Goal: Task Accomplishment & Management: Complete application form

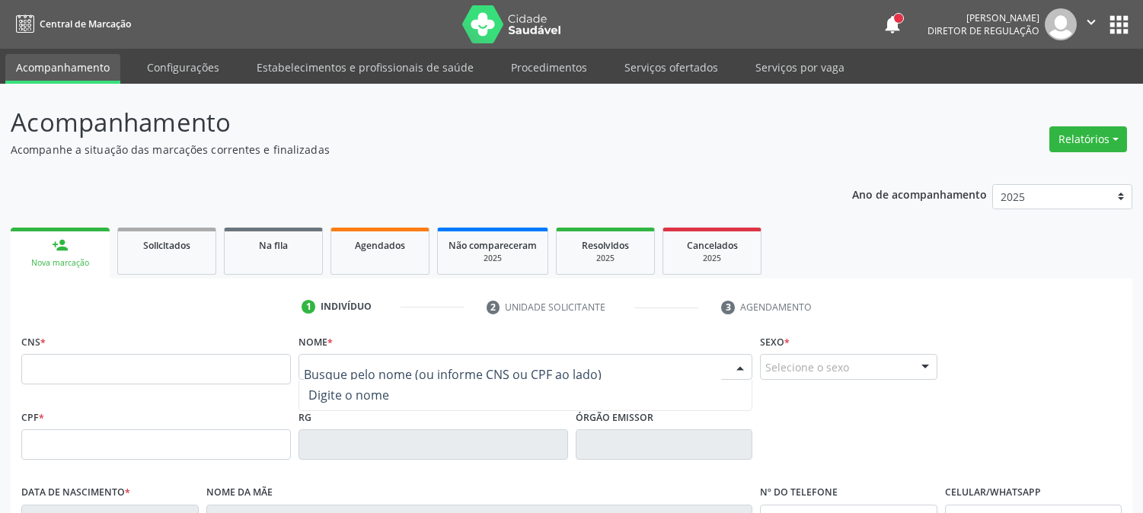
click at [332, 359] on input "text" at bounding box center [512, 374] width 417 height 30
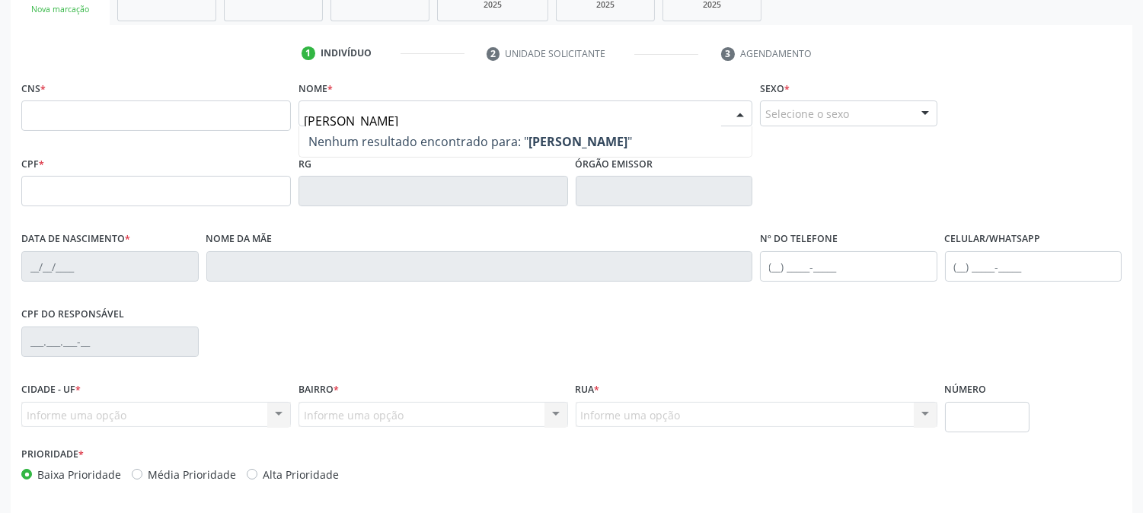
scroll to position [254, 0]
type input "[PERSON_NAME] DA CO"
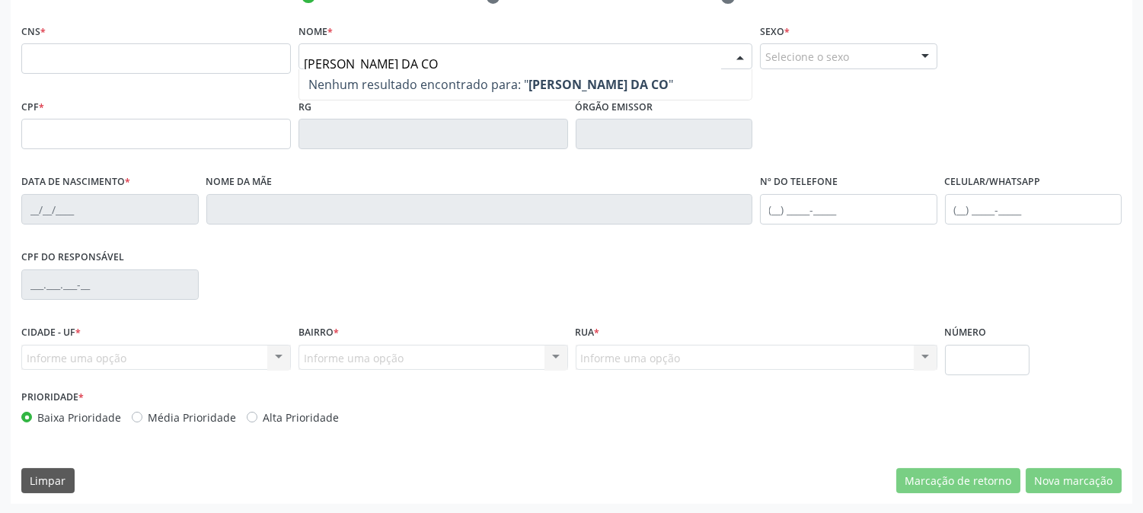
drag, startPoint x: 463, startPoint y: 63, endPoint x: 123, endPoint y: 63, distance: 339.6
click at [123, 63] on div "CNS * Nome * [PERSON_NAME] DA CO Nenhum resultado encontrado para: " [PERSON_NA…" at bounding box center [572, 57] width 1108 height 75
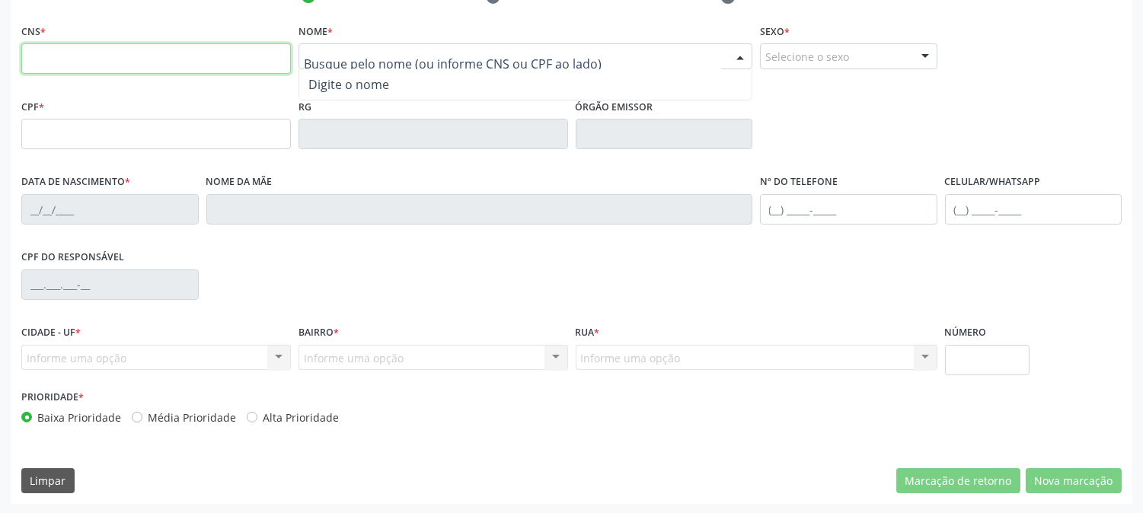
click at [88, 46] on input "text" at bounding box center [156, 58] width 270 height 30
paste input "706 8042 3921 5923"
type input "706 8042 3921 5923"
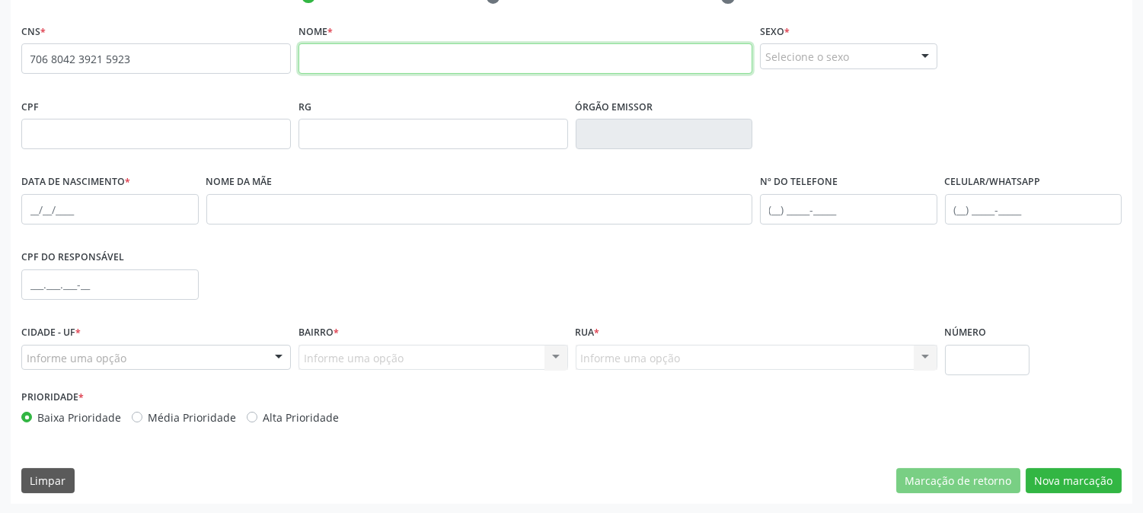
click at [419, 59] on input "text" at bounding box center [525, 58] width 454 height 30
type input "[PERSON_NAME]"
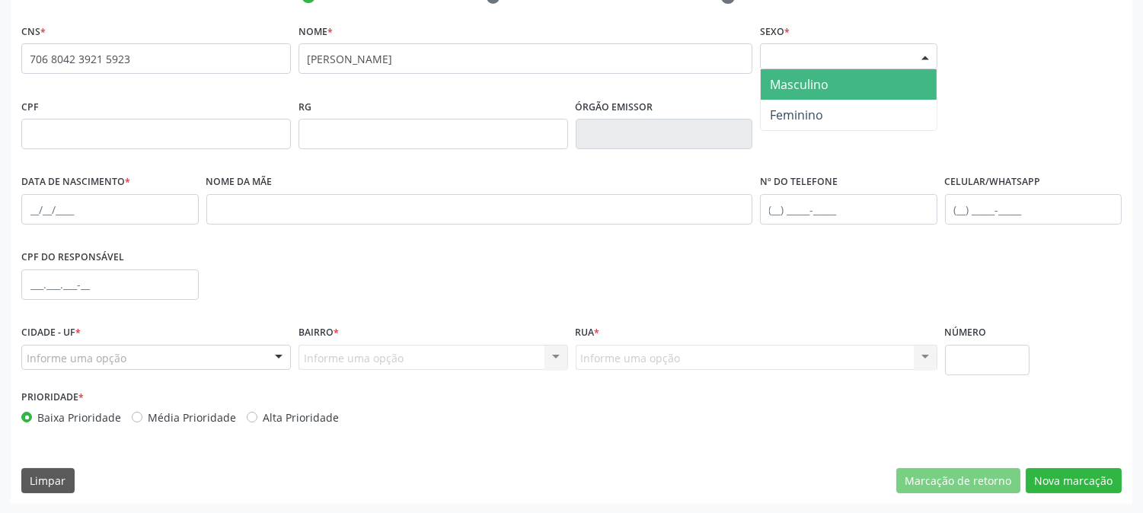
click at [847, 57] on div "Selecione o sexo" at bounding box center [848, 56] width 177 height 26
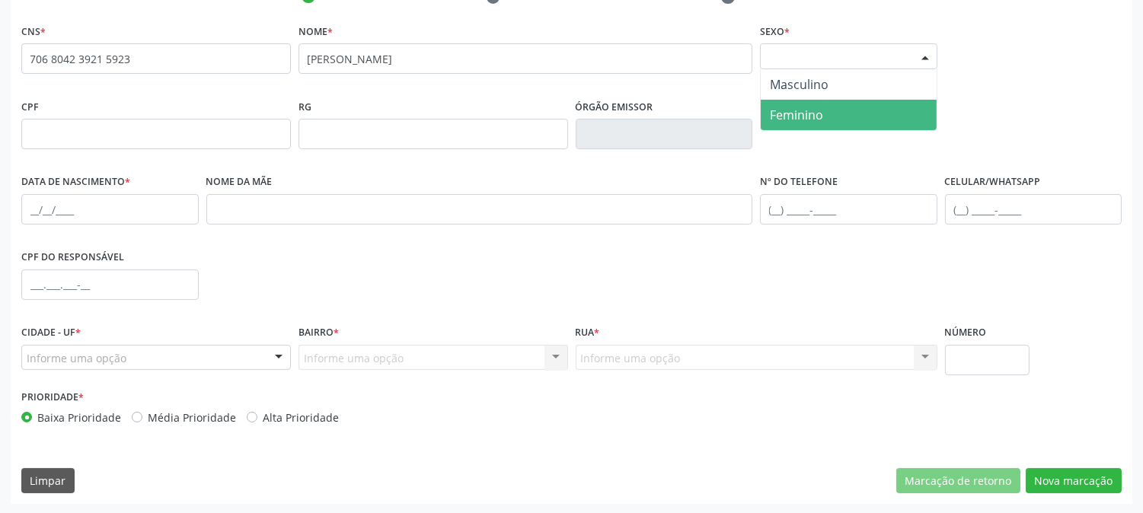
click at [838, 113] on span "Feminino" at bounding box center [849, 115] width 176 height 30
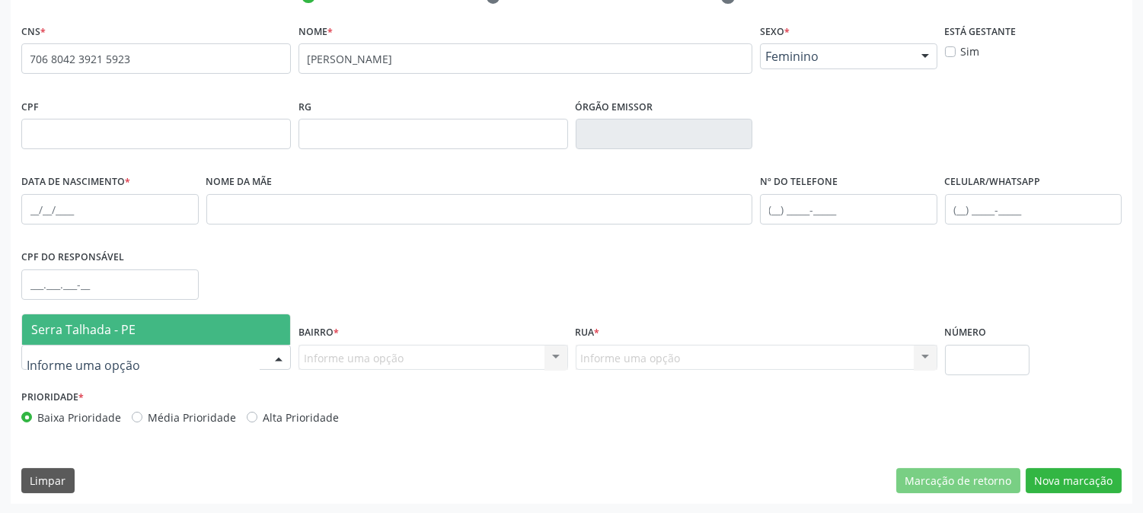
click at [120, 324] on span "Serra Talhada - PE" at bounding box center [83, 329] width 104 height 17
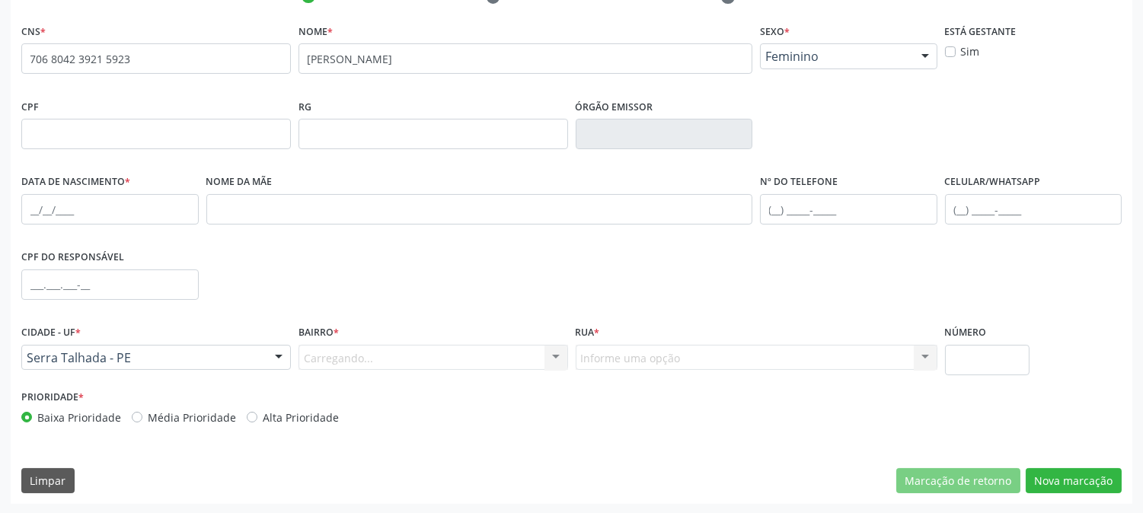
click at [356, 358] on div "Carregando... Nenhum resultado encontrado para: " " Nenhuma opção encontrada. D…" at bounding box center [433, 358] width 270 height 26
click at [355, 347] on div "Informe uma opção" at bounding box center [433, 358] width 270 height 26
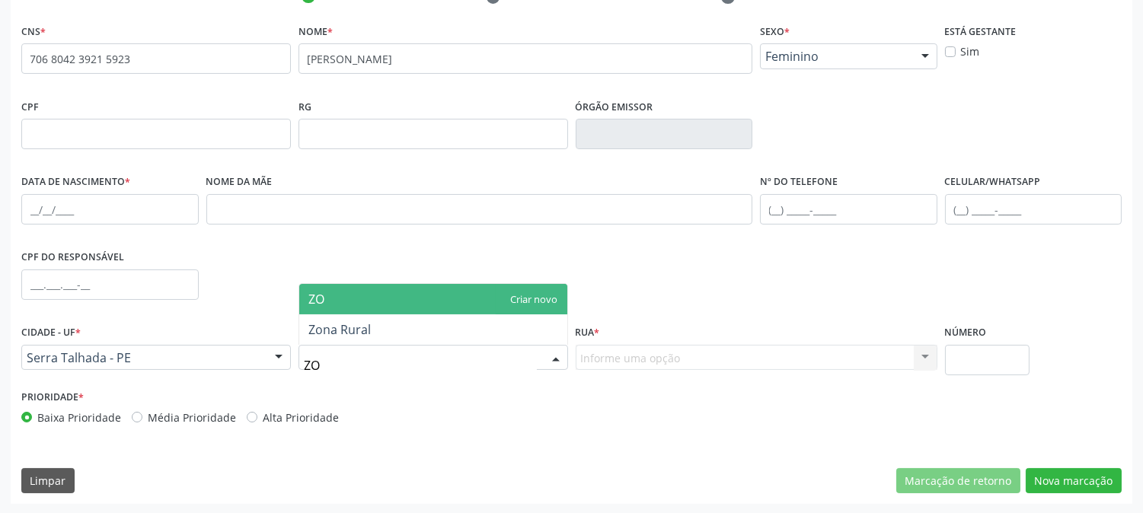
type input "ZON"
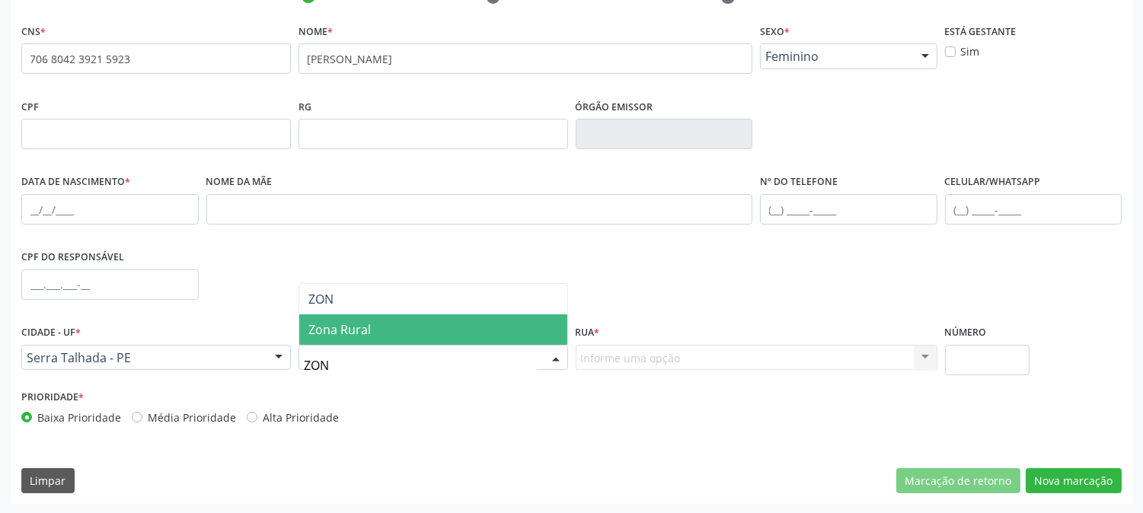
click at [373, 324] on span "Zona Rural" at bounding box center [433, 329] width 268 height 30
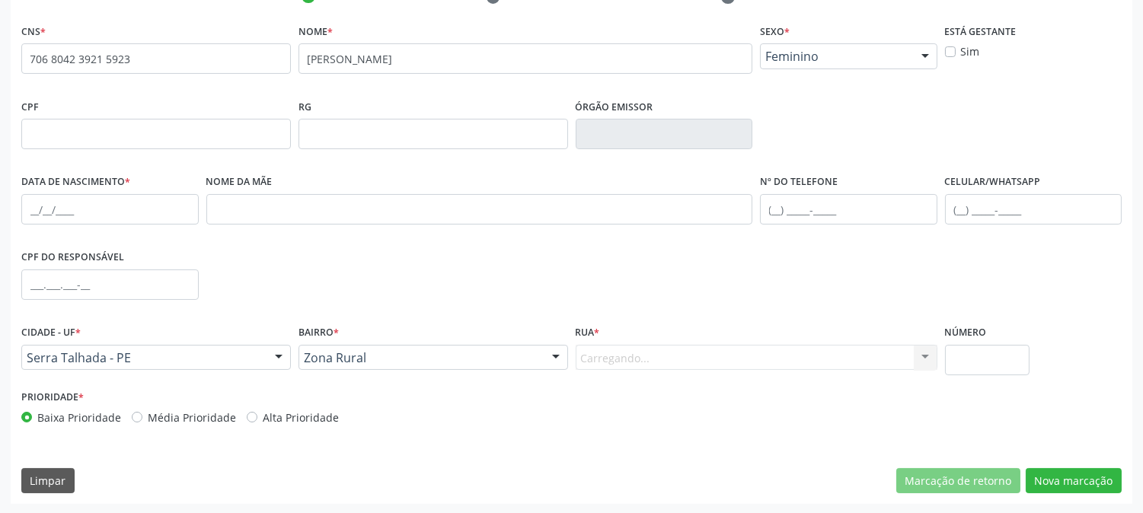
click at [643, 356] on div "Carregando... Nenhum resultado encontrado para: " " Nenhuma opção encontrada. D…" at bounding box center [757, 358] width 362 height 26
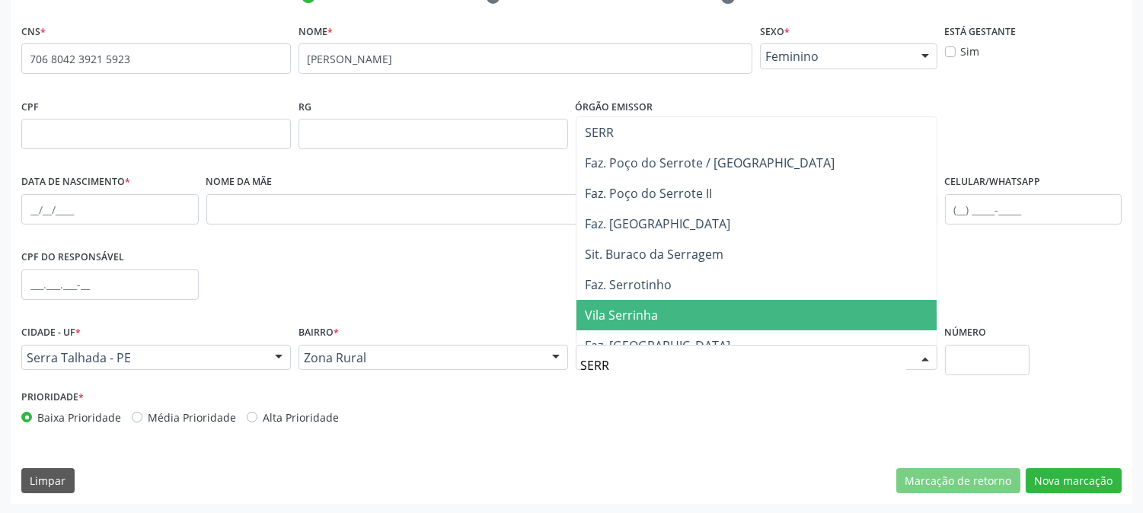
type input "SERRI"
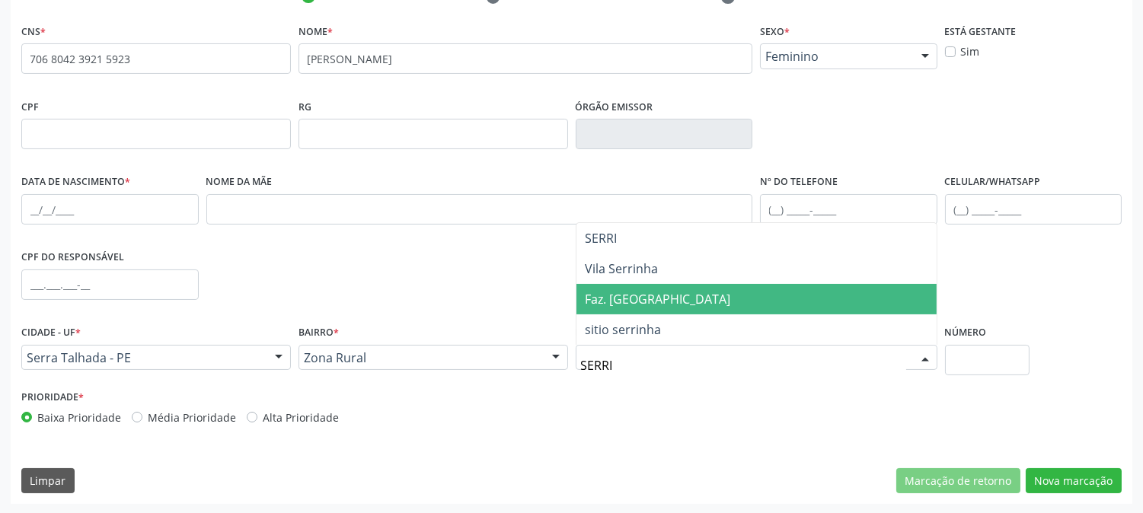
click at [644, 307] on span "Faz. [GEOGRAPHIC_DATA]" at bounding box center [756, 299] width 360 height 30
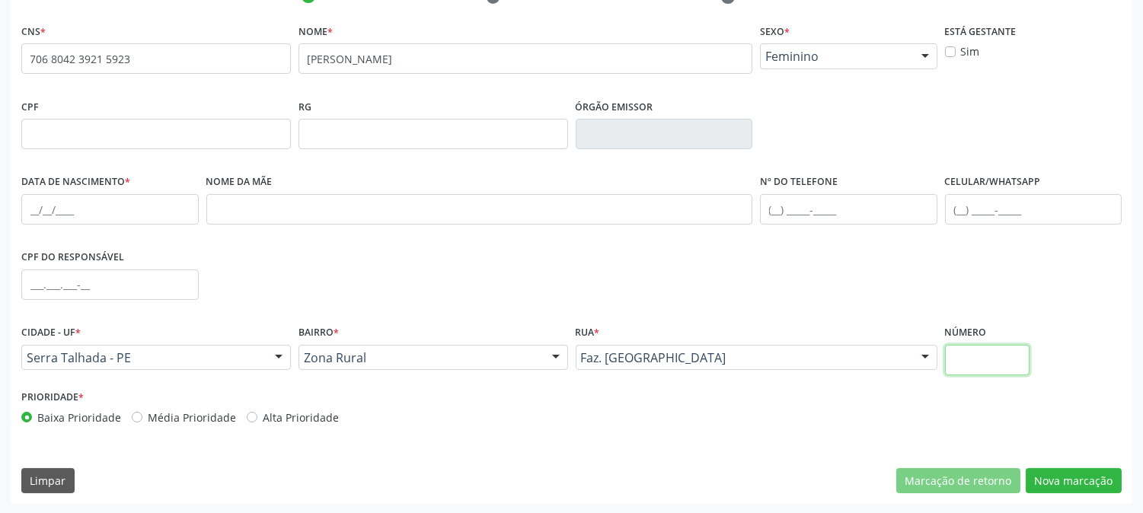
click at [963, 356] on input "text" at bounding box center [987, 360] width 85 height 30
type input "SN"
click at [24, 196] on input "text" at bounding box center [109, 209] width 177 height 30
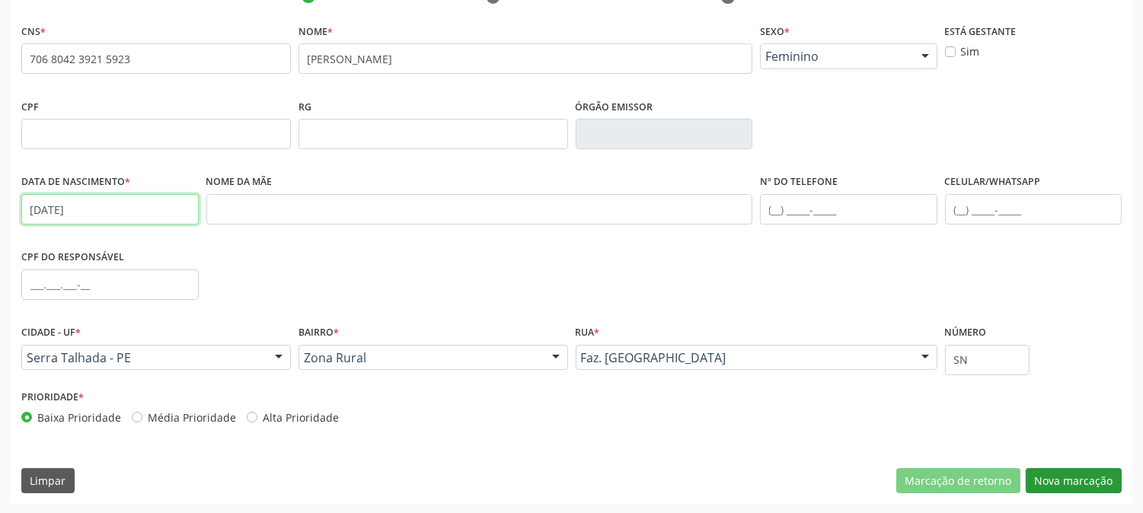
type input "[DATE]"
click at [1092, 473] on button "Nova marcação" at bounding box center [1074, 481] width 96 height 26
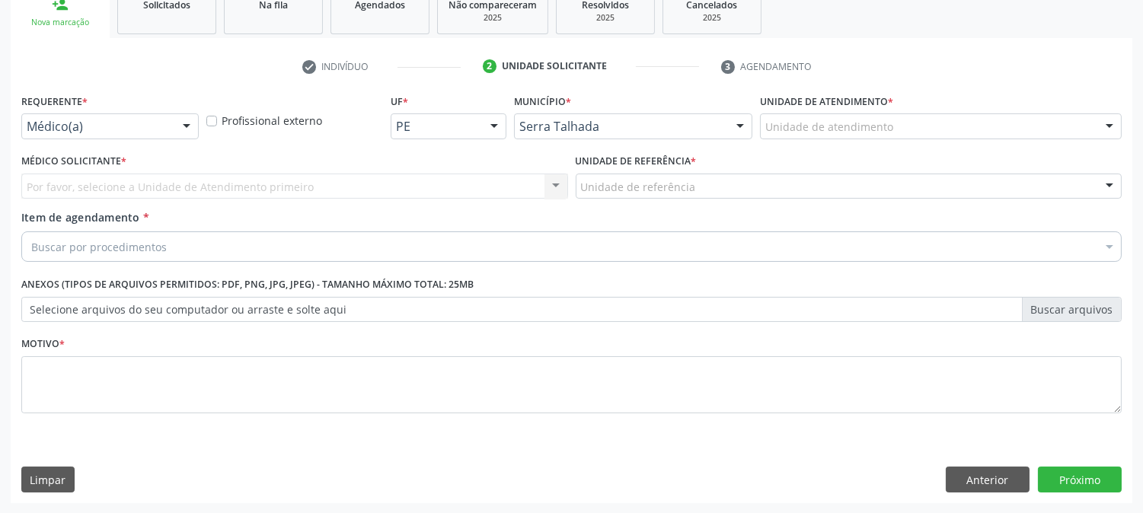
click at [178, 138] on div "Médico(a) Médico(a) Enfermeiro(a) Paciente Nenhum resultado encontrado para: " …" at bounding box center [109, 126] width 177 height 26
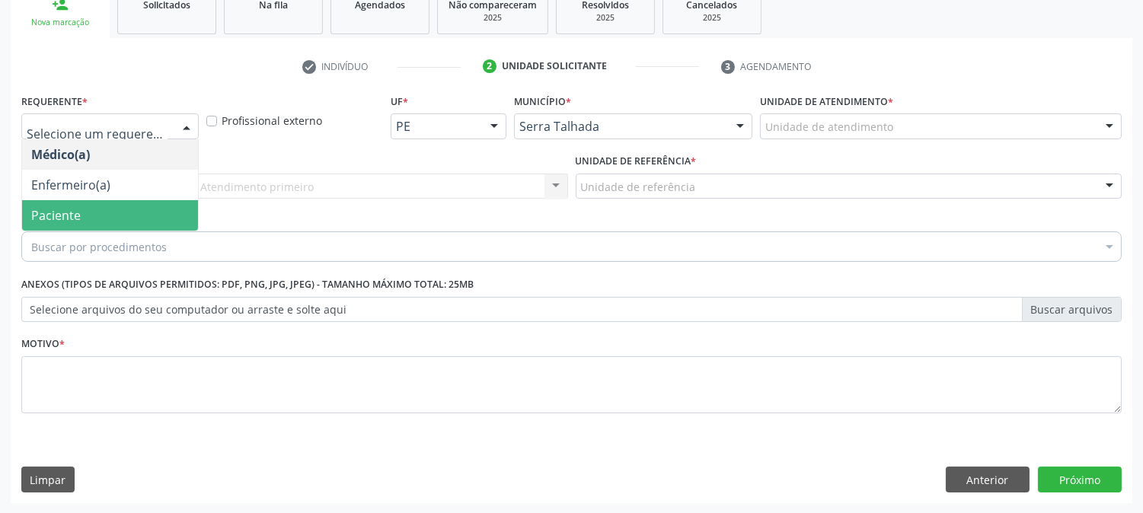
click at [148, 211] on span "Paciente" at bounding box center [110, 215] width 176 height 30
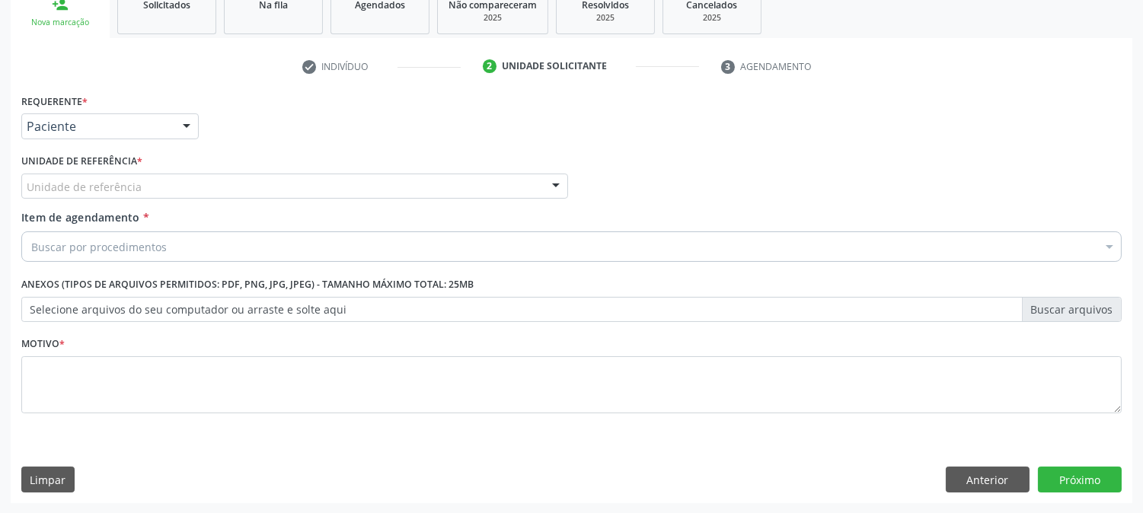
click at [153, 184] on div "Unidade de referência" at bounding box center [294, 187] width 547 height 26
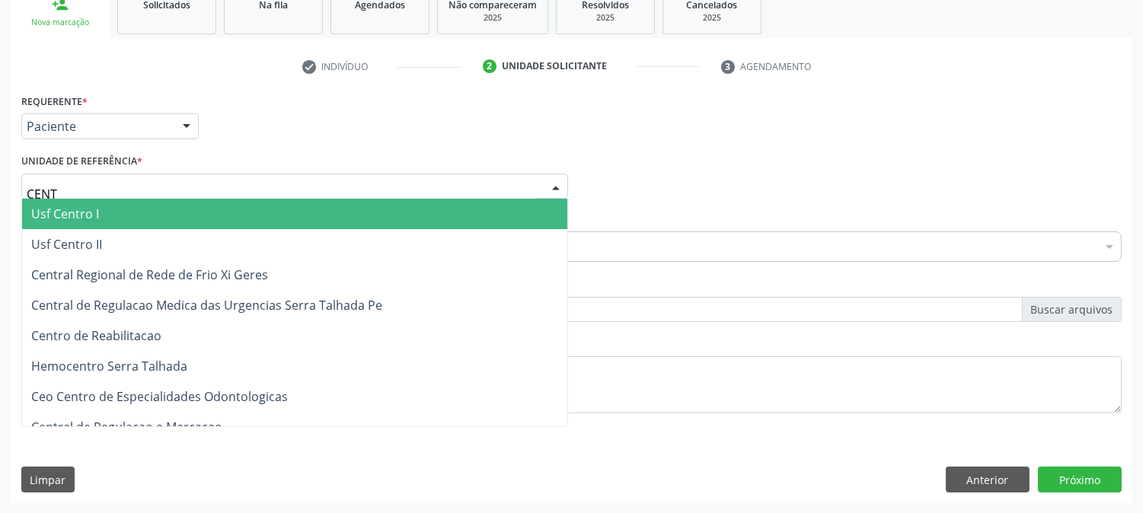
type input "CENTR"
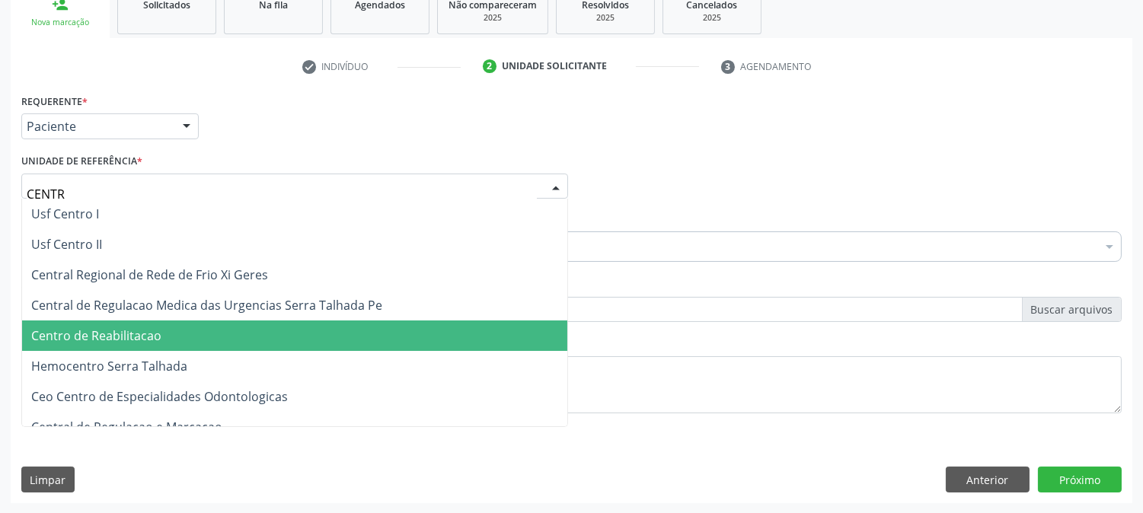
click at [113, 337] on span "Centro de Reabilitacao" at bounding box center [96, 335] width 130 height 17
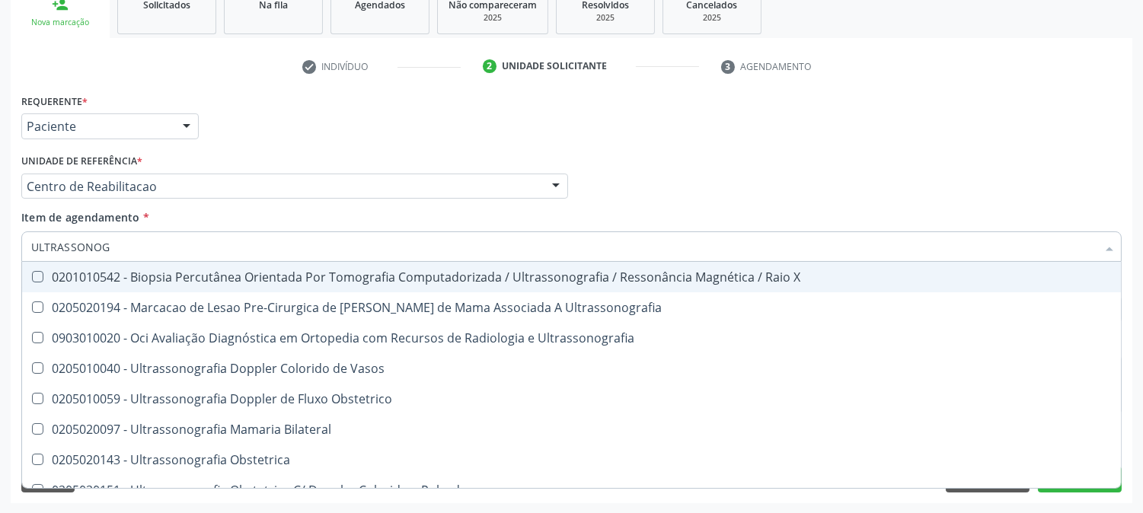
type input "ULTRASSONOGR"
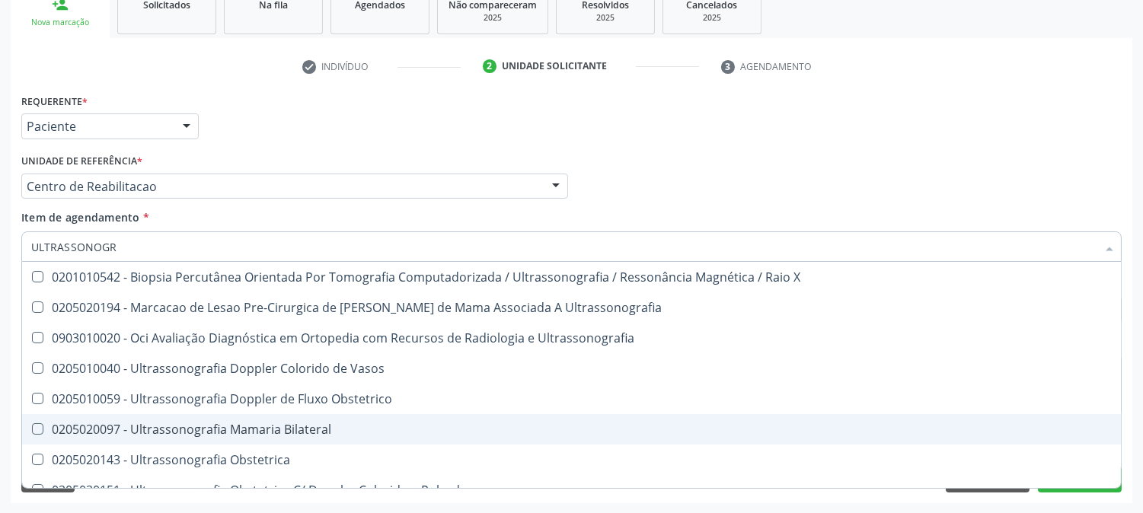
click at [138, 429] on div "0205020097 - Ultrassonografia Mamaria Bilateral" at bounding box center [571, 429] width 1080 height 12
checkbox Bilateral "true"
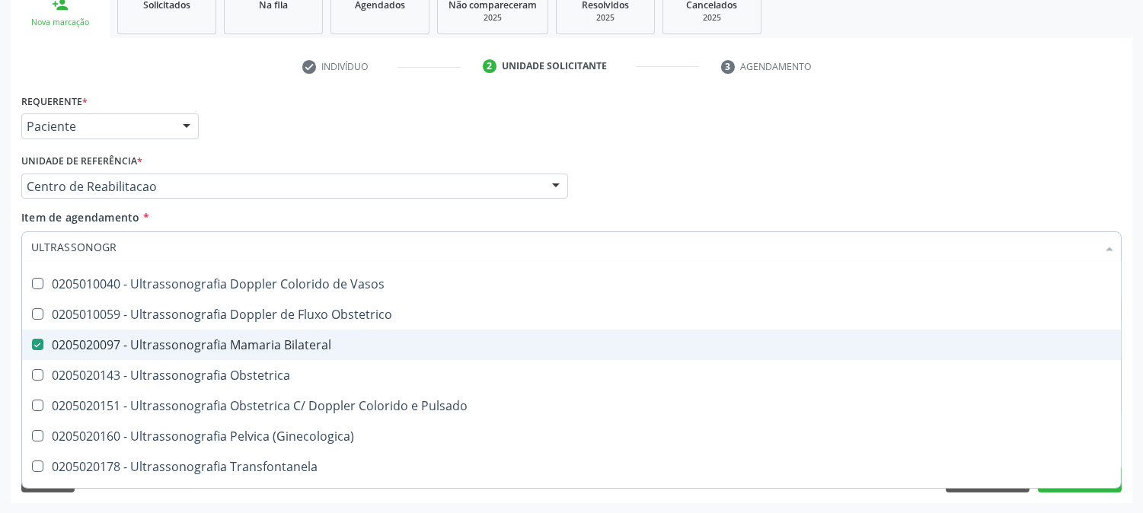
scroll to position [169, 0]
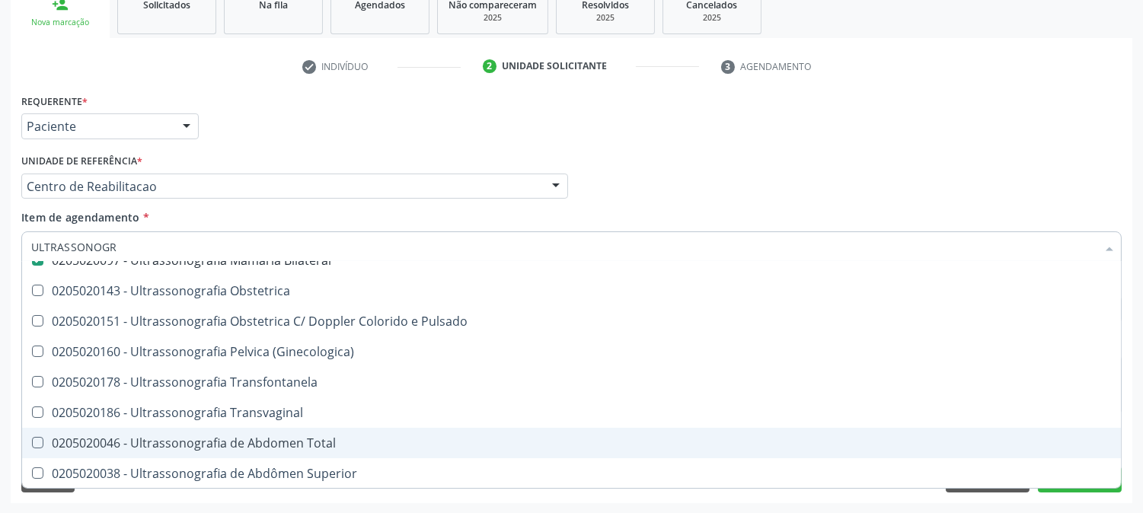
click at [138, 429] on span "0205020046 - Ultrassonografia de Abdomen Total" at bounding box center [571, 443] width 1099 height 30
checkbox Total "true"
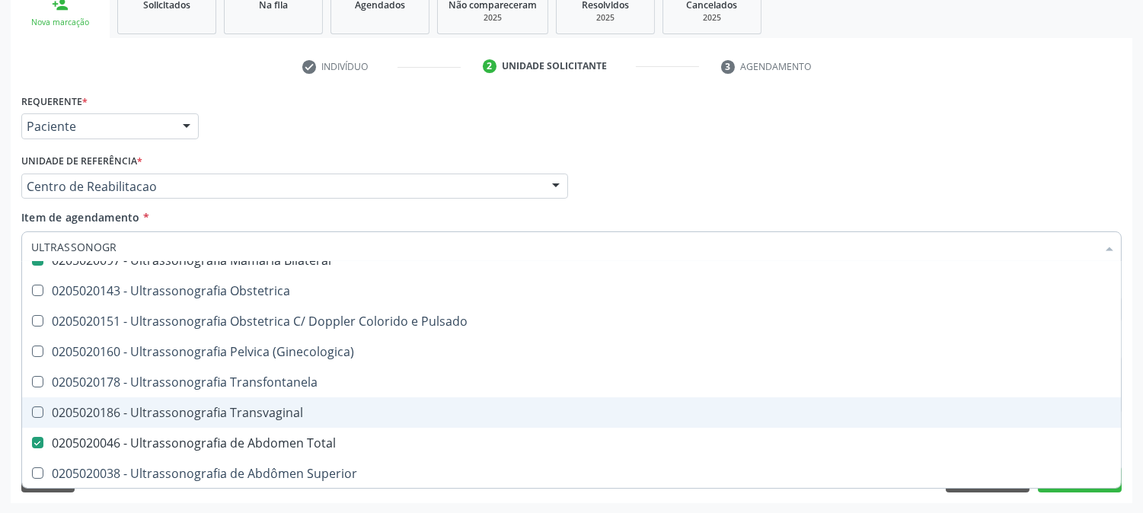
click at [0, 377] on div "Acompanhamento Acompanhe a situação das marcações correntes e finalizadas Relat…" at bounding box center [571, 178] width 1143 height 671
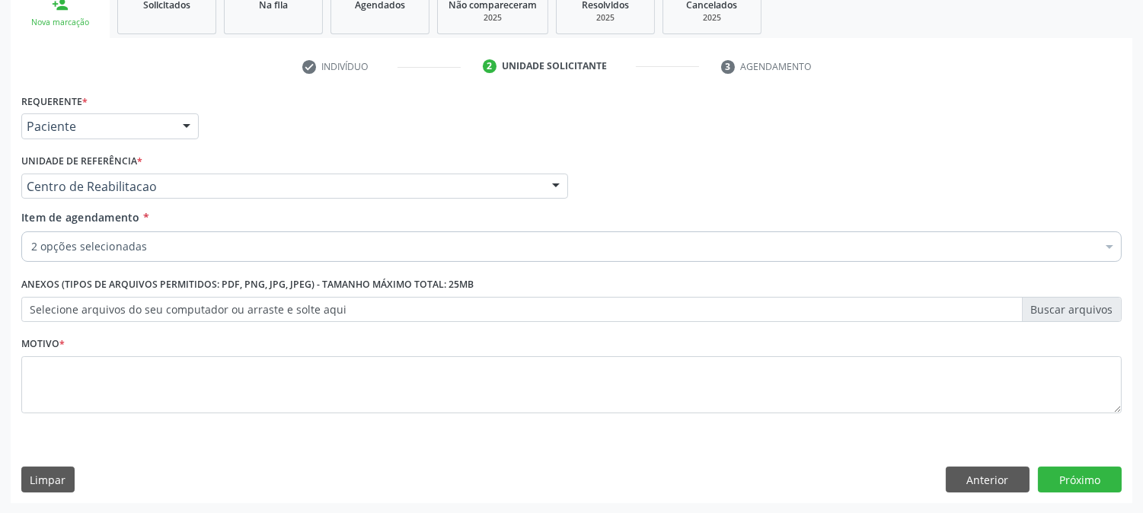
scroll to position [0, 0]
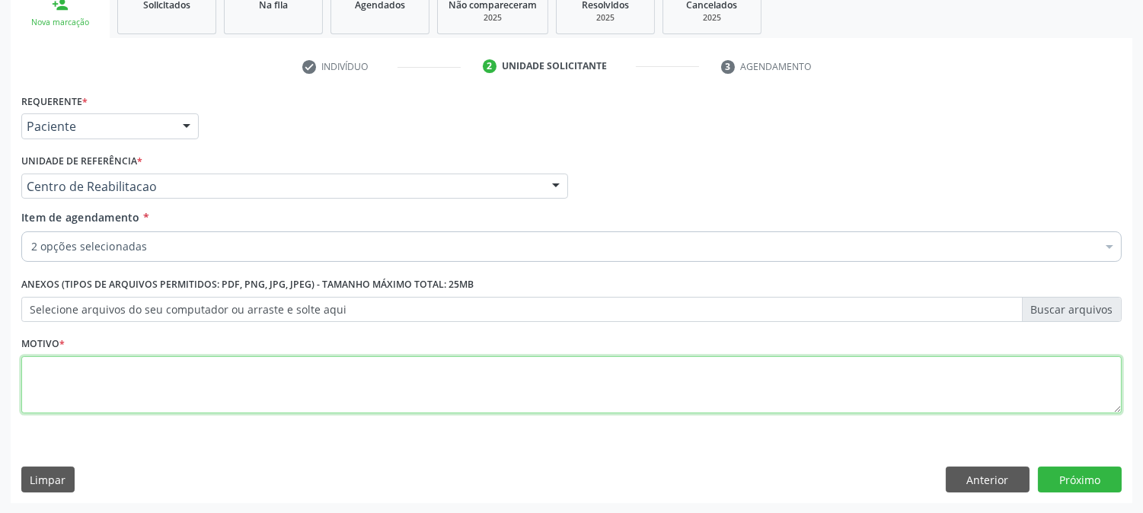
click at [196, 402] on textarea at bounding box center [571, 385] width 1100 height 58
type textarea "."
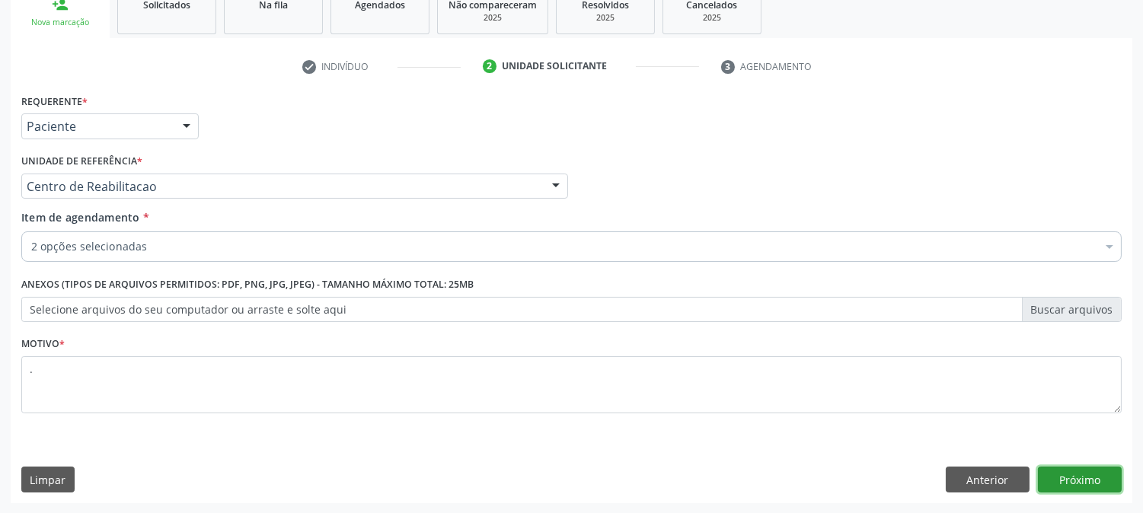
click at [1083, 483] on button "Próximo" at bounding box center [1080, 480] width 84 height 26
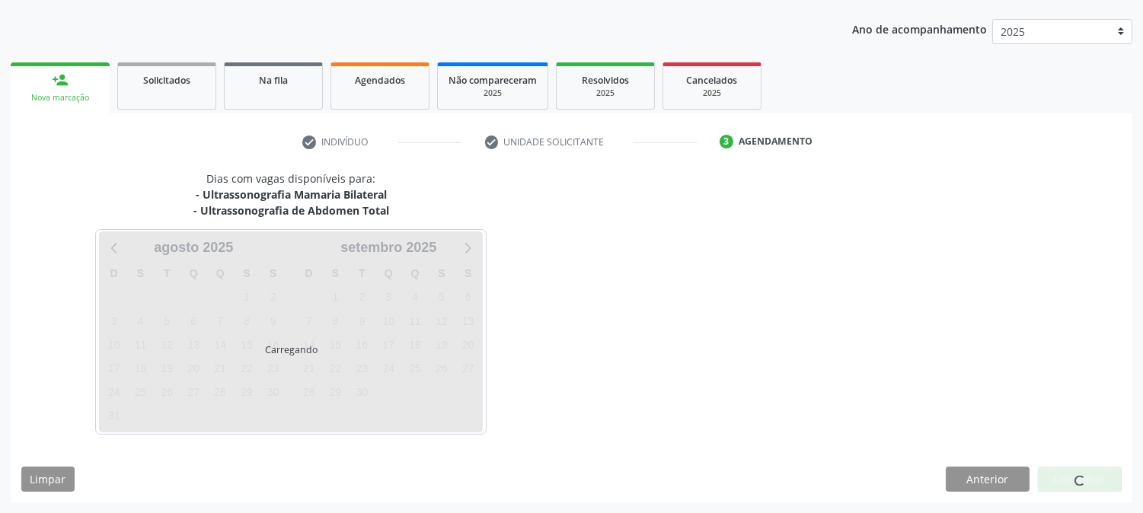
scroll to position [164, 0]
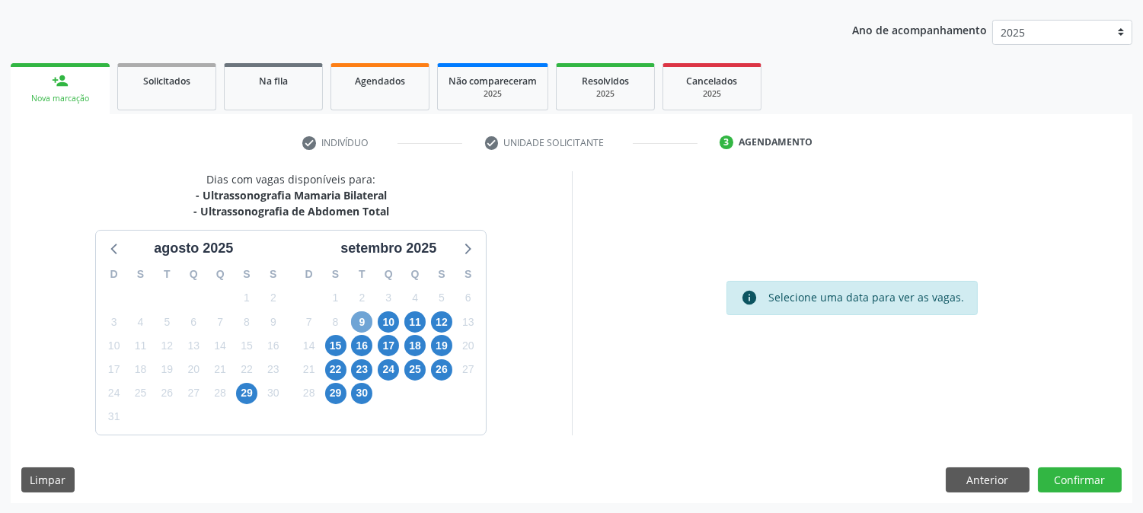
click at [362, 321] on span "9" at bounding box center [361, 321] width 21 height 21
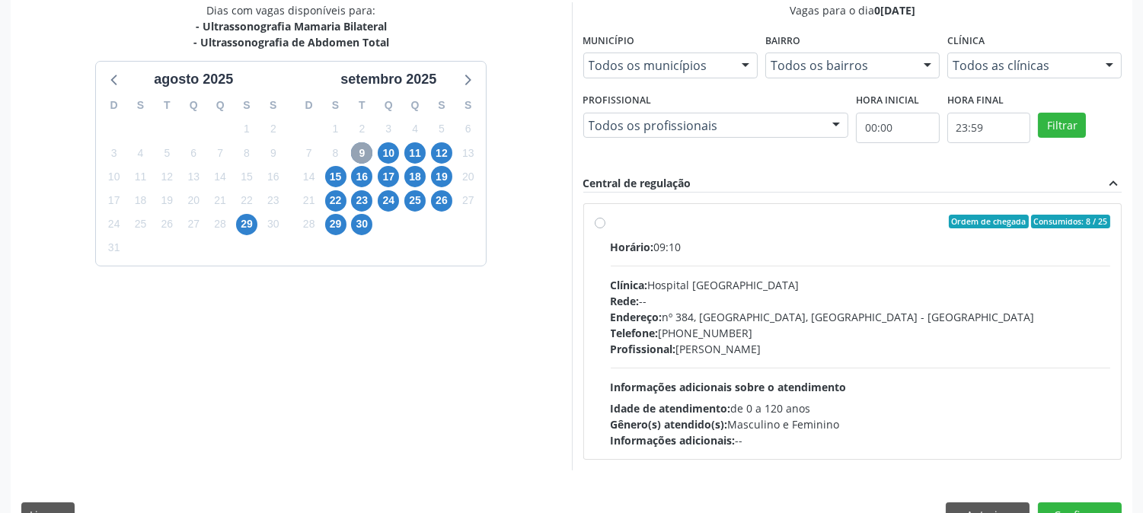
scroll to position [368, 0]
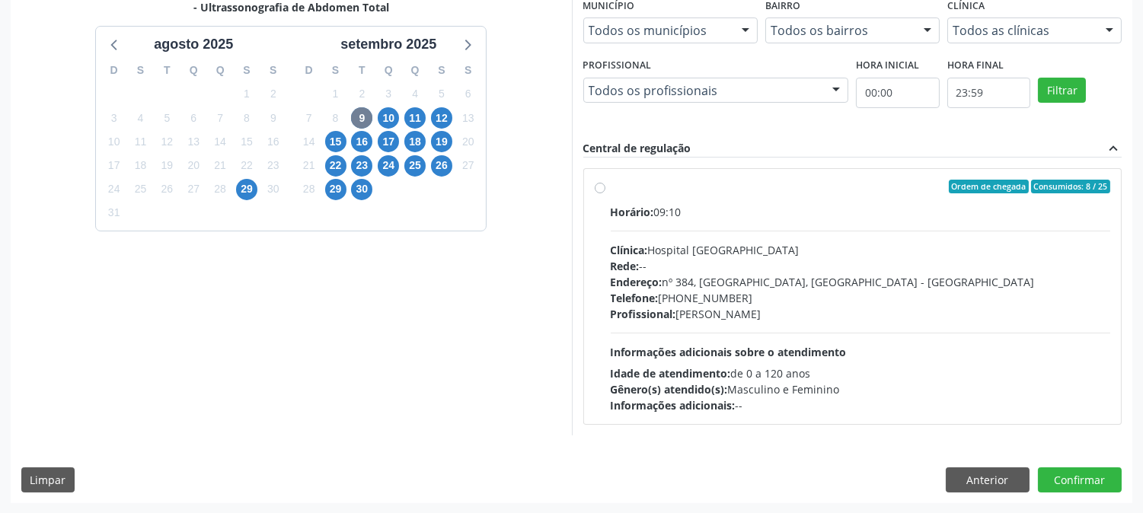
click at [609, 214] on div "Ordem de chegada Consumidos: 8 / 25 Horário: 09:10 Clínica: Hospital [GEOGRAPHI…" at bounding box center [853, 297] width 516 height 234
radio input "true"
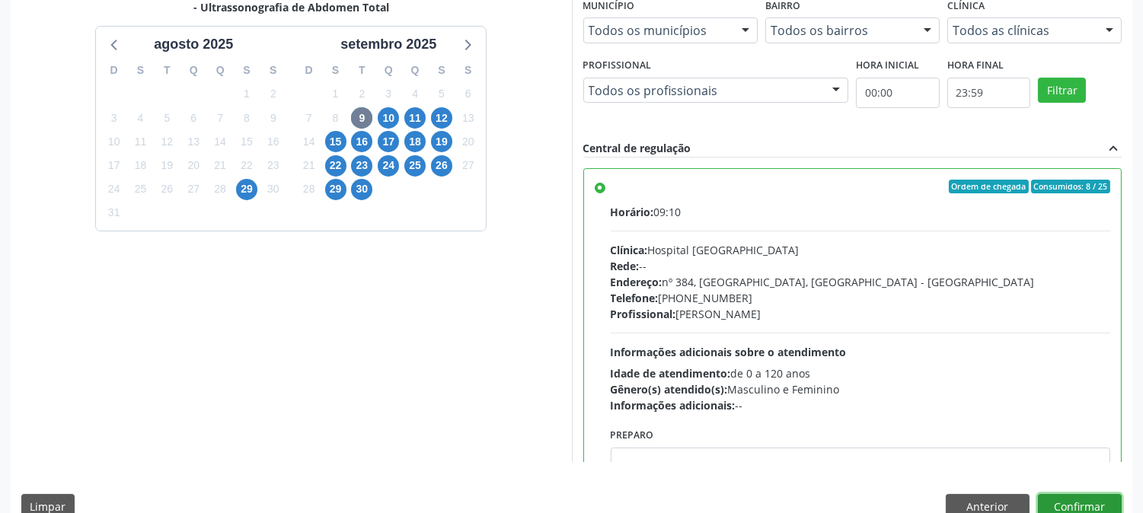
click at [1070, 503] on button "Confirmar" at bounding box center [1080, 507] width 84 height 26
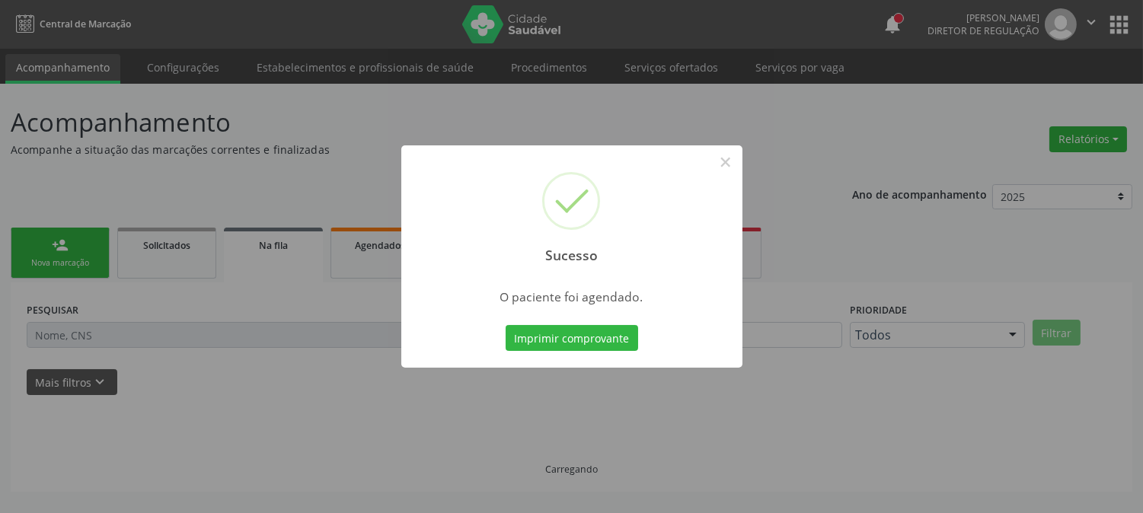
scroll to position [0, 0]
click at [607, 343] on button "Imprimir comprovante" at bounding box center [572, 338] width 132 height 26
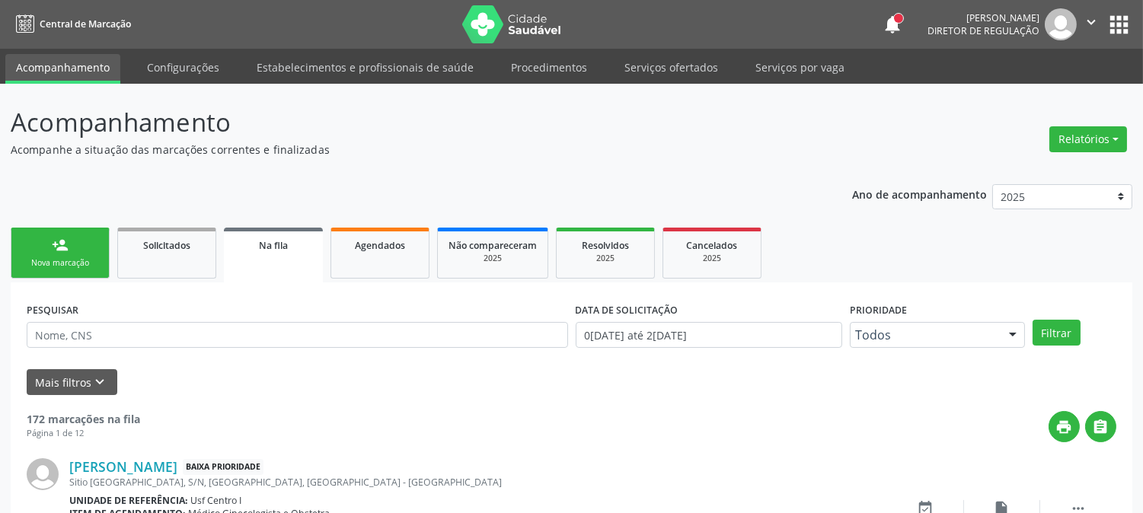
click at [52, 276] on link "person_add Nova marcação" at bounding box center [60, 253] width 99 height 51
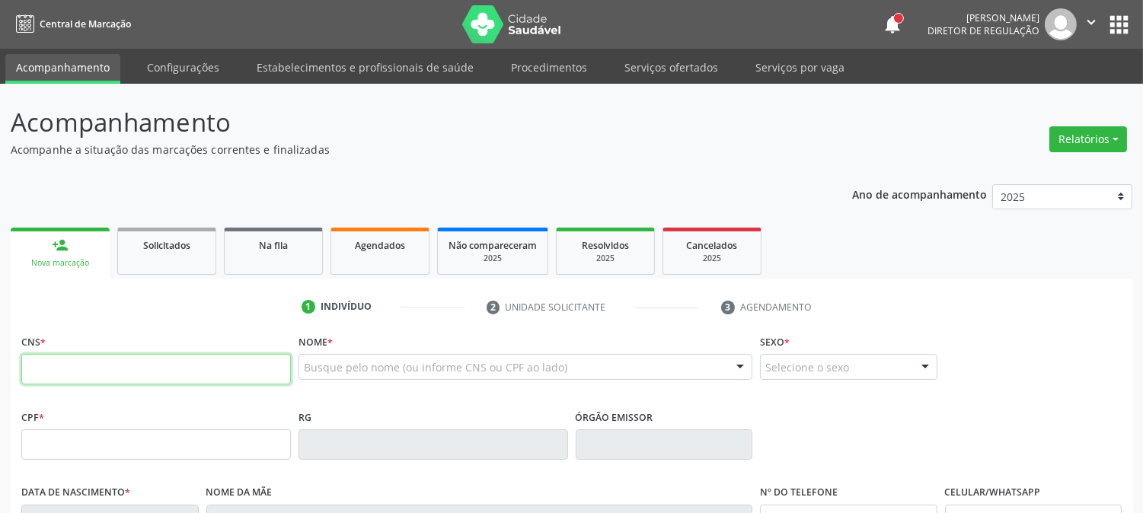
click at [193, 370] on input "text" at bounding box center [156, 369] width 270 height 30
type input "706 8042 3921 5923"
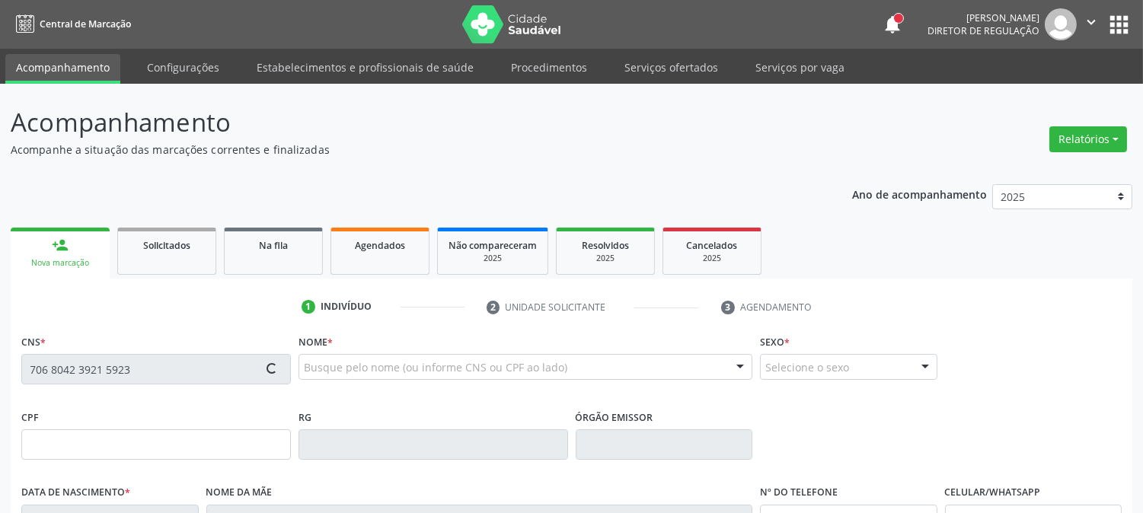
type input "[DATE]"
type input "SN"
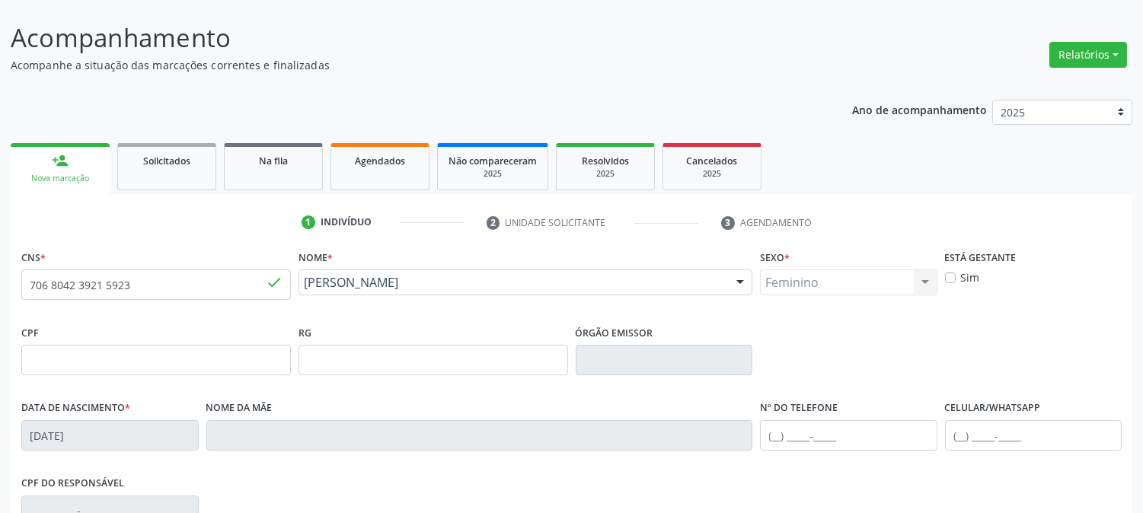
scroll to position [311, 0]
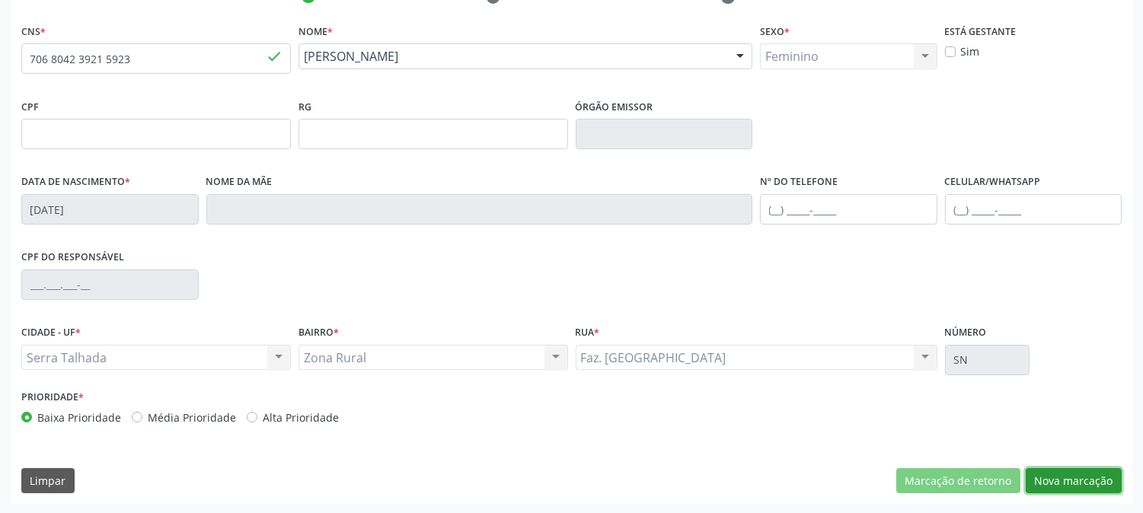
click at [1028, 476] on button "Nova marcação" at bounding box center [1074, 481] width 96 height 26
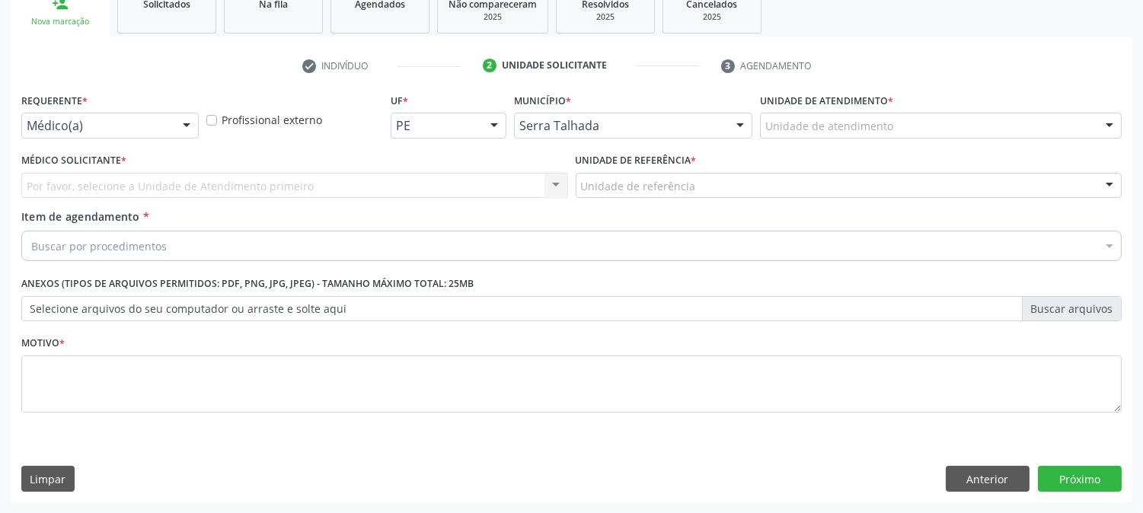
scroll to position [241, 0]
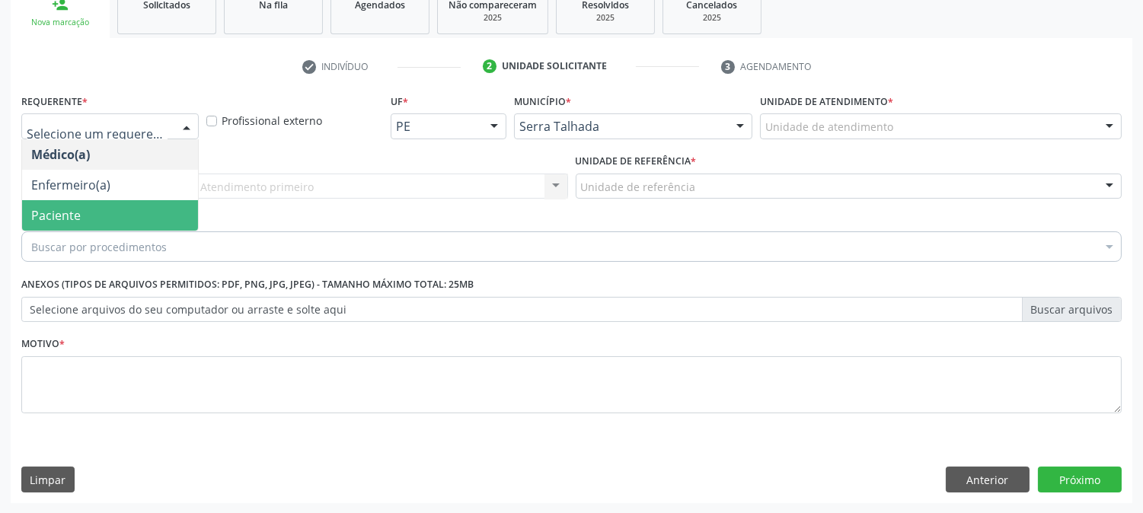
click at [102, 208] on span "Paciente" at bounding box center [110, 215] width 176 height 30
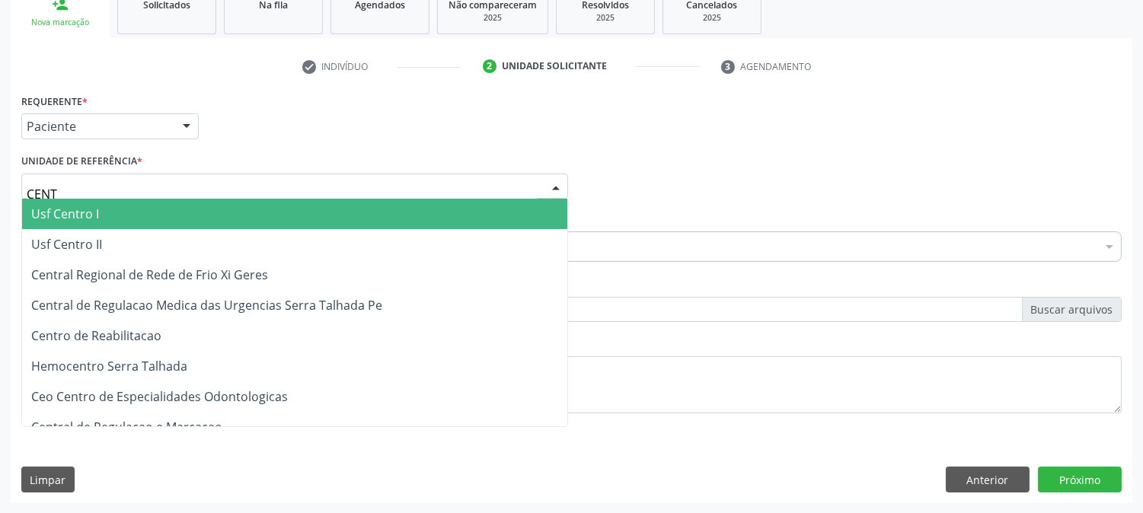
type input "CENTR"
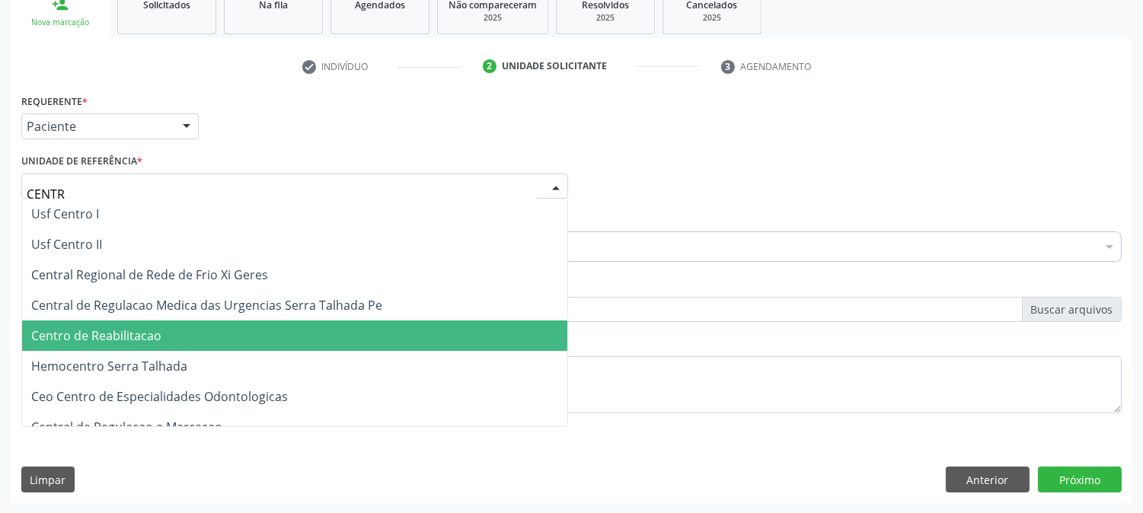
click at [146, 333] on span "Centro de Reabilitacao" at bounding box center [96, 335] width 130 height 17
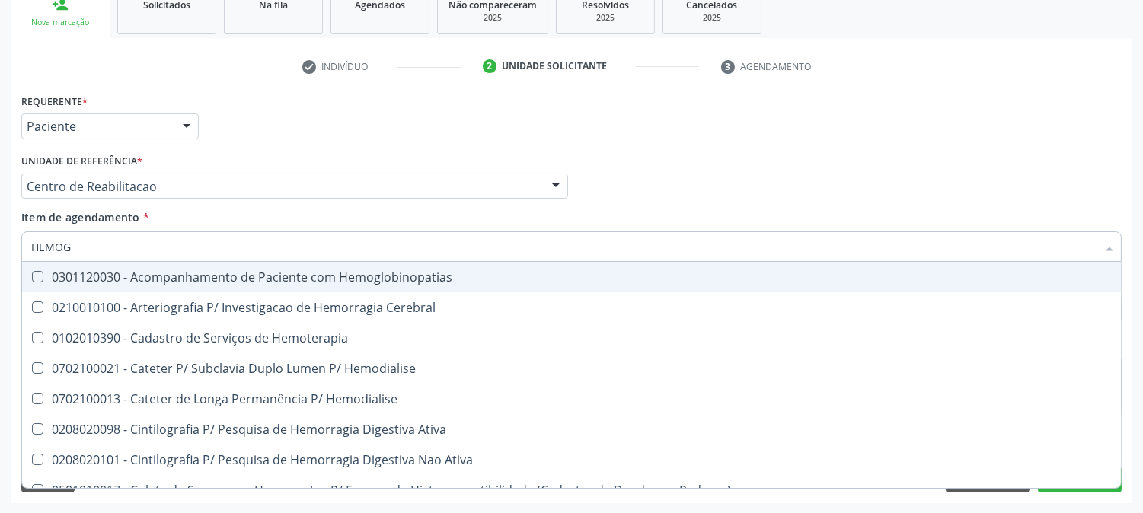
type input "HEMOGR"
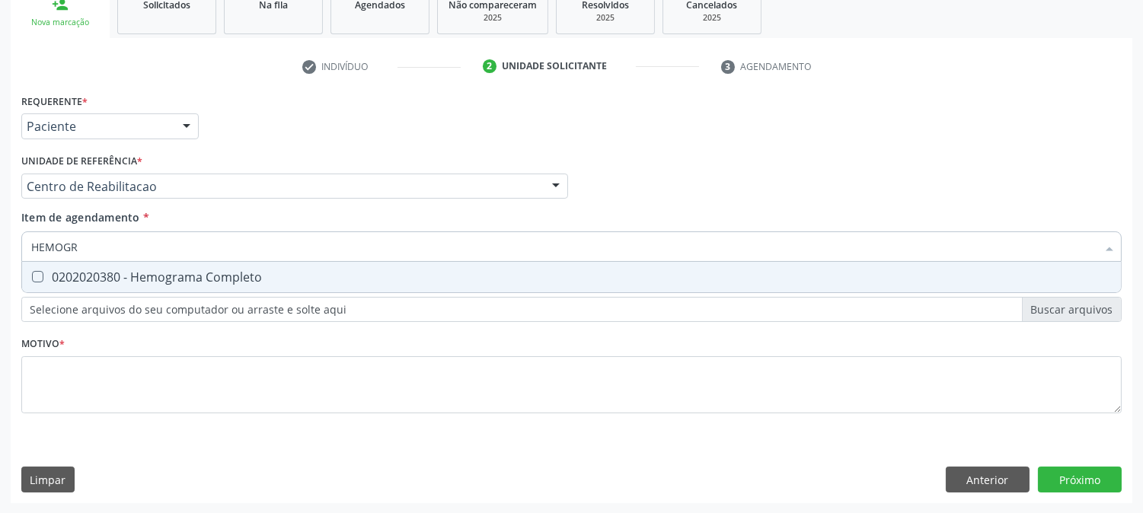
click at [110, 271] on div "0202020380 - Hemograma Completo" at bounding box center [571, 277] width 1080 height 12
checkbox Completo "true"
drag, startPoint x: 97, startPoint y: 247, endPoint x: 0, endPoint y: 268, distance: 99.0
click at [0, 268] on div "Acompanhamento Acompanhe a situação das marcações correntes e finalizadas Relat…" at bounding box center [571, 178] width 1143 height 671
type input "GL"
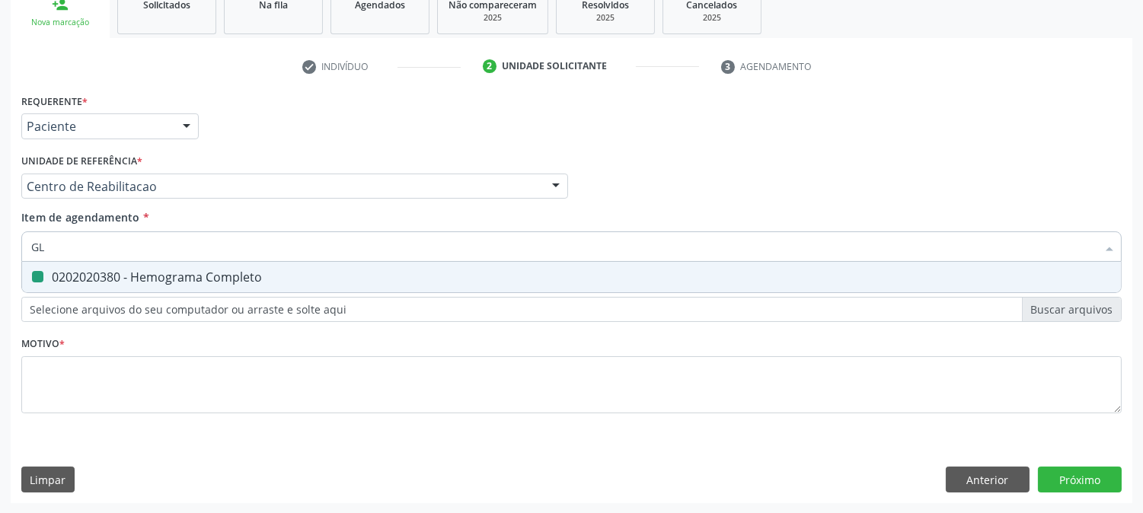
checkbox Completo "false"
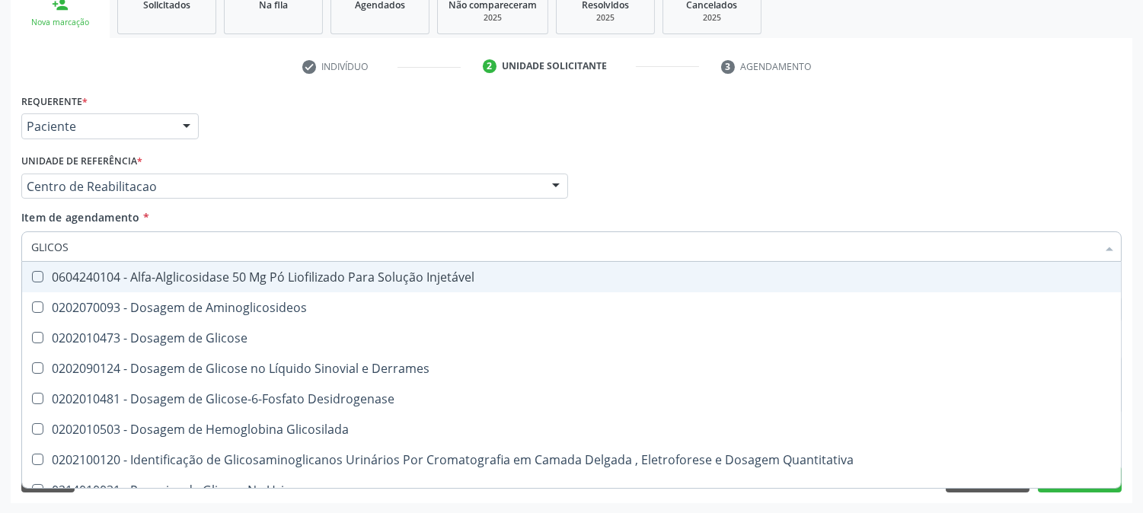
type input "GLICOSE"
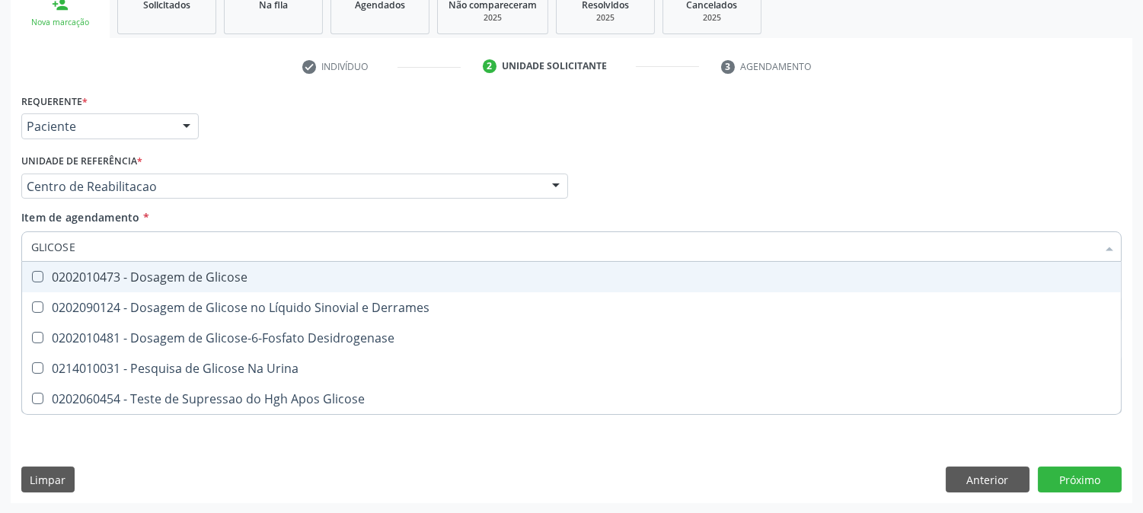
click at [113, 274] on div "0202010473 - Dosagem de Glicose" at bounding box center [571, 277] width 1080 height 12
checkbox Glicose "true"
drag, startPoint x: 94, startPoint y: 241, endPoint x: 0, endPoint y: 256, distance: 94.9
click at [0, 256] on div "Acompanhamento Acompanhe a situação das marcações correntes e finalizadas Relat…" at bounding box center [571, 178] width 1143 height 671
type input "G"
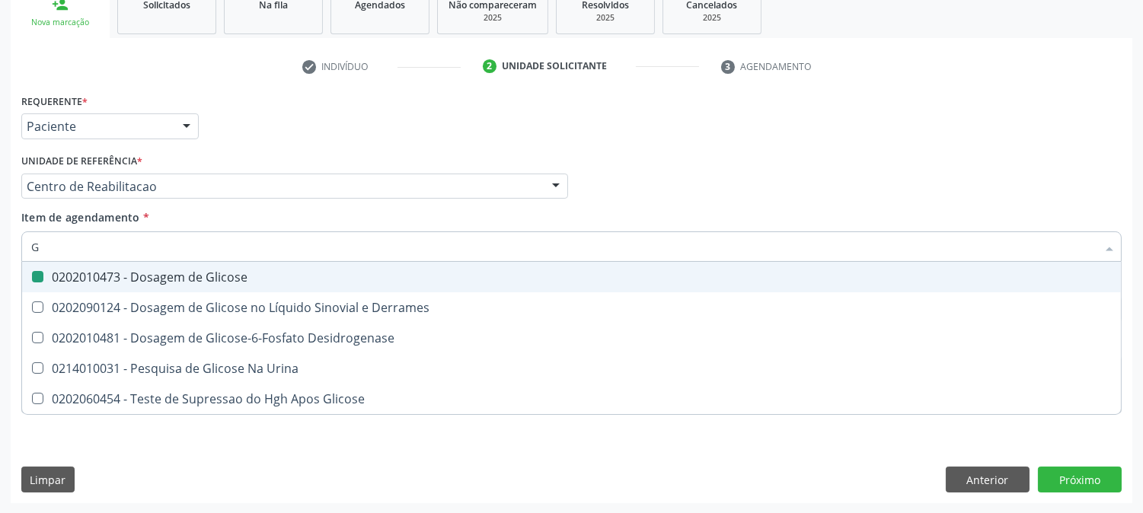
checkbox Glicose "false"
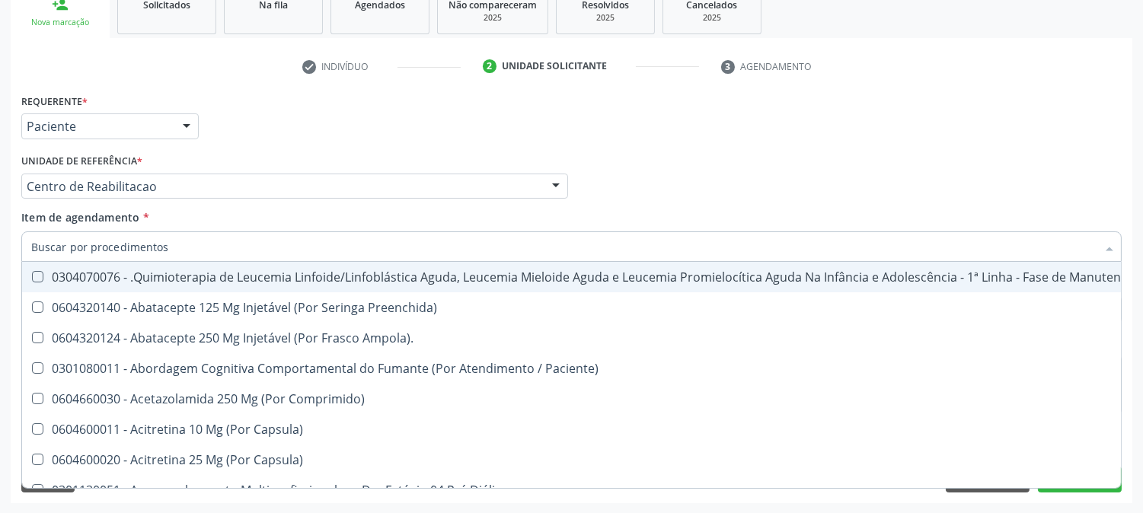
checkbox Glicose "false"
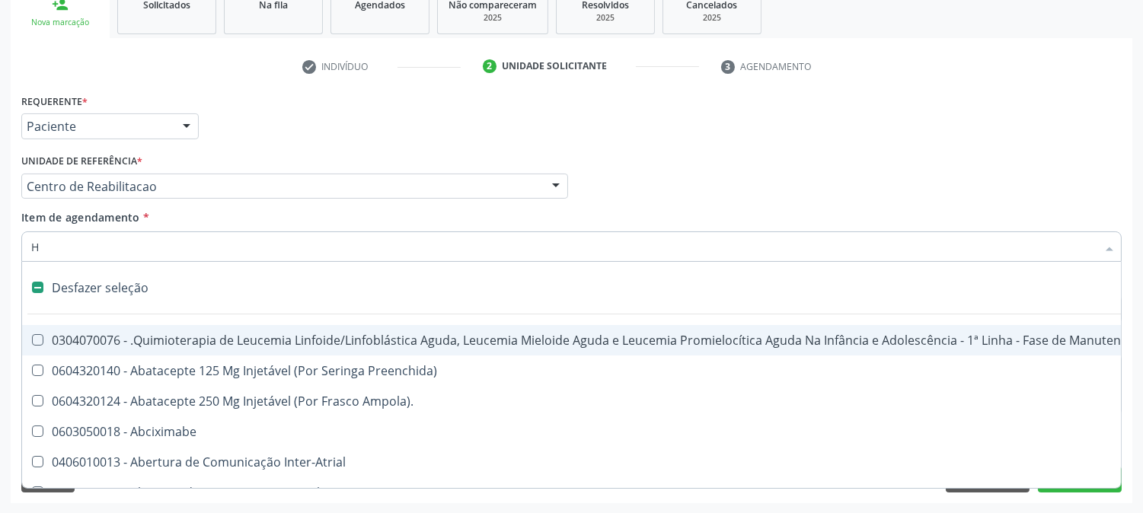
type input "HE"
checkbox Quadril "true"
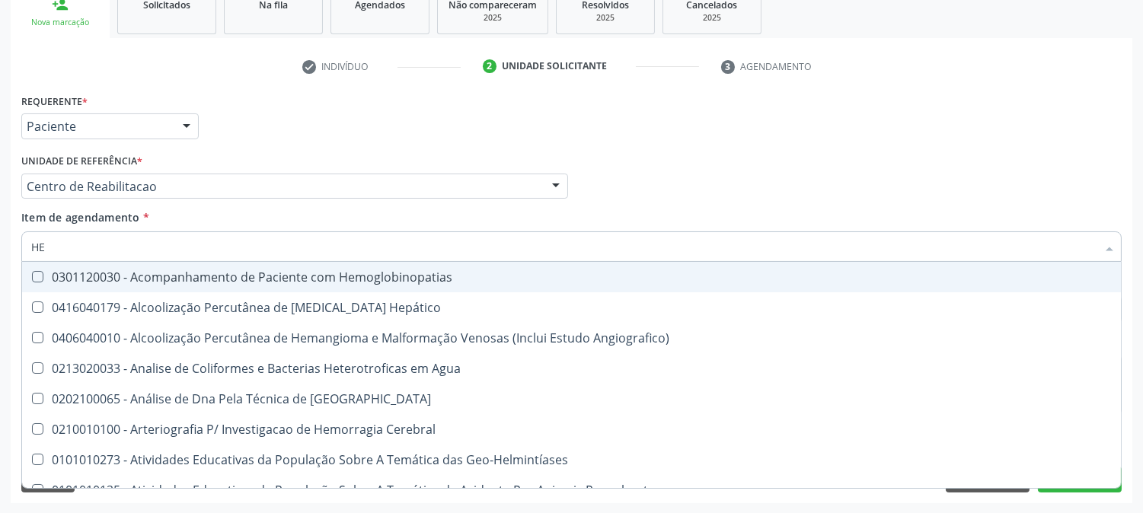
type input "HEM"
checkbox II "true"
checkbox Completo "false"
type input "HEMO"
checkbox Hemácias "true"
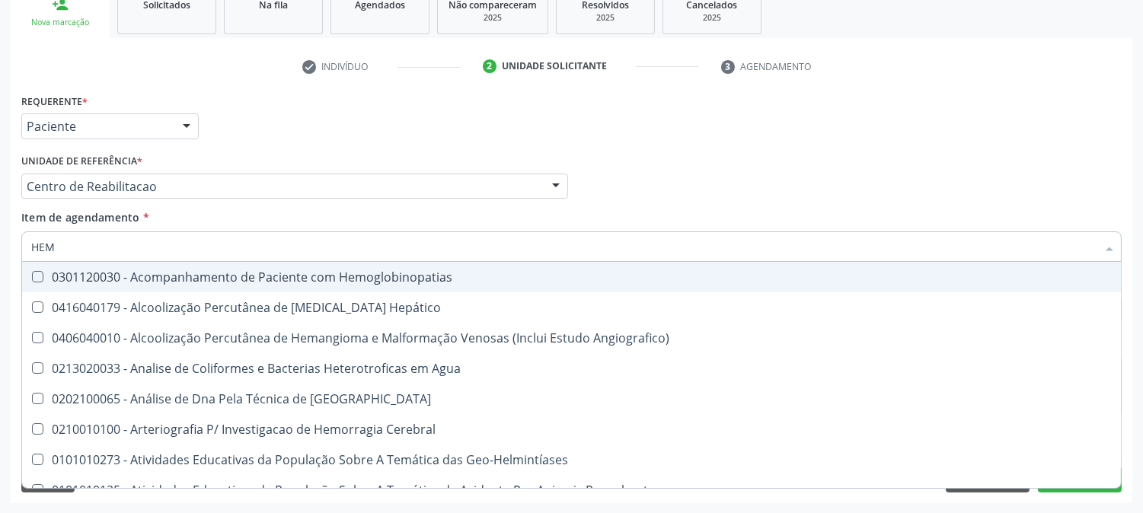
checkbox II "false"
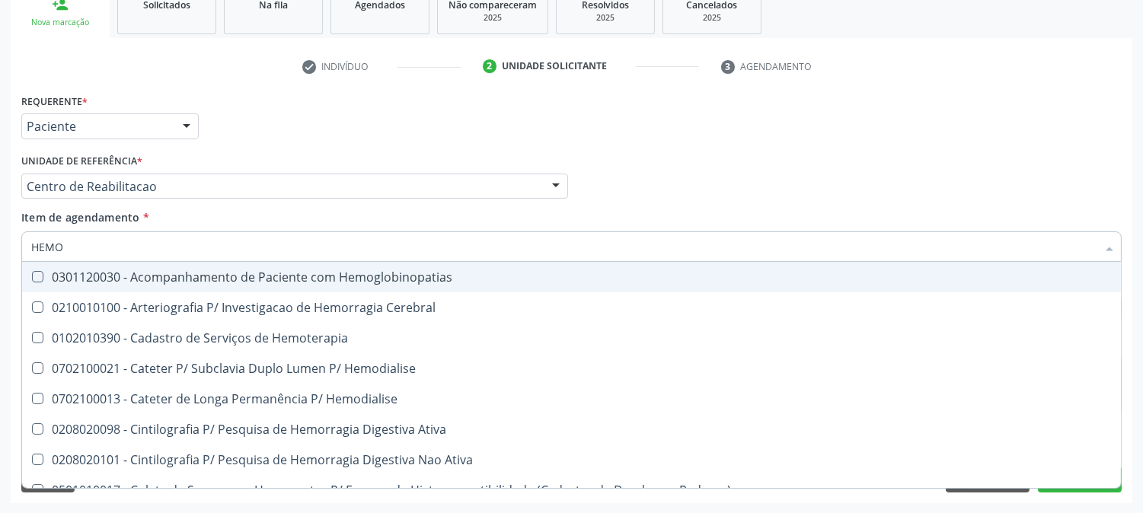
type input "HEMOG"
checkbox Carboxi-Hemoglobina "true"
type input "HEMOGL"
checkbox Carboxi-Hemoglobina "false"
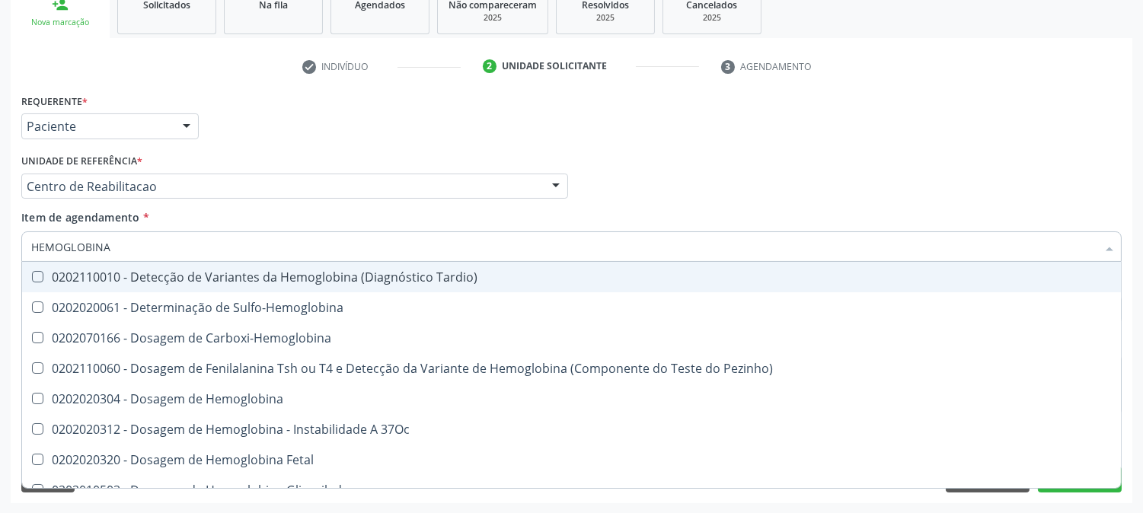
type input "HEMOGLOBINA G"
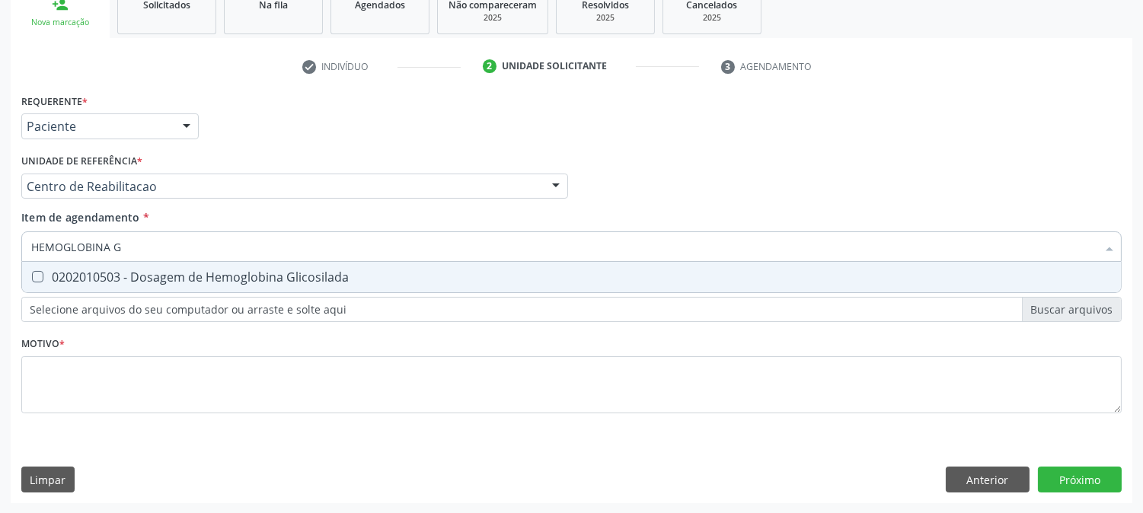
click at [44, 275] on div "0202010503 - Dosagem de Hemoglobina Glicosilada" at bounding box center [571, 277] width 1080 height 12
checkbox Glicosilada "true"
drag, startPoint x: 135, startPoint y: 252, endPoint x: 0, endPoint y: 247, distance: 134.8
click at [0, 247] on div "Acompanhamento Acompanhe a situação das marcações correntes e finalizadas Relat…" at bounding box center [571, 178] width 1143 height 671
type input "UREI"
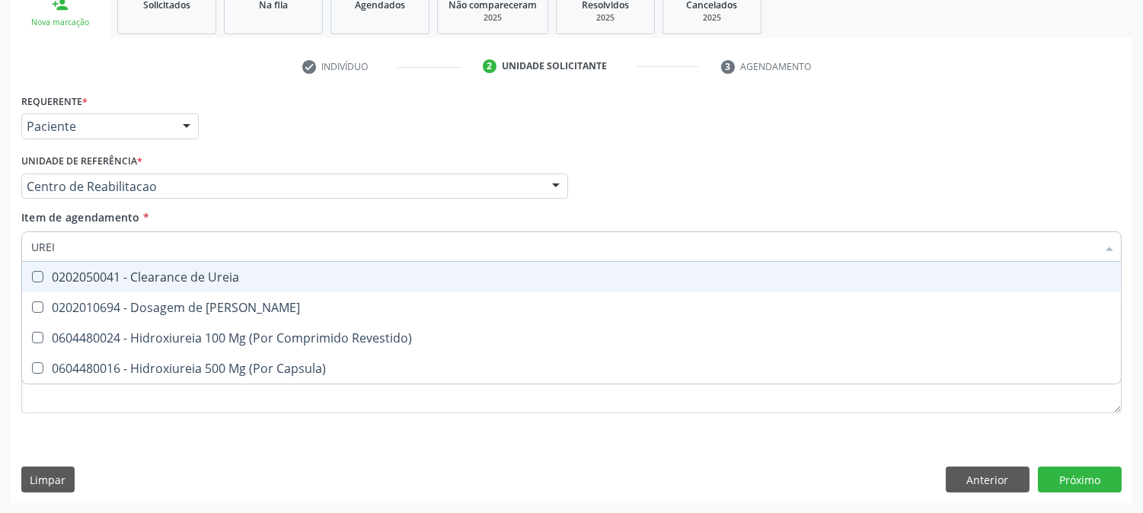
checkbox Ureia "false"
type input "UREIA"
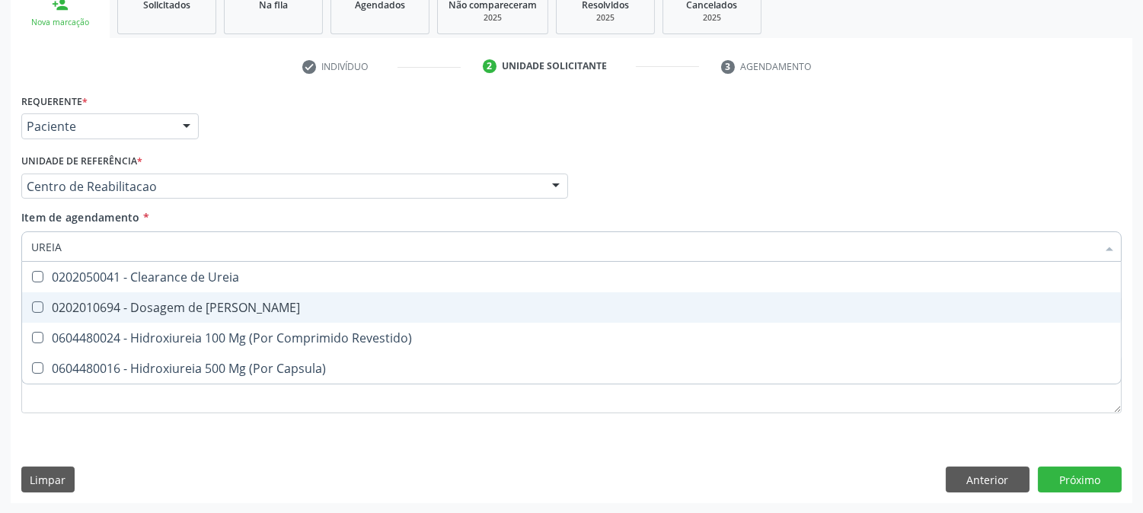
click at [80, 302] on div "0202010694 - Dosagem de [PERSON_NAME]" at bounding box center [571, 307] width 1080 height 12
checkbox Ureia "true"
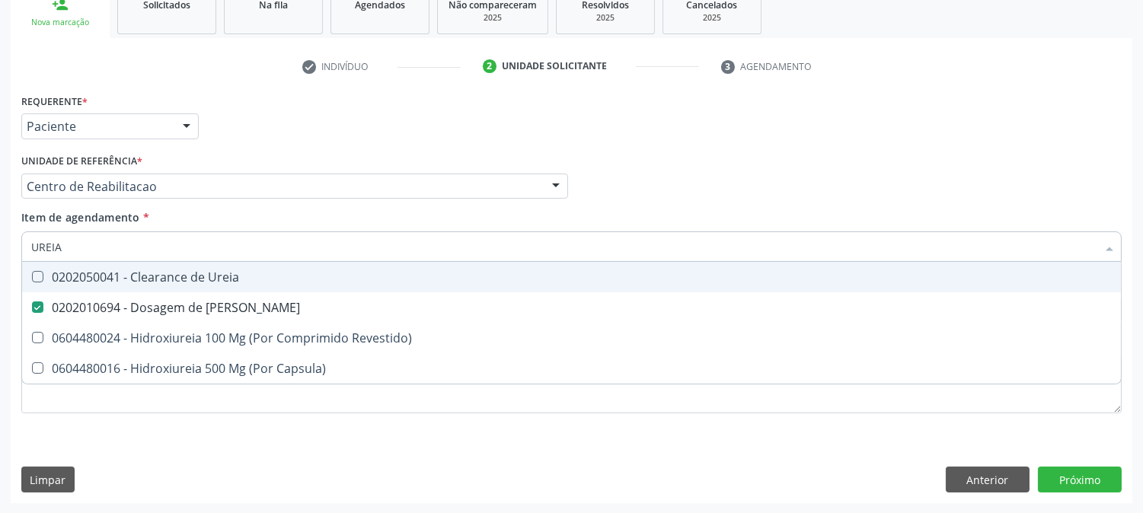
drag, startPoint x: 80, startPoint y: 253, endPoint x: 0, endPoint y: 250, distance: 80.0
click at [0, 250] on div "Acompanhamento Acompanhe a situação das marcações correntes e finalizadas Relat…" at bounding box center [571, 178] width 1143 height 671
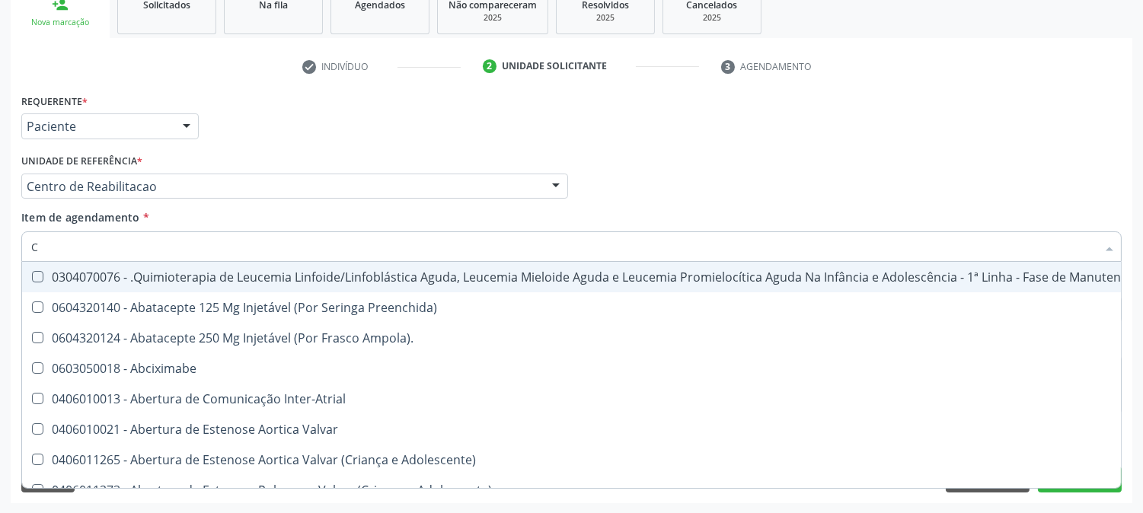
type input "CR"
checkbox Preenchida\) "false"
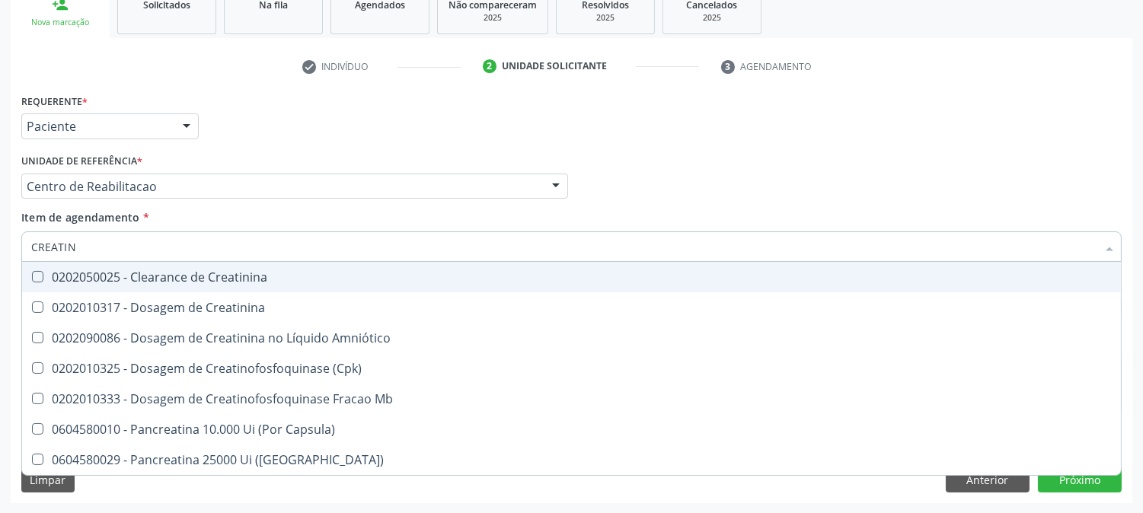
type input "CREATINI"
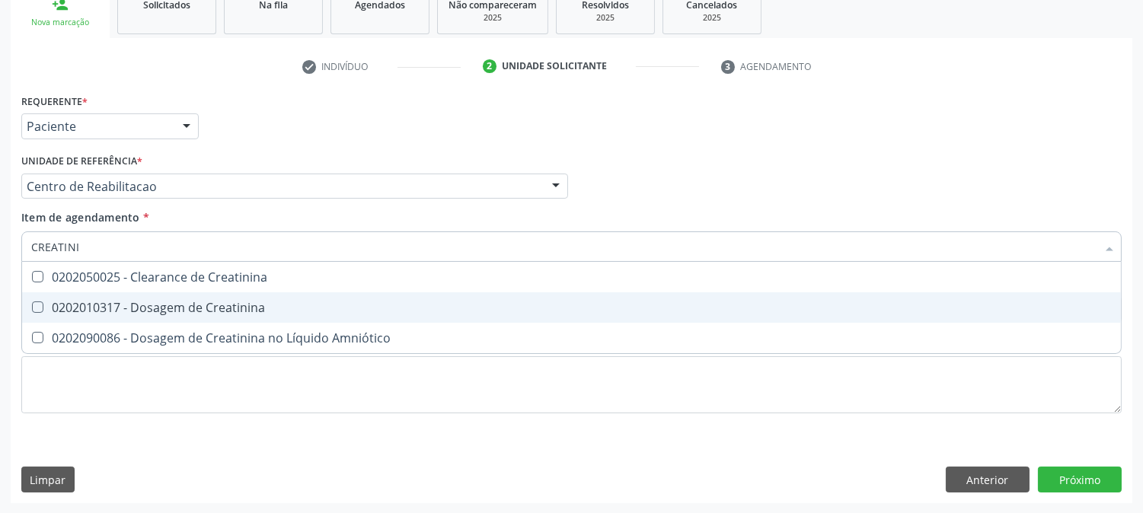
click at [56, 313] on div "0202010317 - Dosagem de Creatinina" at bounding box center [571, 307] width 1080 height 12
checkbox Creatinina "true"
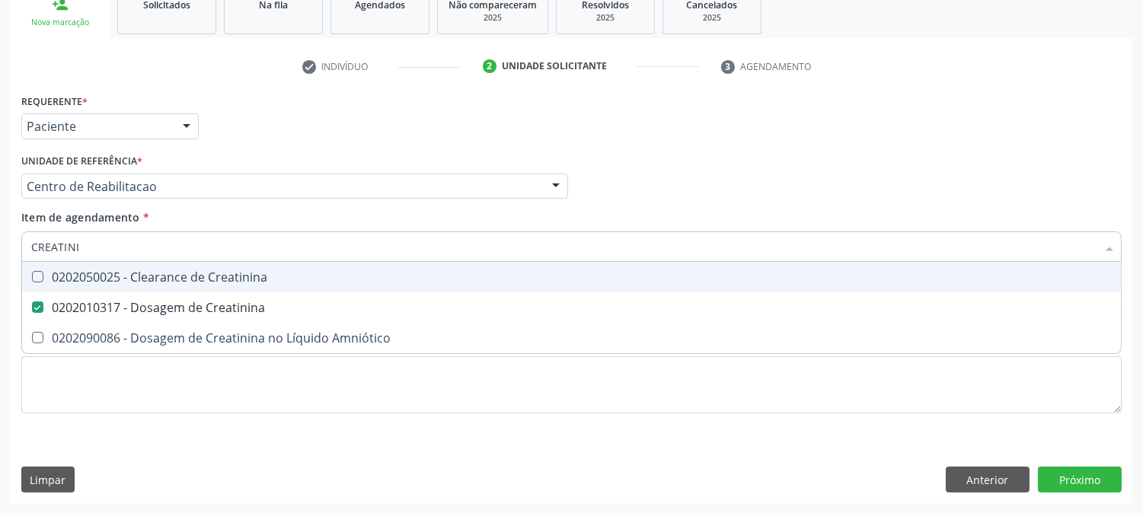
drag, startPoint x: 99, startPoint y: 238, endPoint x: 0, endPoint y: 264, distance: 102.3
click at [0, 264] on div "Acompanhamento Acompanhe a situação das marcações correntes e finalizadas Relat…" at bounding box center [571, 178] width 1143 height 671
type input "ACI"
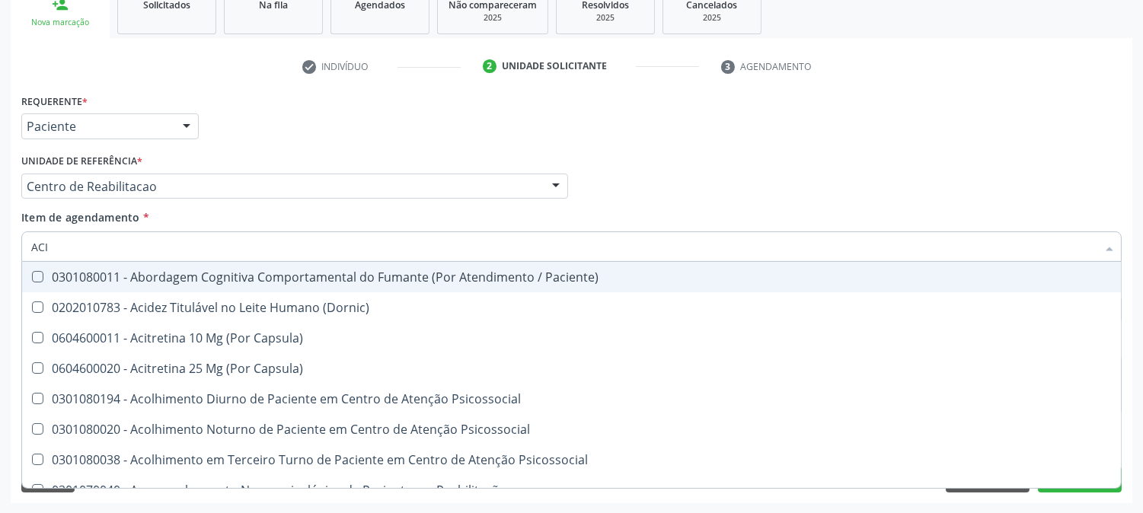
checkbox \(Dornic\) "false"
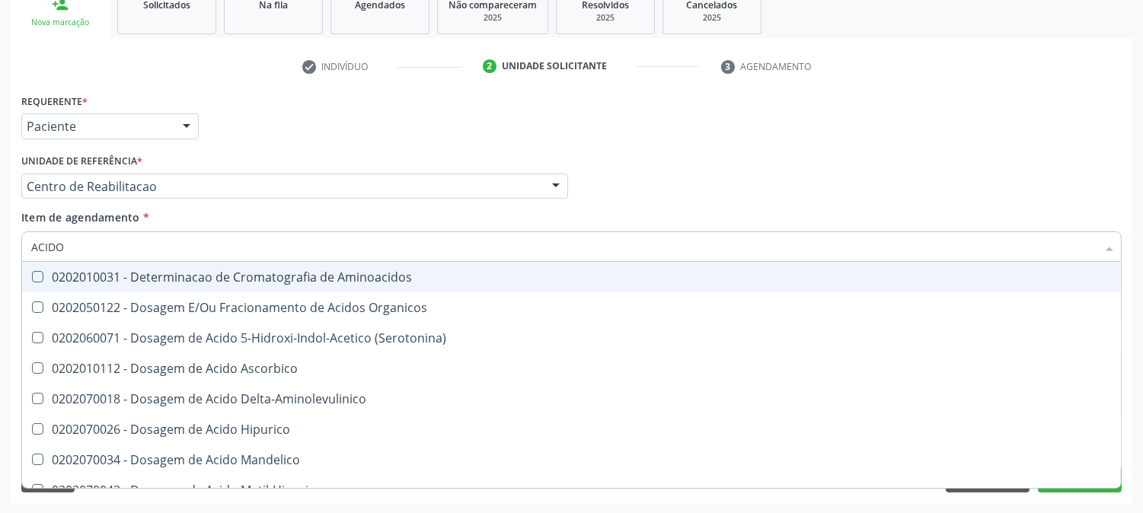
type input "ACIDO U"
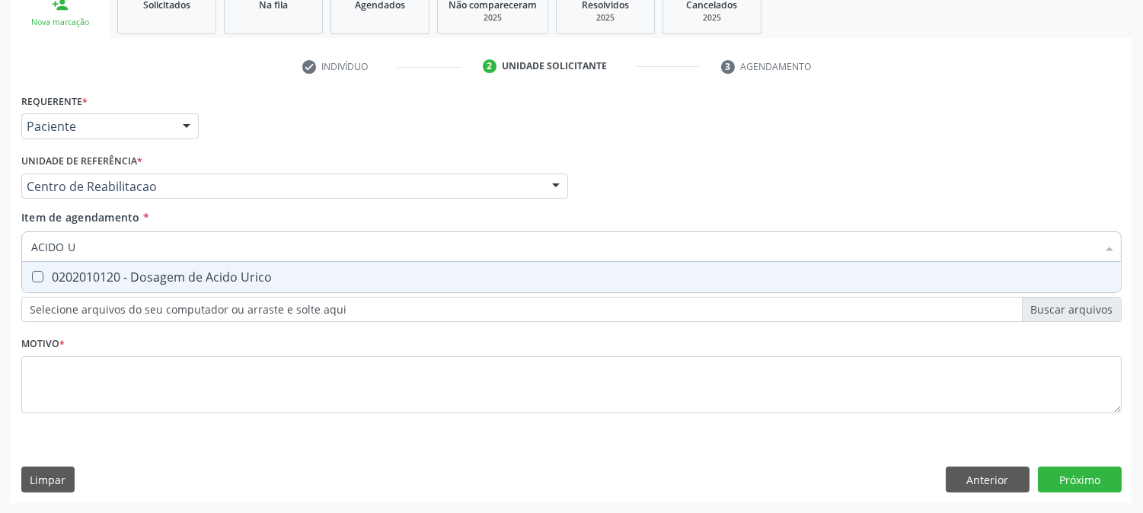
click at [66, 276] on div "0202010120 - Dosagem de Acido Urico" at bounding box center [571, 277] width 1080 height 12
checkbox Urico "true"
drag, startPoint x: 85, startPoint y: 248, endPoint x: 0, endPoint y: 266, distance: 87.2
click at [0, 266] on div "Acompanhamento Acompanhe a situação das marcações correntes e finalizadas Relat…" at bounding box center [571, 178] width 1143 height 671
type input "CO"
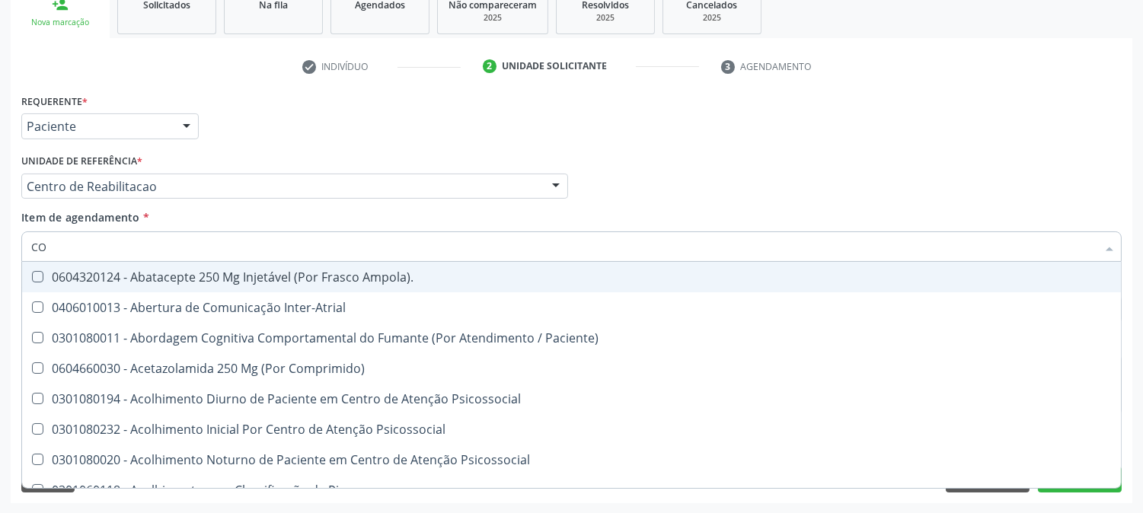
checkbox Ampola\)\ "false"
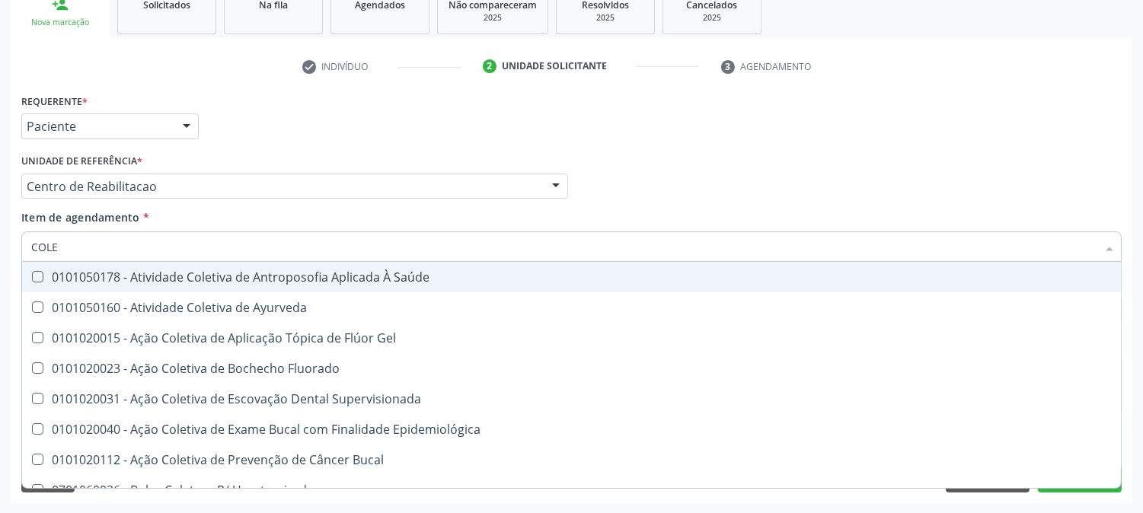
type input "COLES"
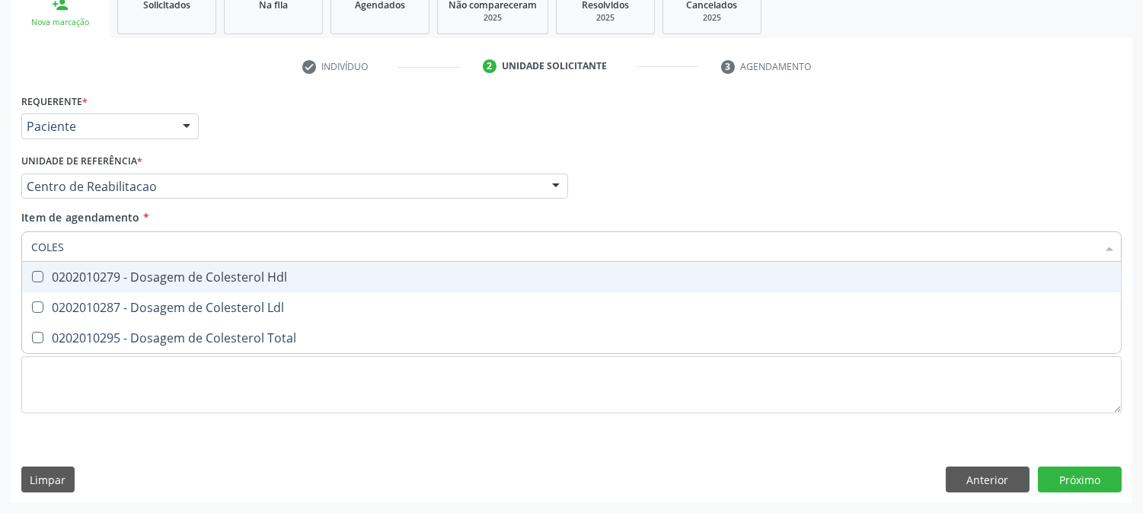
click at [59, 276] on div "0202010279 - Dosagem de Colesterol Hdl" at bounding box center [571, 277] width 1080 height 12
checkbox Hdl "true"
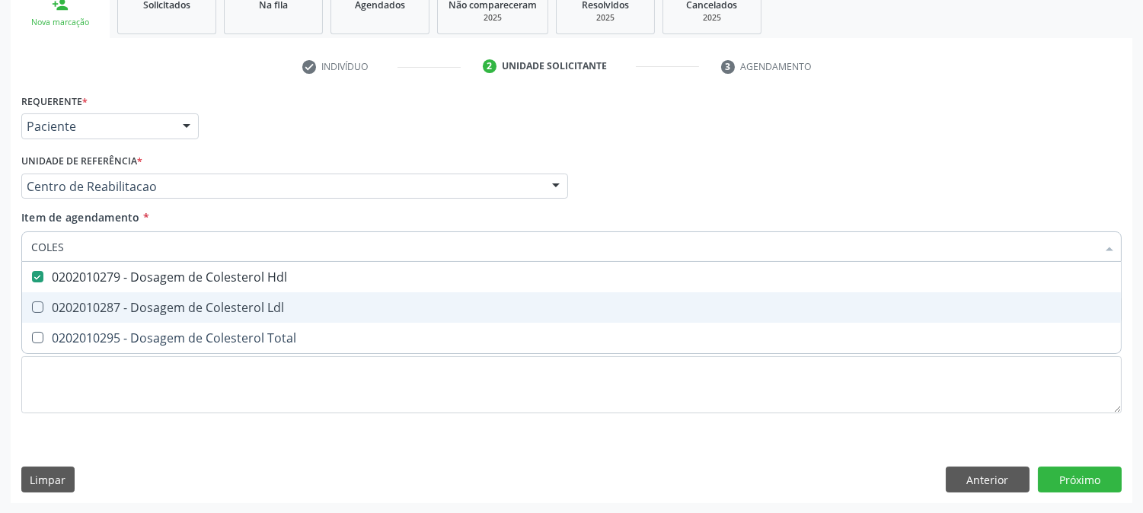
click at [59, 301] on div "0202010287 - Dosagem de Colesterol Ldl" at bounding box center [571, 307] width 1080 height 12
checkbox Ldl "true"
click at [58, 332] on div "0202010295 - Dosagem de Colesterol Total" at bounding box center [571, 338] width 1080 height 12
checkbox Total "true"
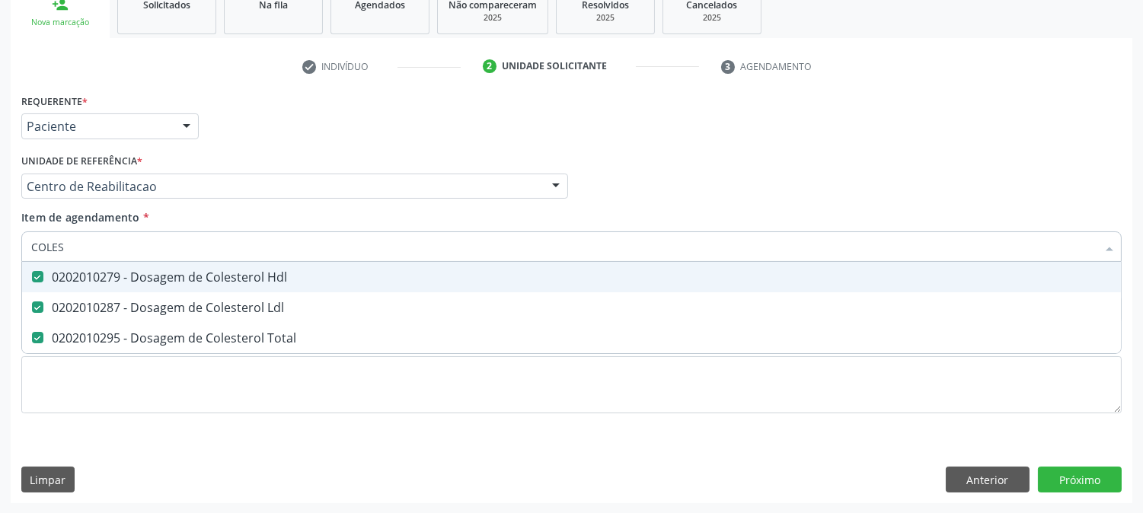
drag, startPoint x: 85, startPoint y: 246, endPoint x: 0, endPoint y: 244, distance: 85.3
click at [0, 244] on div "Acompanhamento Acompanhe a situação das marcações correntes e finalizadas Relat…" at bounding box center [571, 178] width 1143 height 671
type input "TR"
checkbox Hdl "false"
checkbox Ldl "false"
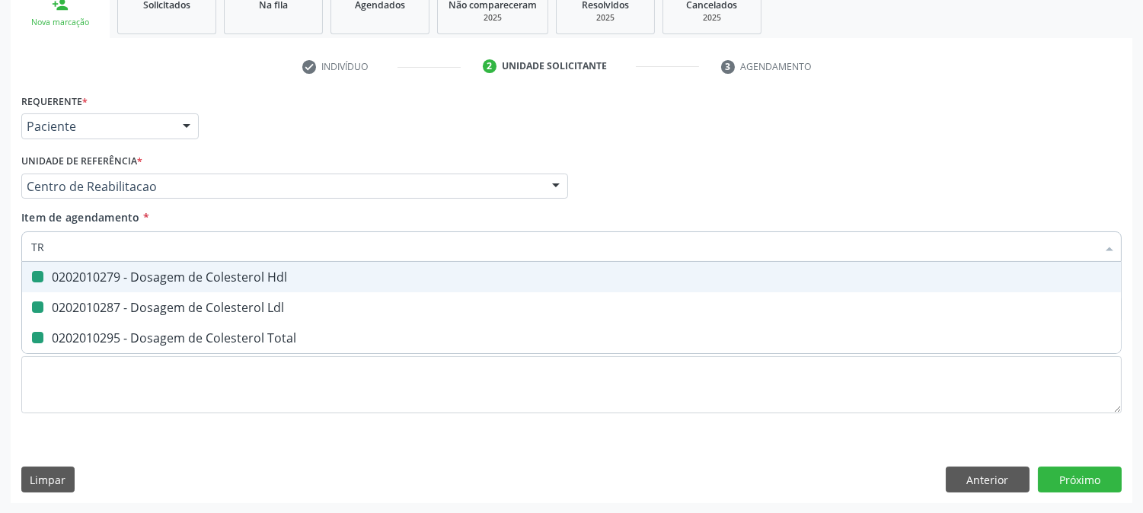
checkbox Total "false"
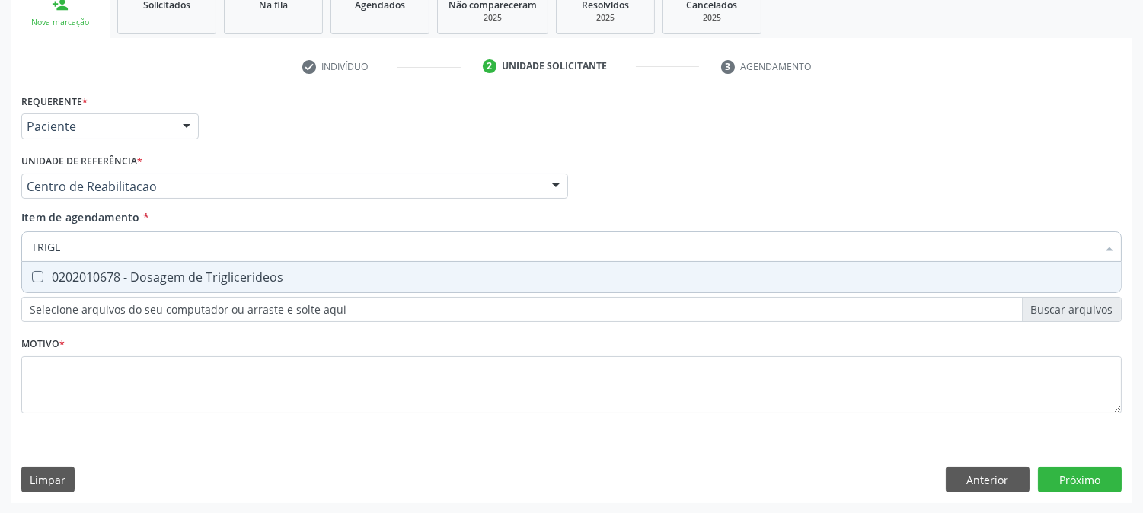
type input "TRIGLI"
click at [155, 276] on div "0202010678 - Dosagem de Triglicerideos" at bounding box center [571, 277] width 1080 height 12
checkbox Triglicerideos "true"
drag, startPoint x: 84, startPoint y: 240, endPoint x: 0, endPoint y: 251, distance: 84.5
click at [0, 251] on div "Acompanhamento Acompanhe a situação das marcações correntes e finalizadas Relat…" at bounding box center [571, 178] width 1143 height 671
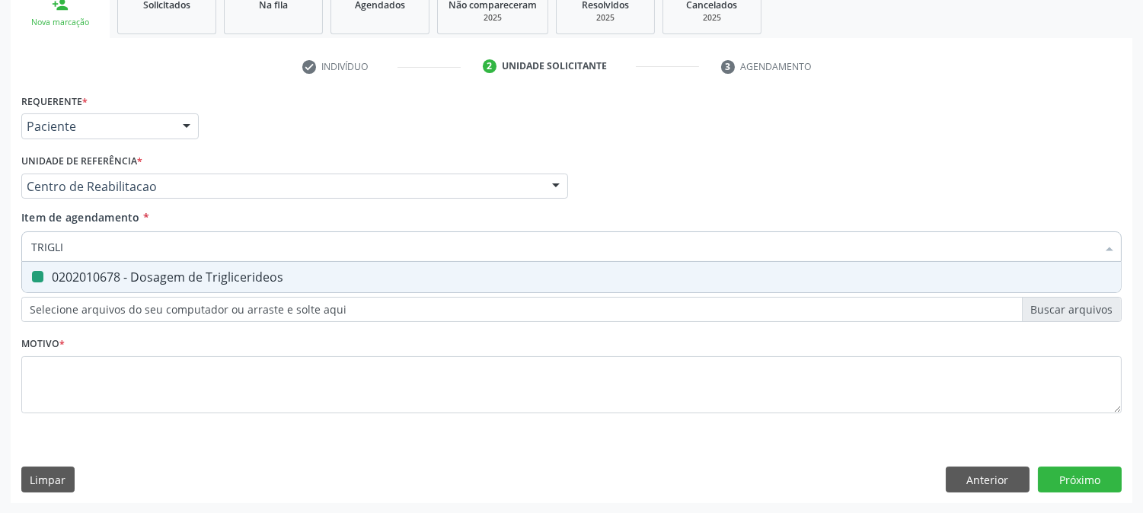
type input "N"
checkbox Triglicerideos "false"
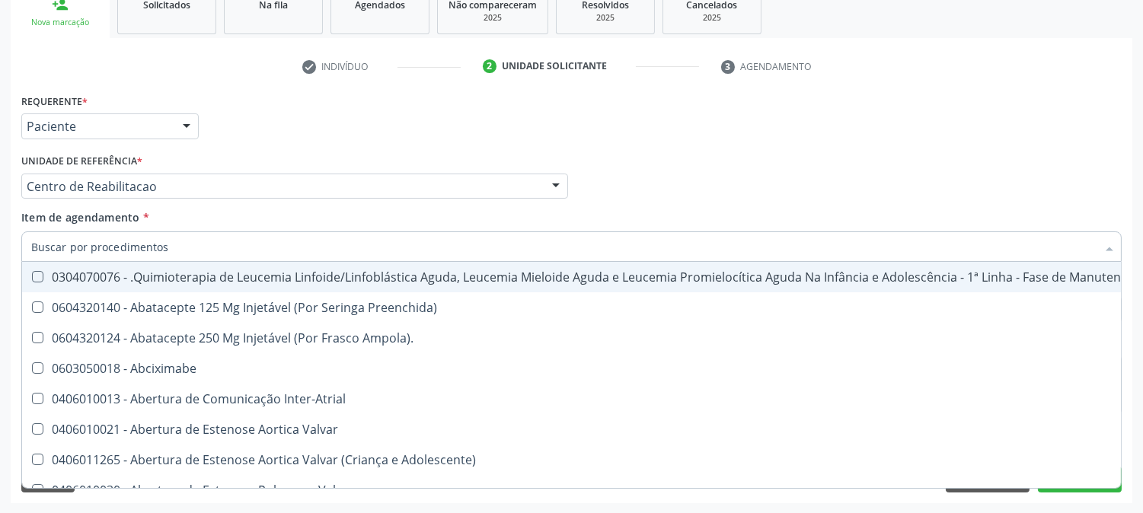
type input "B"
checkbox Glicosilada "true"
type input "BI"
checkbox Saúde\ "true"
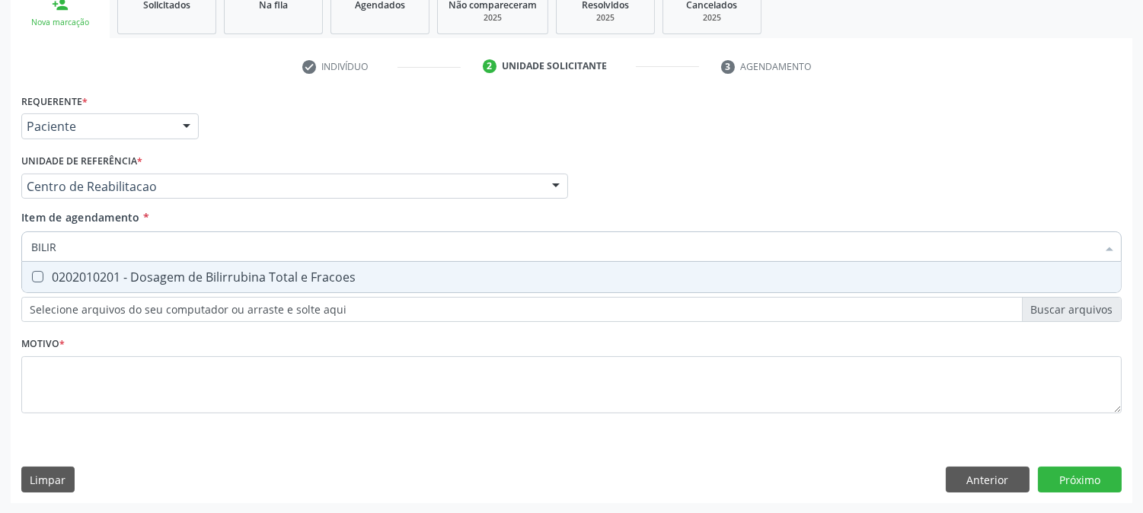
type input "BILIRR"
click at [59, 278] on div "0202010201 - Dosagem de Bilirrubina Total e Fracoes" at bounding box center [571, 277] width 1080 height 12
checkbox Fracoes "true"
drag, startPoint x: 88, startPoint y: 238, endPoint x: 0, endPoint y: 269, distance: 93.7
click at [0, 269] on div "Acompanhamento Acompanhe a situação das marcações correntes e finalizadas Relat…" at bounding box center [571, 178] width 1143 height 671
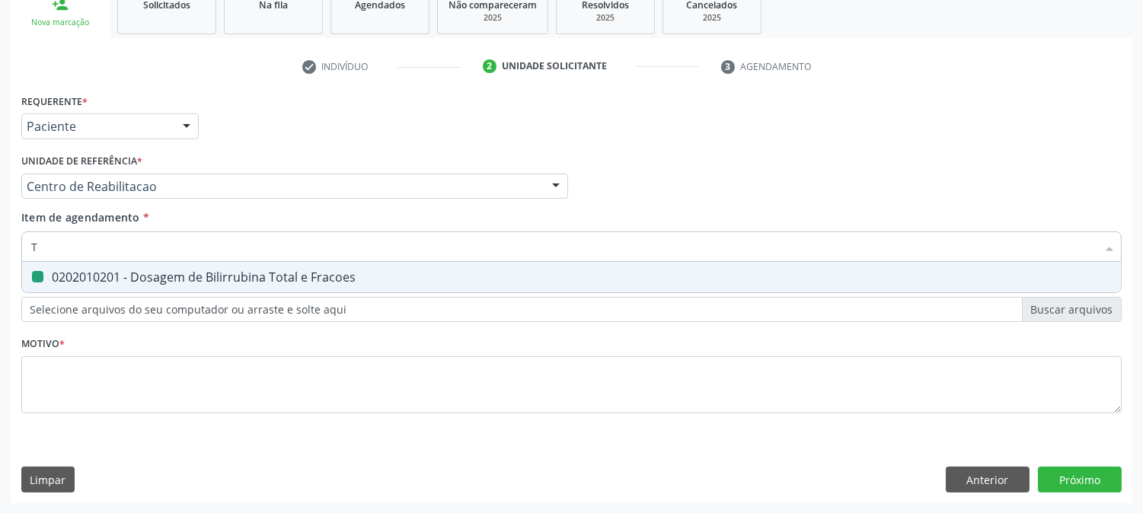
type input "TG"
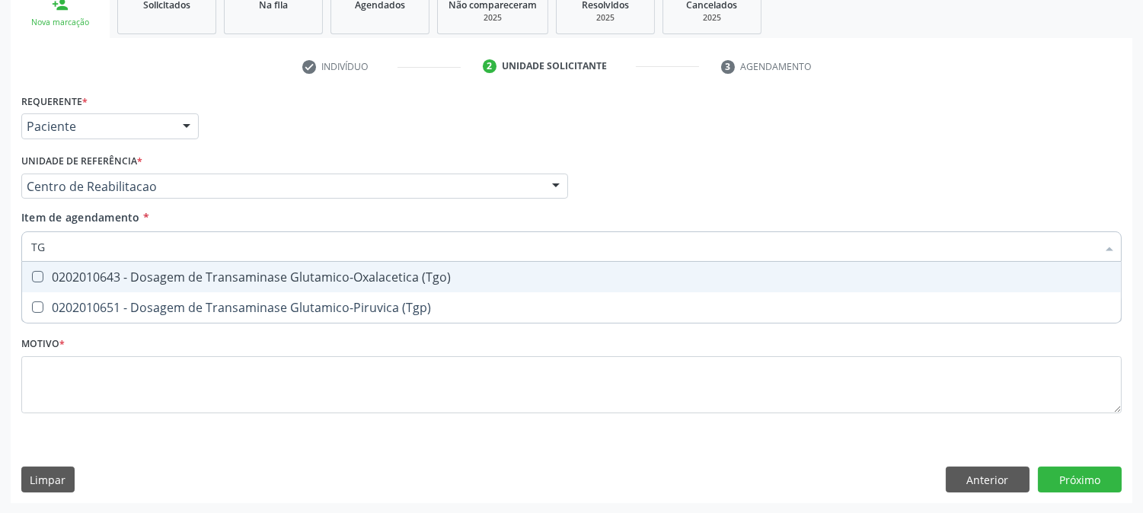
click at [85, 273] on div "0202010643 - Dosagem de Transaminase Glutamico-Oxalacetica (Tgo)" at bounding box center [571, 277] width 1080 height 12
checkbox \(Tgo\) "true"
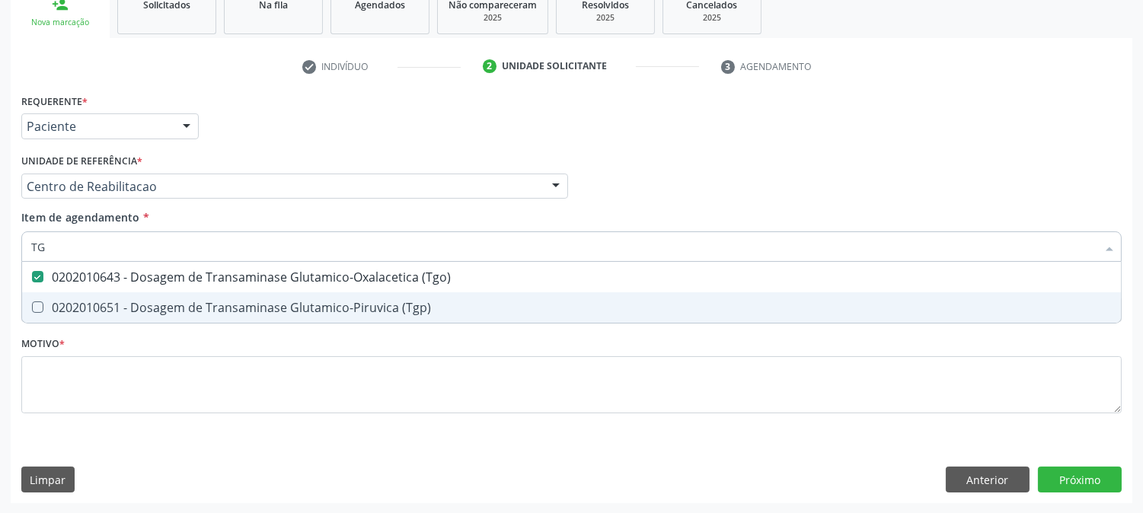
click at [85, 295] on span "0202010651 - Dosagem de Transaminase Glutamico-Piruvica (Tgp)" at bounding box center [571, 307] width 1099 height 30
checkbox \(Tgp\) "true"
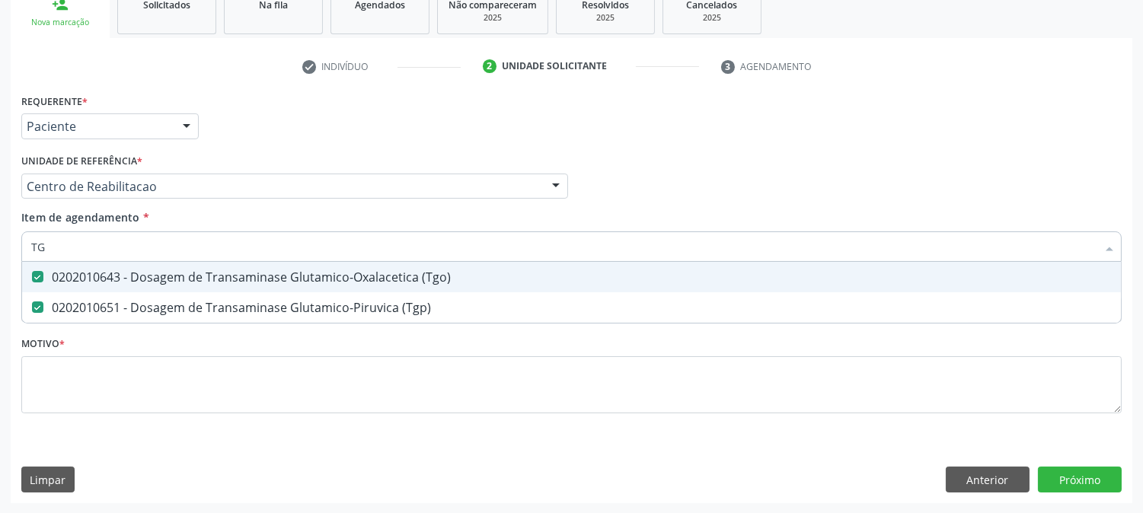
drag, startPoint x: 78, startPoint y: 246, endPoint x: 0, endPoint y: 266, distance: 81.1
click at [0, 266] on div "Acompanhamento Acompanhe a situação das marcações correntes e finalizadas Relat…" at bounding box center [571, 178] width 1143 height 671
type input "URI"
checkbox \(Tgo\) "false"
checkbox \(Tgp\) "false"
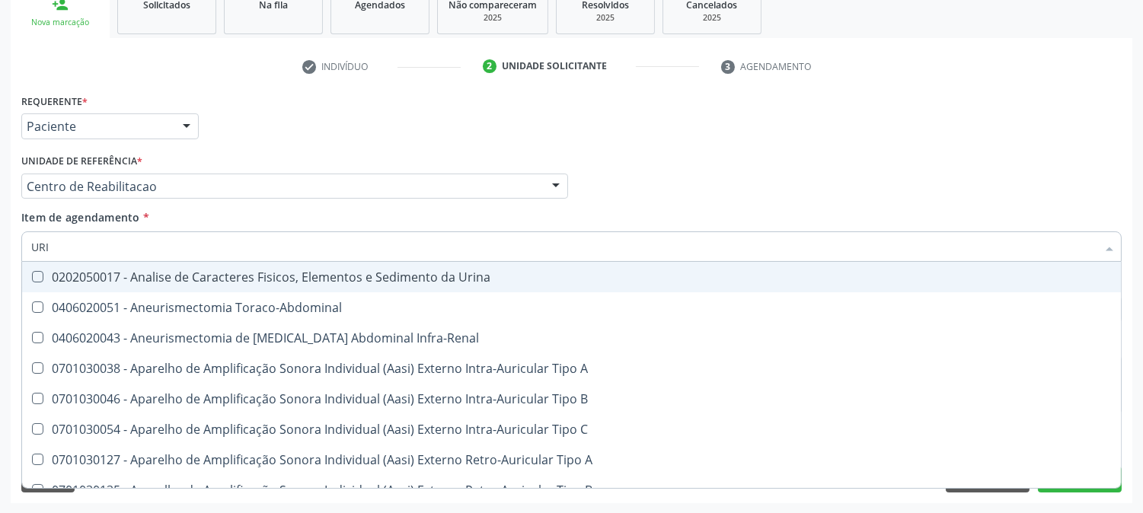
type input "URIN"
checkbox Urico "false"
type input "URINA"
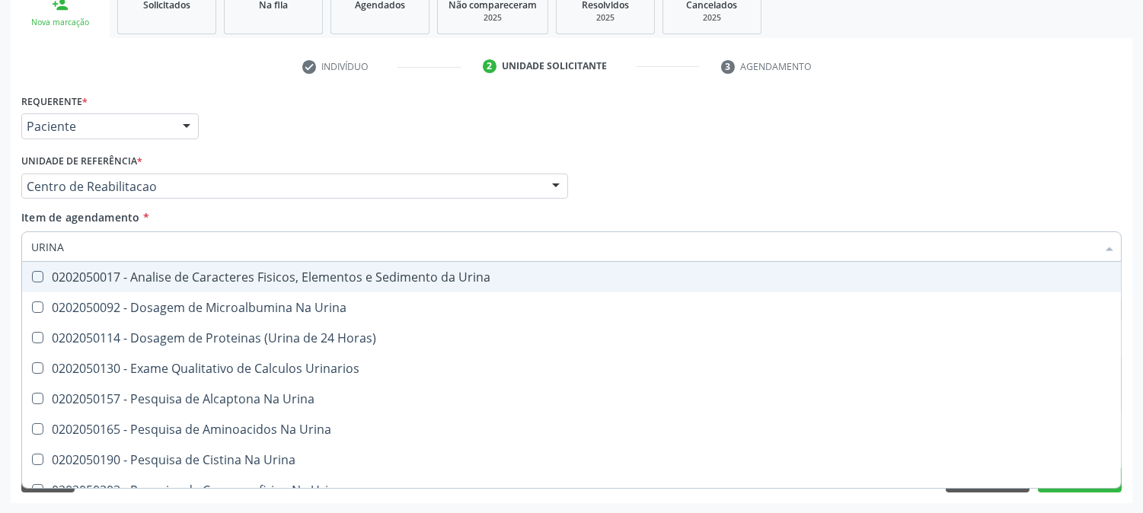
click at [72, 279] on div "0202050017 - Analise de Caracteres Fisicos, Elementos e Sedimento da Urina" at bounding box center [571, 277] width 1080 height 12
checkbox Urina "true"
drag, startPoint x: 75, startPoint y: 254, endPoint x: 0, endPoint y: 251, distance: 74.6
click at [0, 251] on div "Acompanhamento Acompanhe a situação das marcações correntes e finalizadas Relat…" at bounding box center [571, 178] width 1143 height 671
type input "CU"
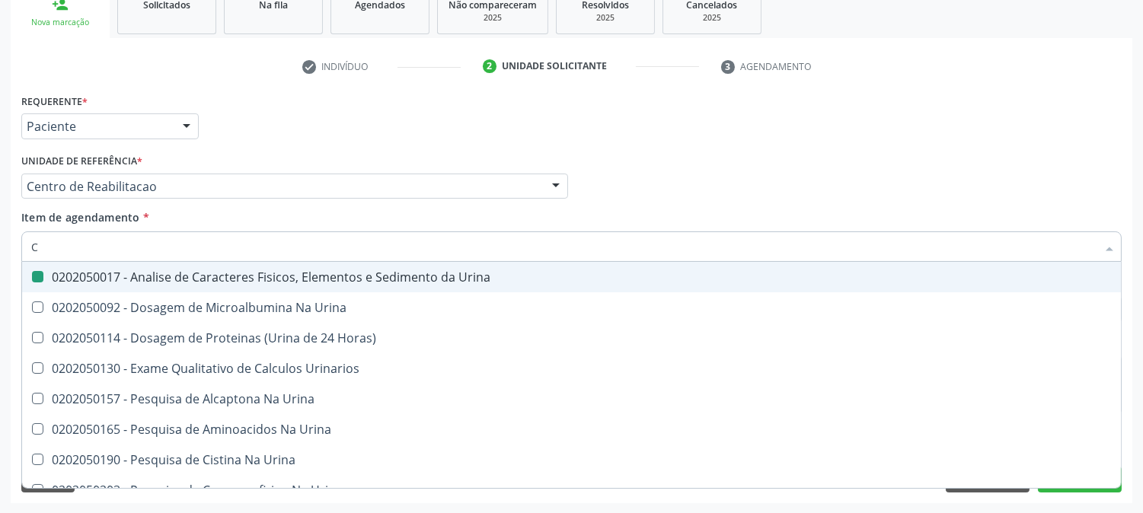
checkbox Urina "false"
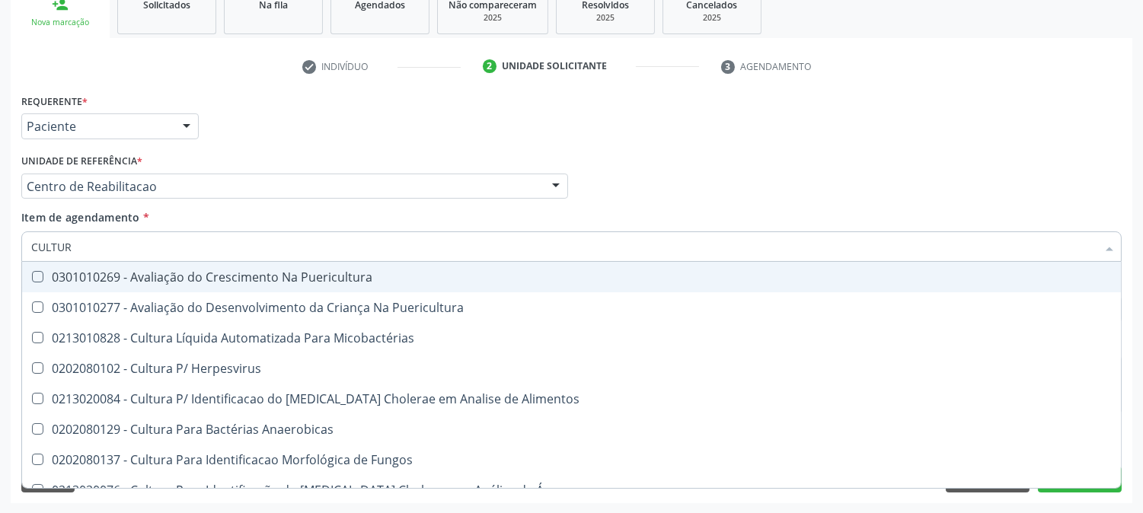
type input "CULTURA"
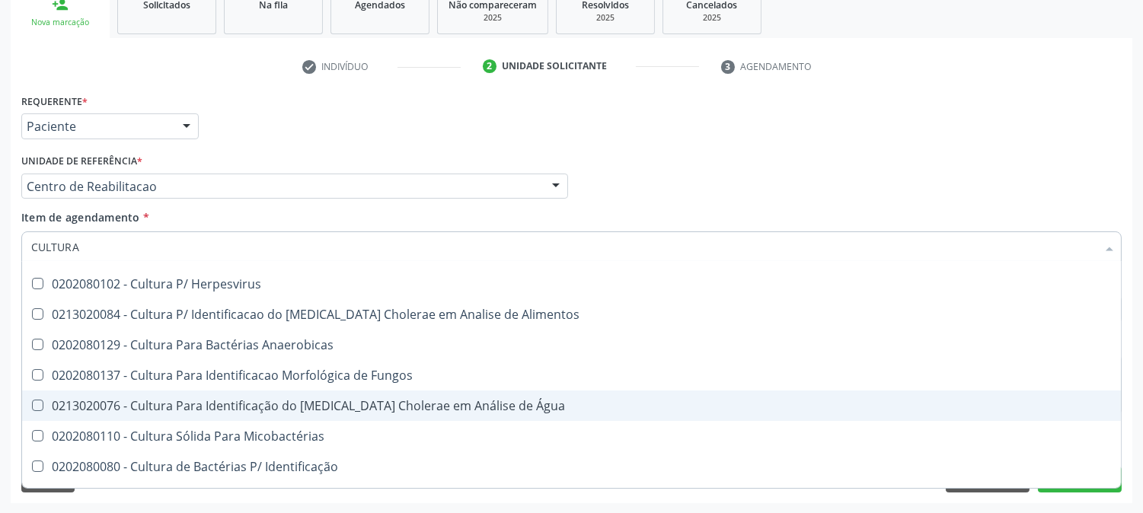
scroll to position [169, 0]
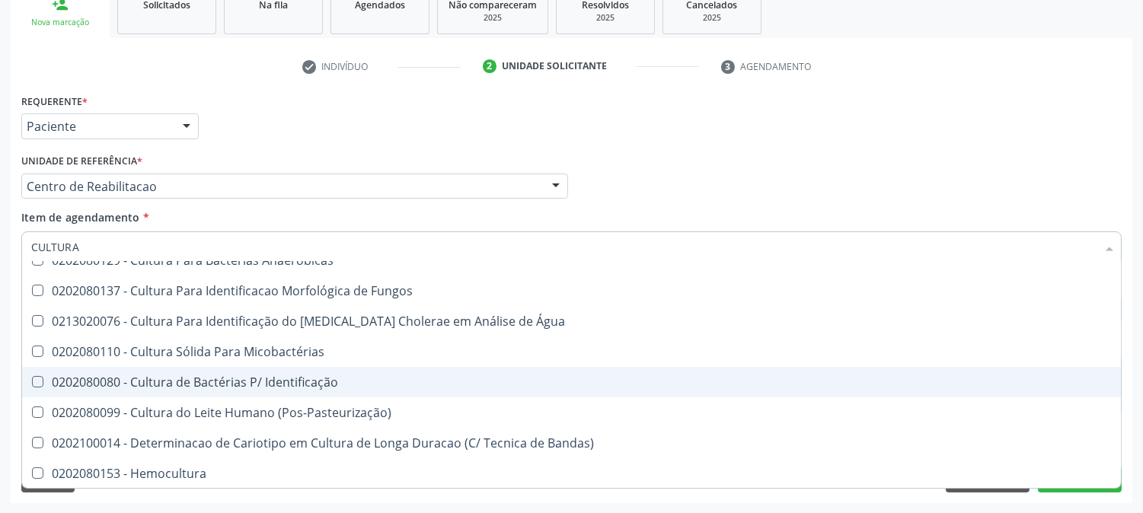
click at [339, 379] on div "0202080080 - Cultura de Bactérias P/ Identificação" at bounding box center [571, 382] width 1080 height 12
checkbox Identificação "true"
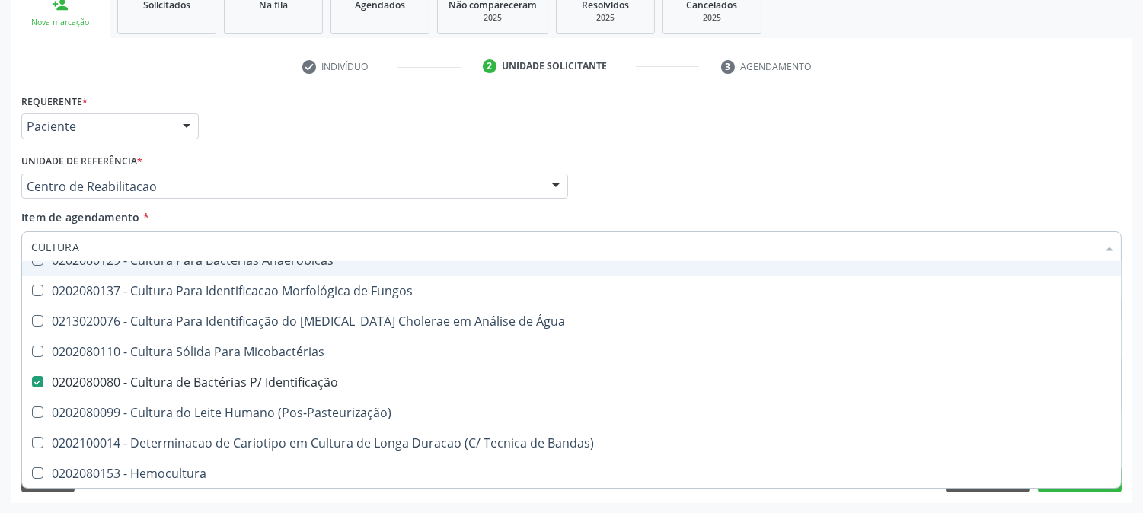
drag, startPoint x: 104, startPoint y: 240, endPoint x: 0, endPoint y: 219, distance: 106.5
click at [0, 246] on div "Acompanhamento Acompanhe a situação das marcações correntes e finalizadas Relat…" at bounding box center [571, 178] width 1143 height 671
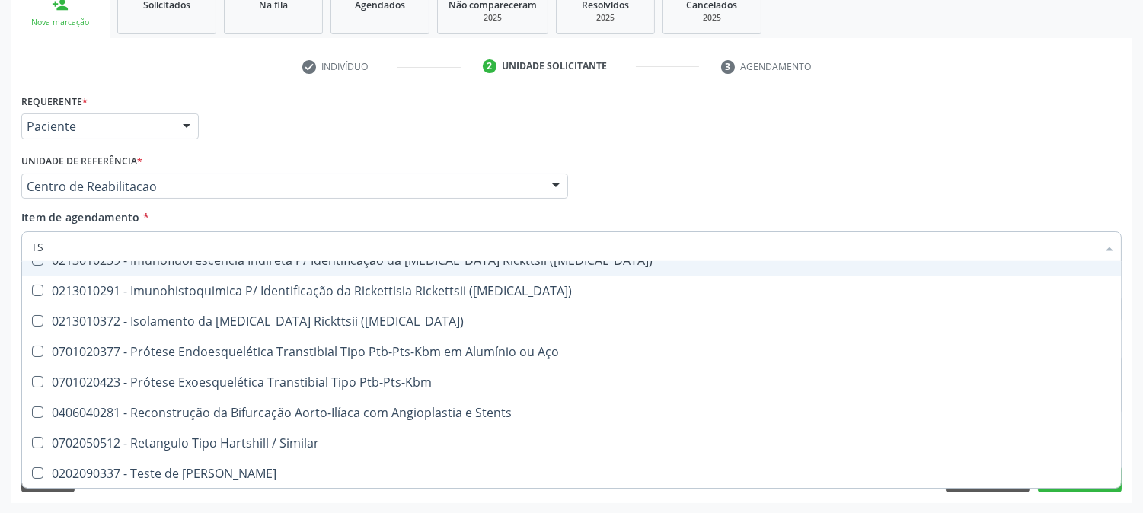
type input "TSH"
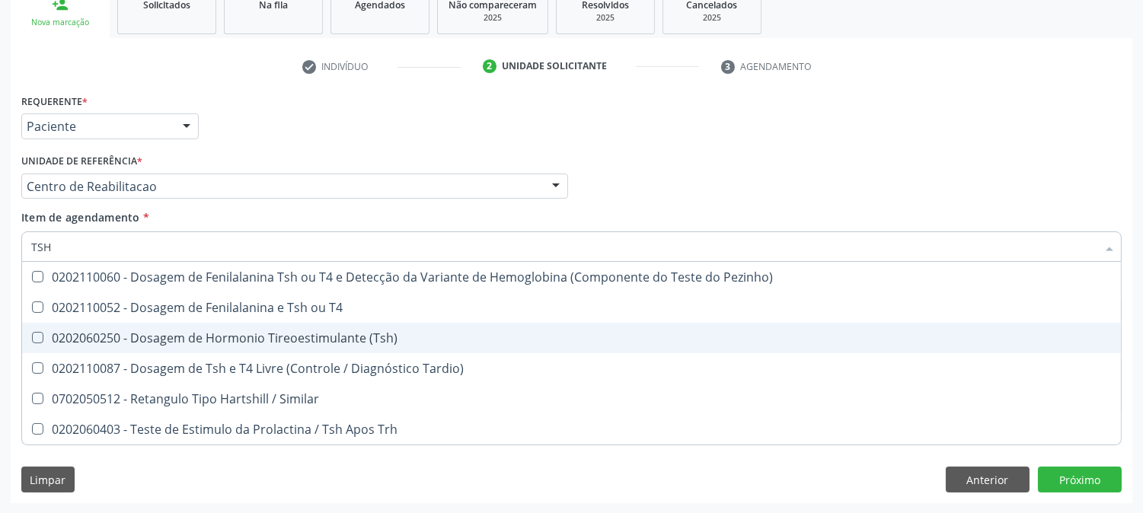
click at [257, 343] on div "0202060250 - Dosagem de Hormonio Tireoestimulante (Tsh)" at bounding box center [571, 338] width 1080 height 12
checkbox \(Tsh\) "true"
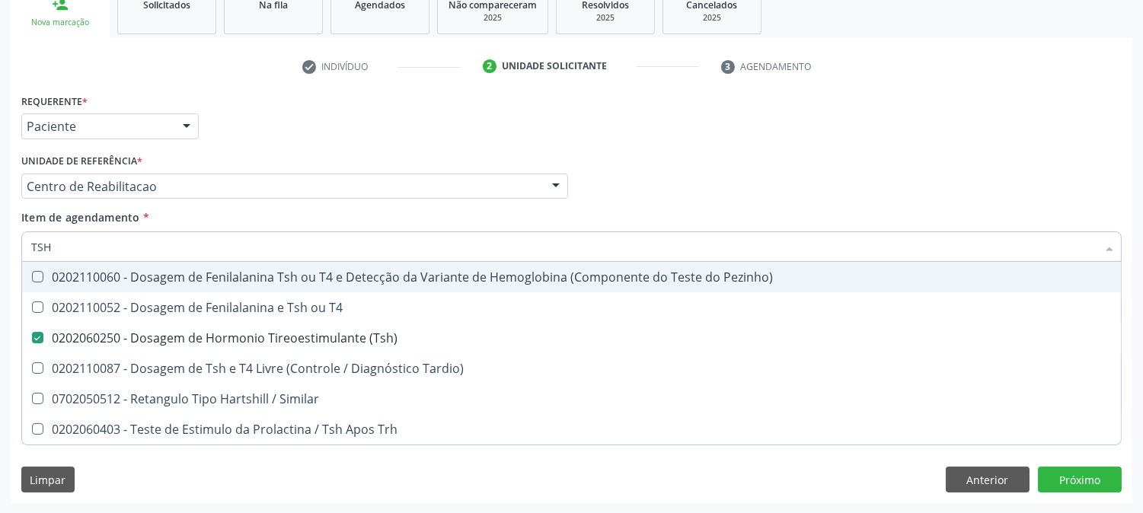
drag, startPoint x: 72, startPoint y: 239, endPoint x: 0, endPoint y: 241, distance: 72.3
click at [0, 241] on div "Acompanhamento Acompanhe a situação das marcações correntes e finalizadas Relat…" at bounding box center [571, 178] width 1143 height 671
type input "T4"
checkbox \(Tsh\) "false"
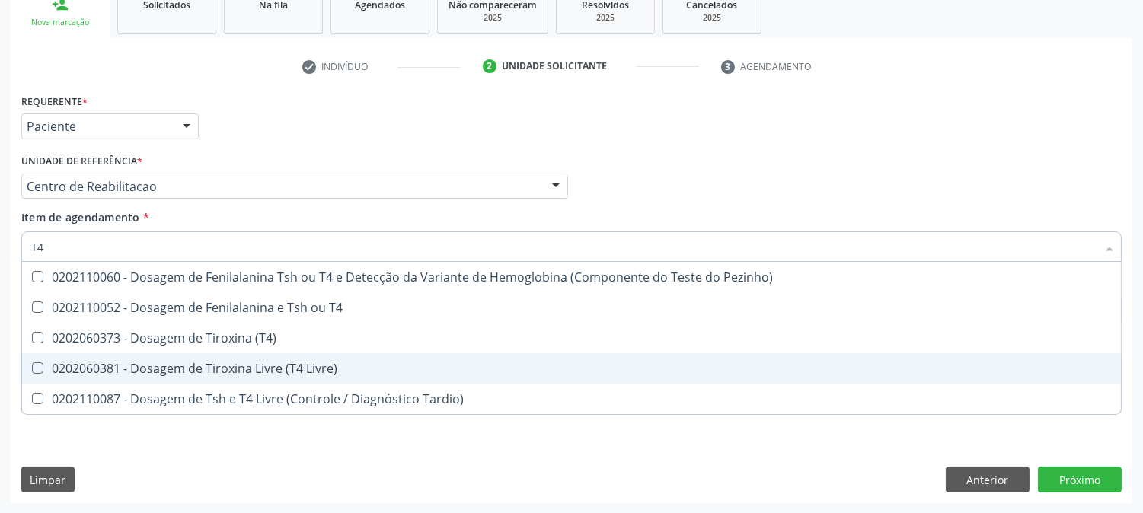
click at [227, 366] on div "0202060381 - Dosagem de Tiroxina Livre (T4 Livre)" at bounding box center [571, 368] width 1080 height 12
checkbox Livre\) "true"
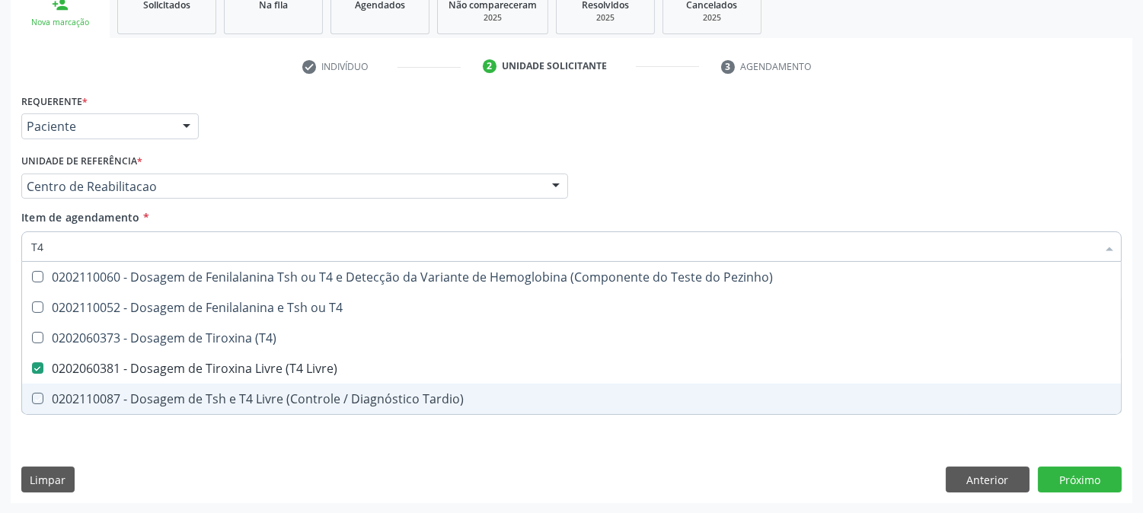
click at [168, 475] on div "Requerente * Paciente Médico(a) Enfermeiro(a) Paciente Nenhum resultado encontr…" at bounding box center [571, 296] width 1121 height 413
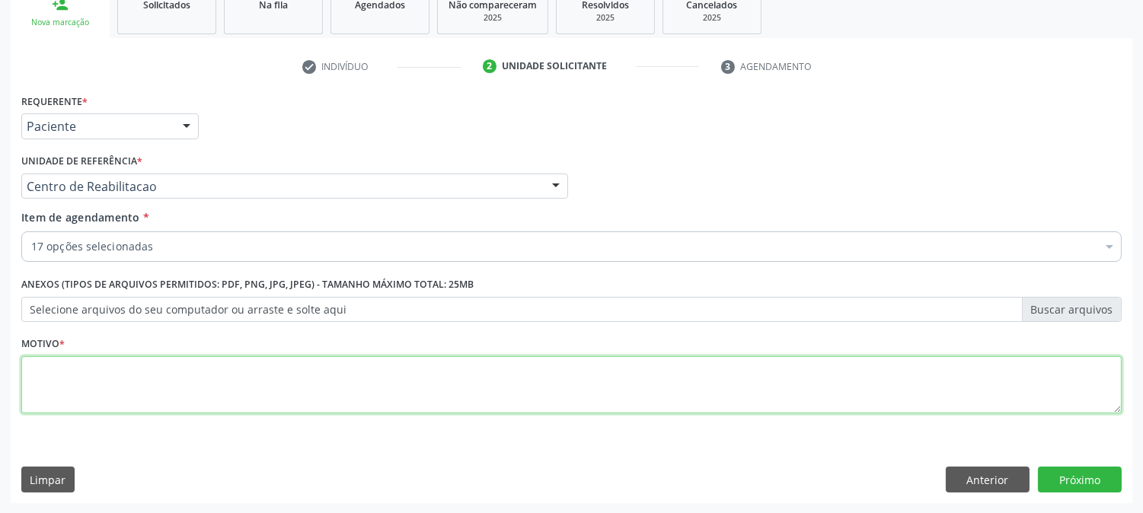
click at [136, 374] on textarea at bounding box center [571, 385] width 1100 height 58
type textarea "."
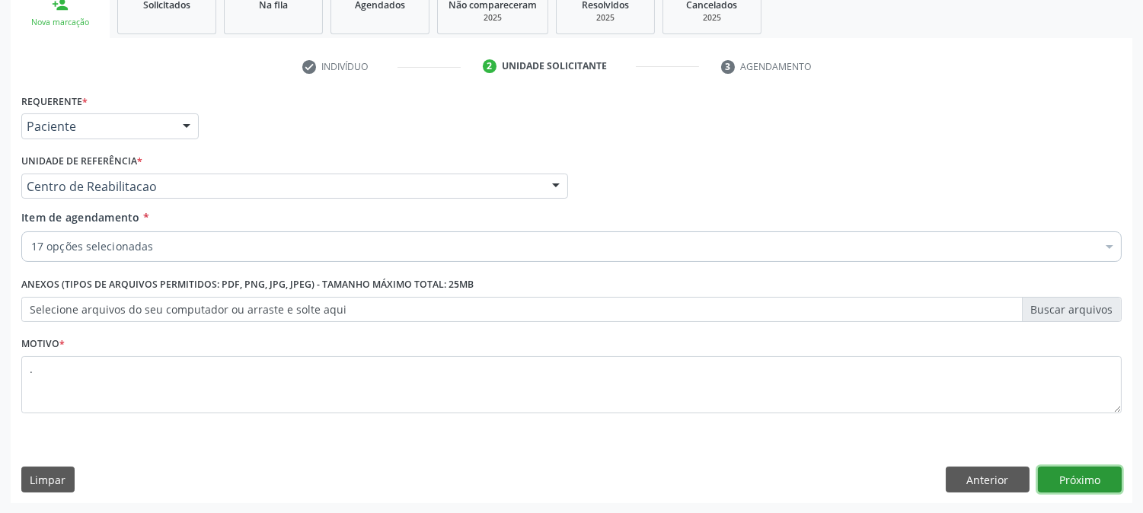
click at [1068, 473] on button "Próximo" at bounding box center [1080, 480] width 84 height 26
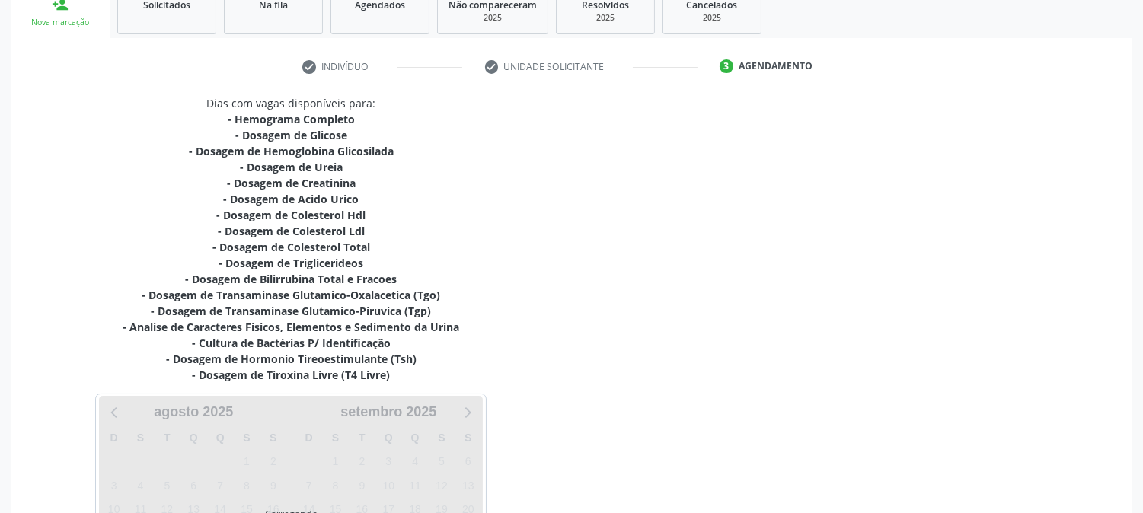
scroll to position [404, 0]
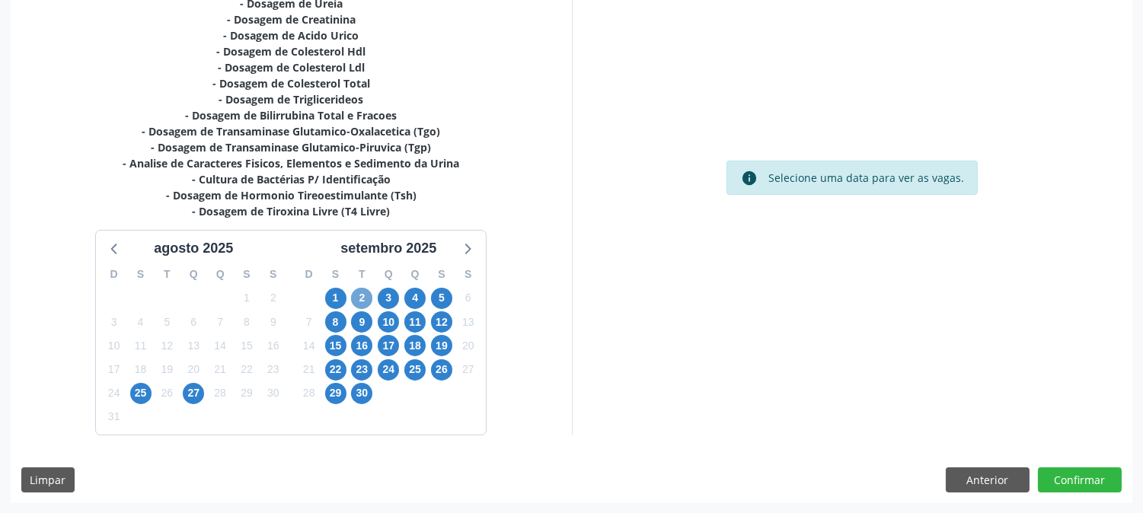
click at [362, 295] on span "2" at bounding box center [361, 298] width 21 height 21
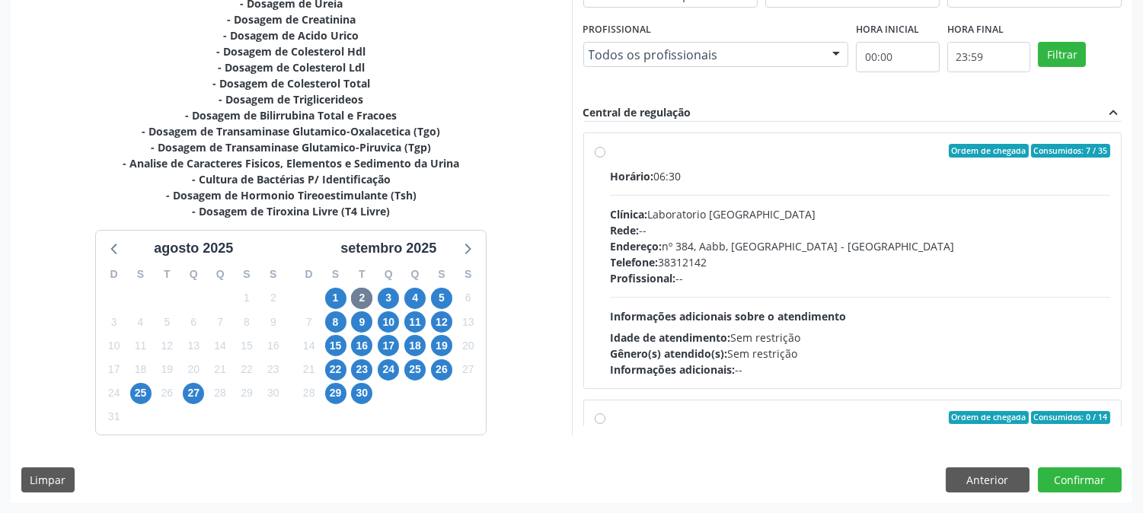
click at [764, 338] on div "Idade de atendimento: Sem restrição" at bounding box center [861, 338] width 500 height 16
click at [605, 158] on input "Ordem de chegada Consumidos: 7 / 35 Horário: 06:30 Clínica: Laboratorio [GEOGRA…" at bounding box center [600, 151] width 11 height 14
radio input "true"
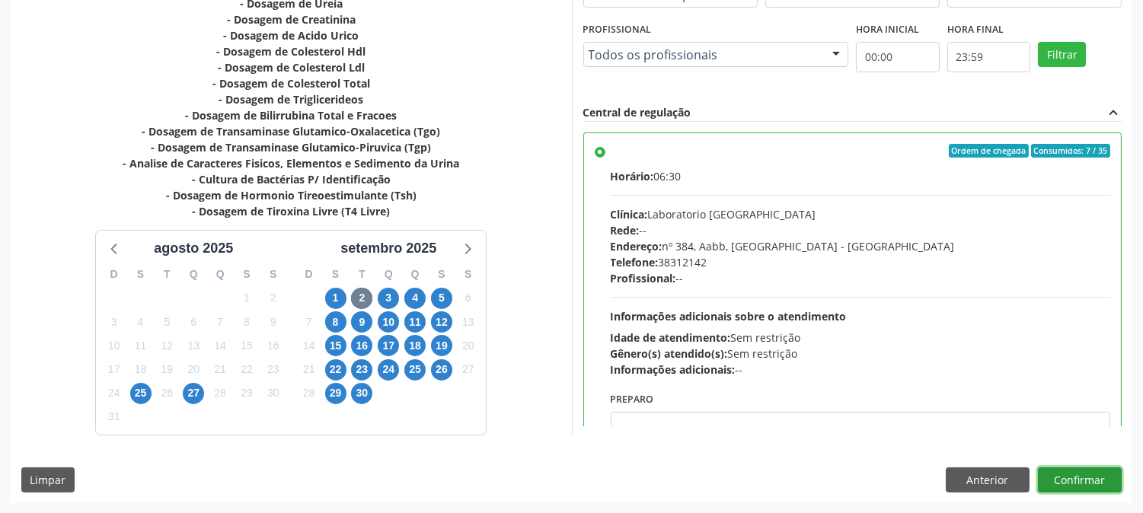
click at [1085, 473] on button "Confirmar" at bounding box center [1080, 480] width 84 height 26
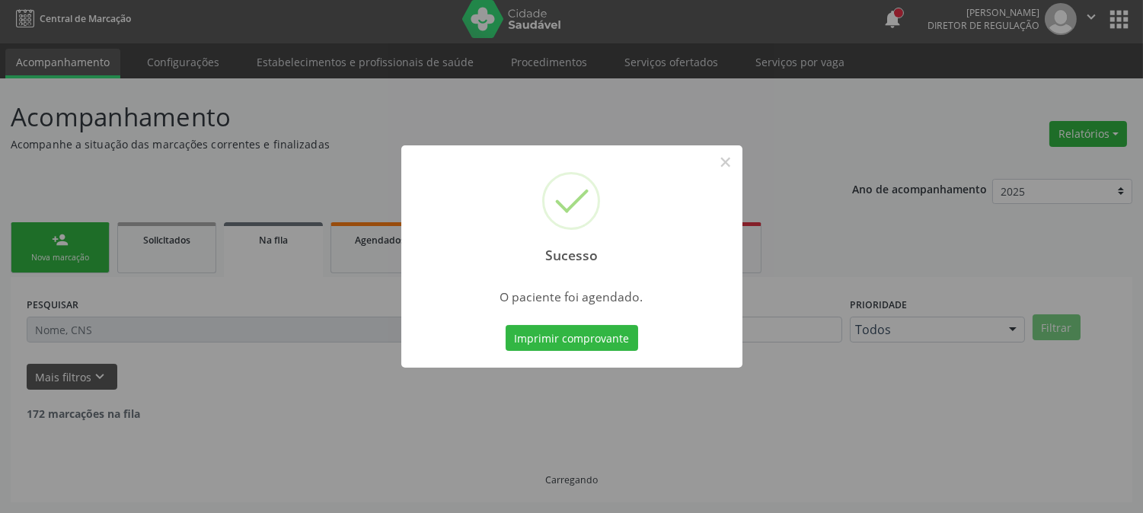
scroll to position [0, 0]
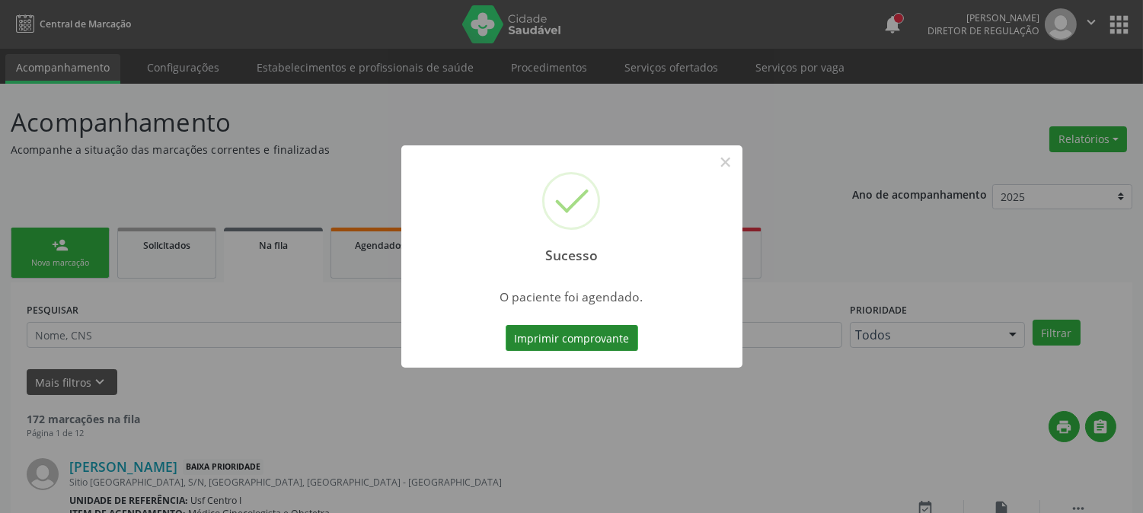
click at [604, 333] on button "Imprimir comprovante" at bounding box center [572, 338] width 132 height 26
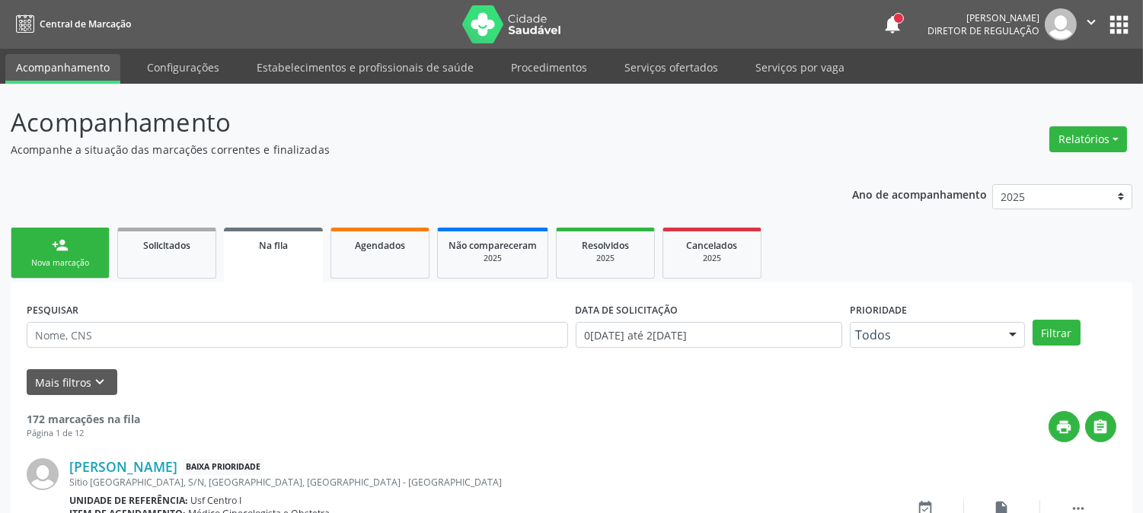
click at [78, 248] on link "person_add Nova marcação" at bounding box center [60, 253] width 99 height 51
drag, startPoint x: 78, startPoint y: 248, endPoint x: 263, endPoint y: 21, distance: 292.3
click at [78, 248] on link "person_add Nova marcação" at bounding box center [60, 253] width 99 height 51
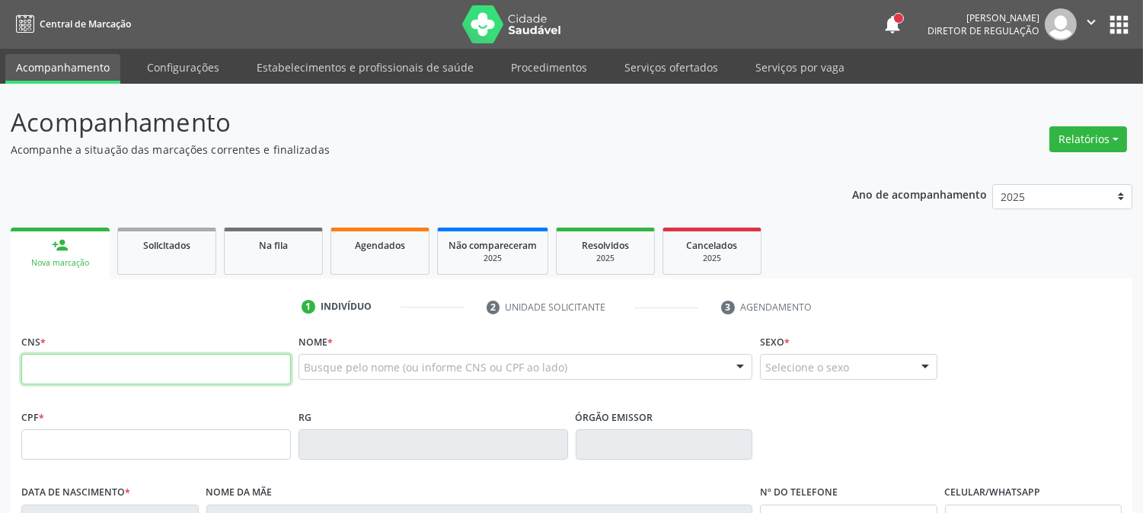
click at [222, 372] on input "text" at bounding box center [156, 369] width 270 height 30
type input "706 8042 3921 5923"
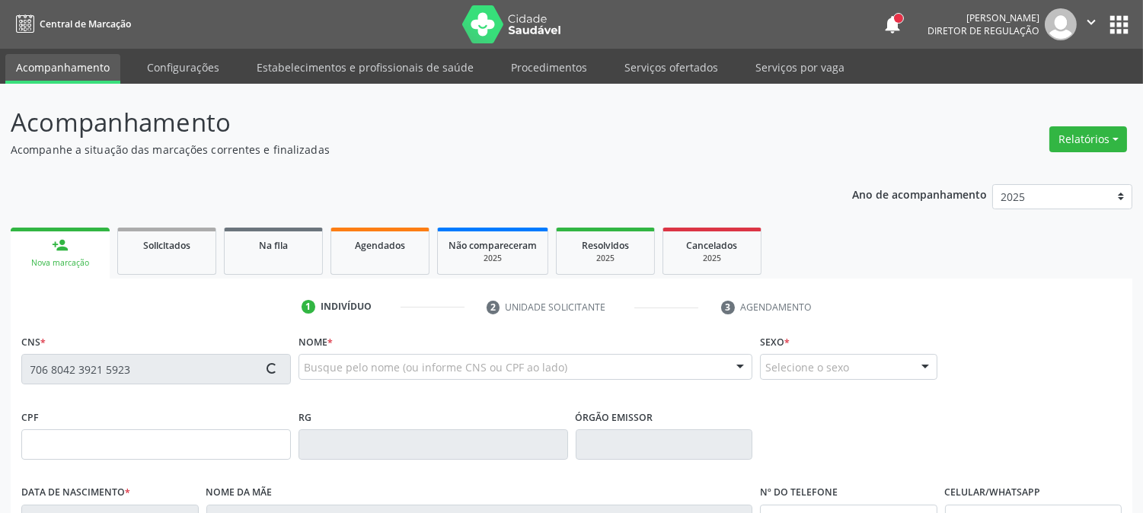
type input "[DATE]"
type input "SN"
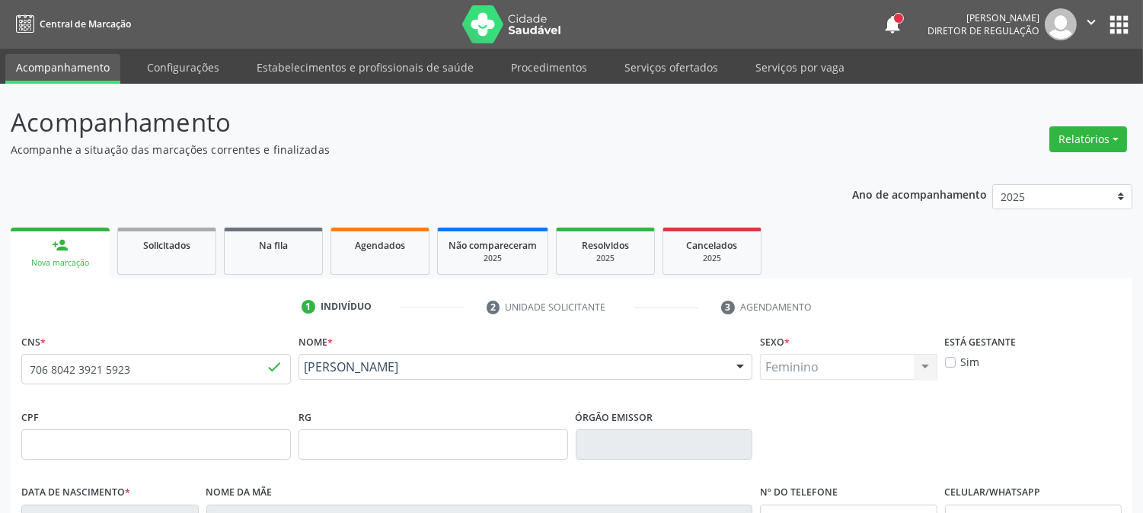
scroll to position [311, 0]
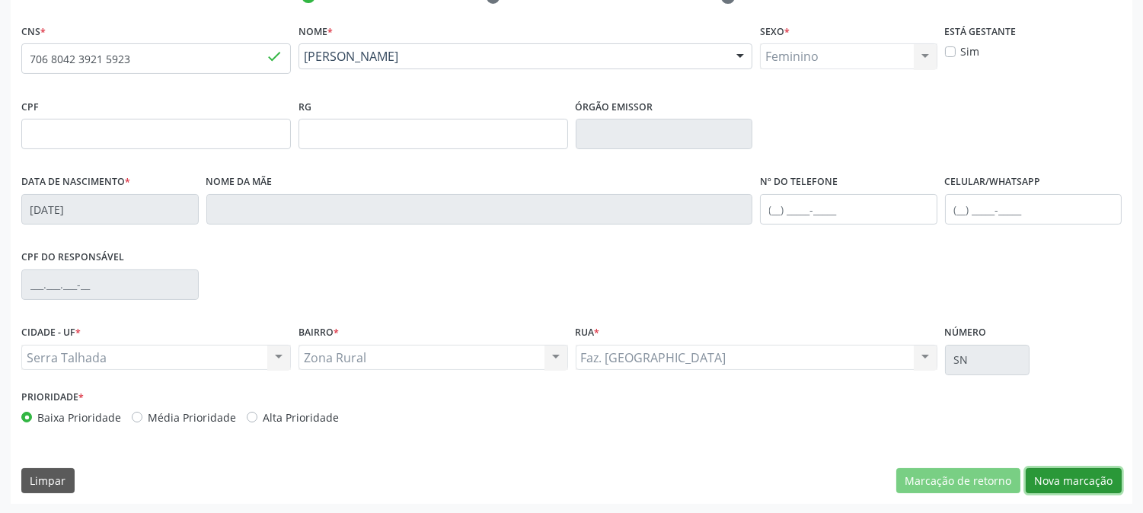
click at [1079, 475] on button "Nova marcação" at bounding box center [1074, 481] width 96 height 26
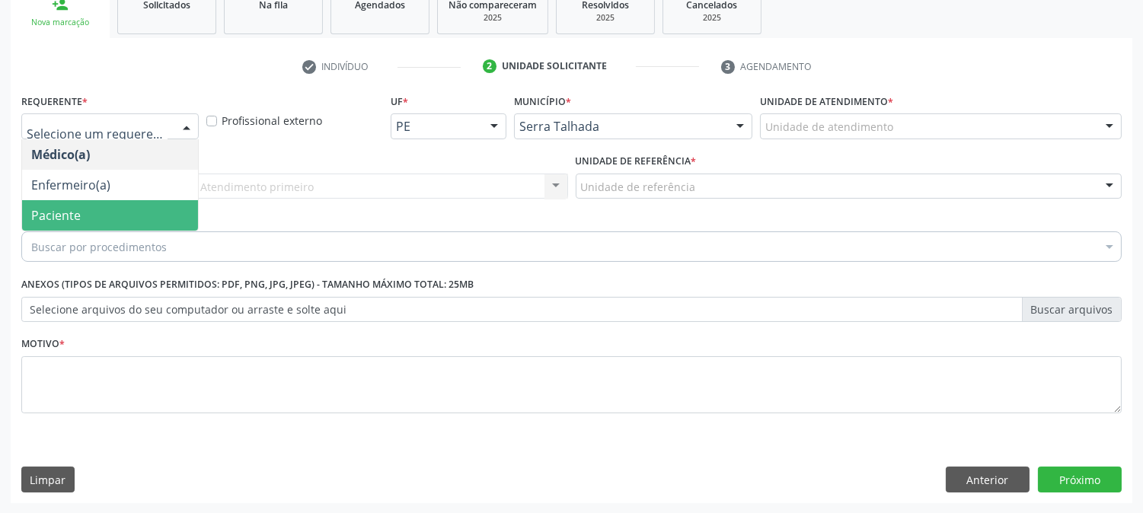
click at [123, 210] on span "Paciente" at bounding box center [110, 215] width 176 height 30
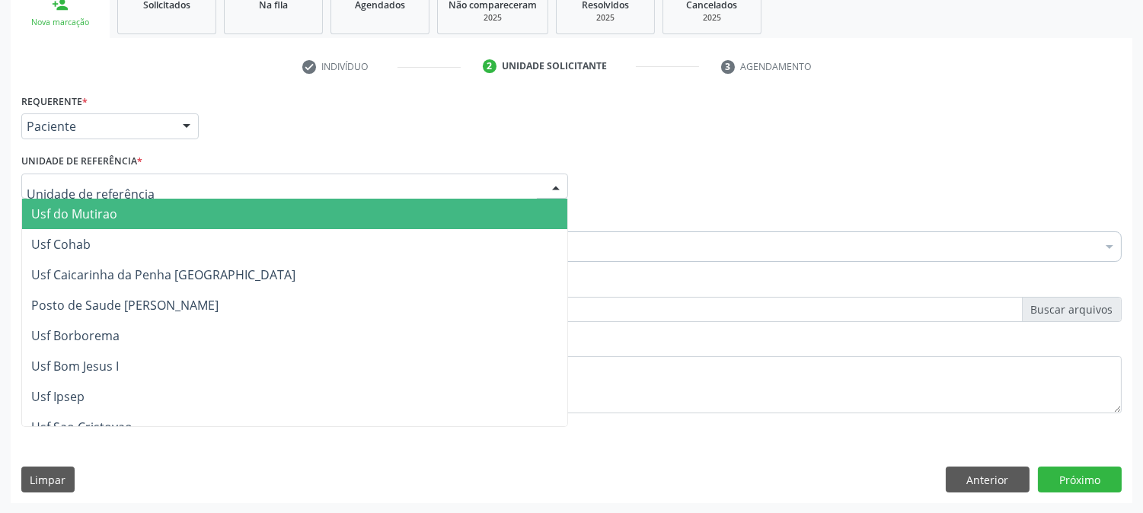
click at [167, 179] on div at bounding box center [294, 187] width 547 height 26
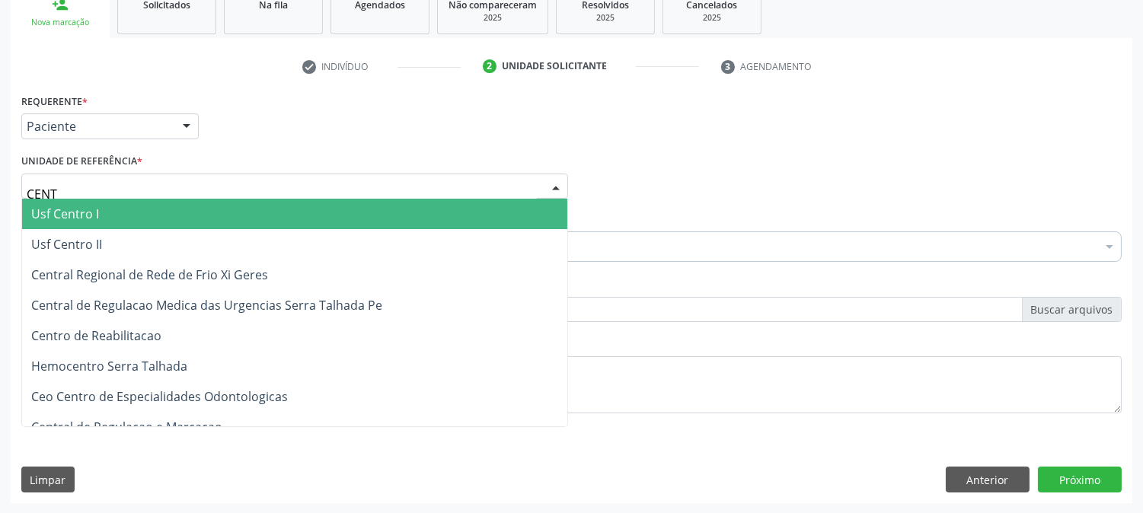
type input "CENTR"
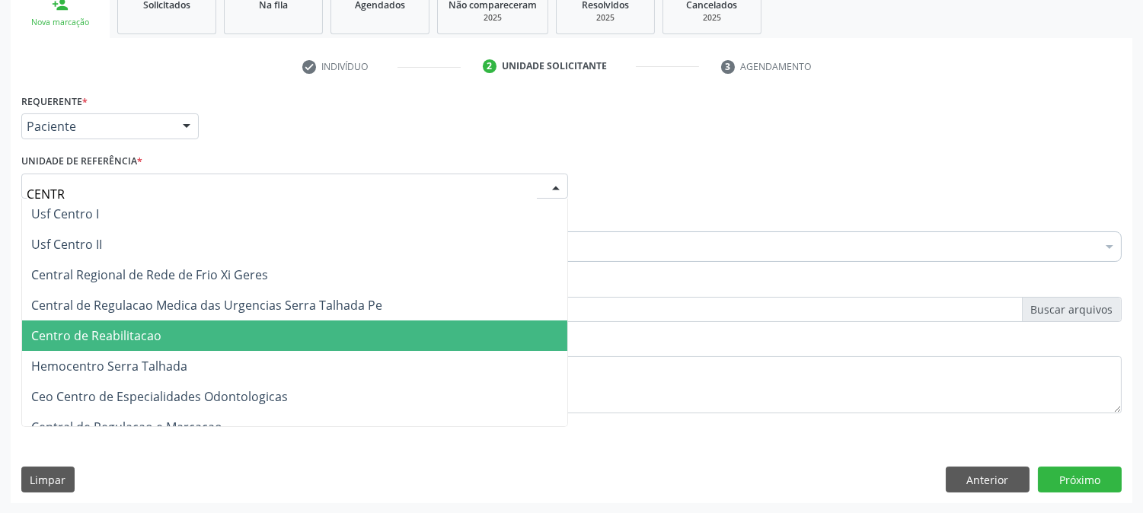
click at [145, 333] on span "Centro de Reabilitacao" at bounding box center [96, 335] width 130 height 17
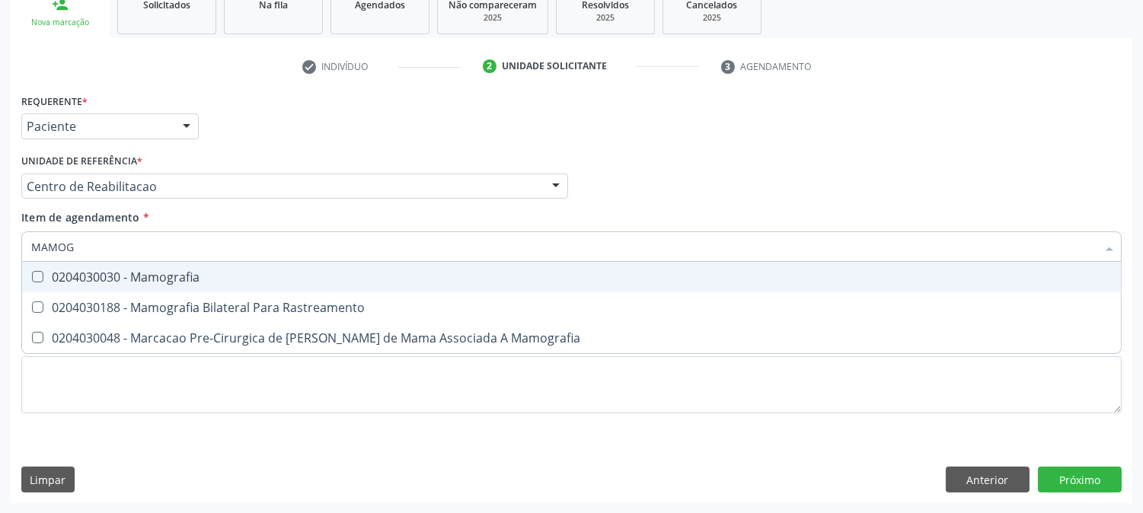
type input "MAMOGR"
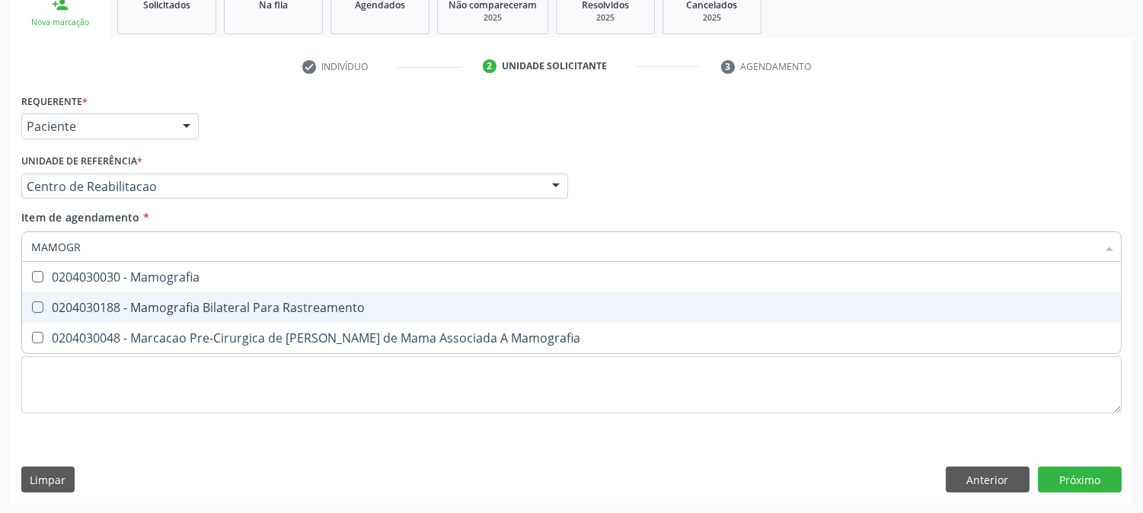
click at [151, 313] on div "0204030188 - Mamografia Bilateral Para Rastreamento" at bounding box center [571, 307] width 1080 height 12
checkbox Rastreamento "true"
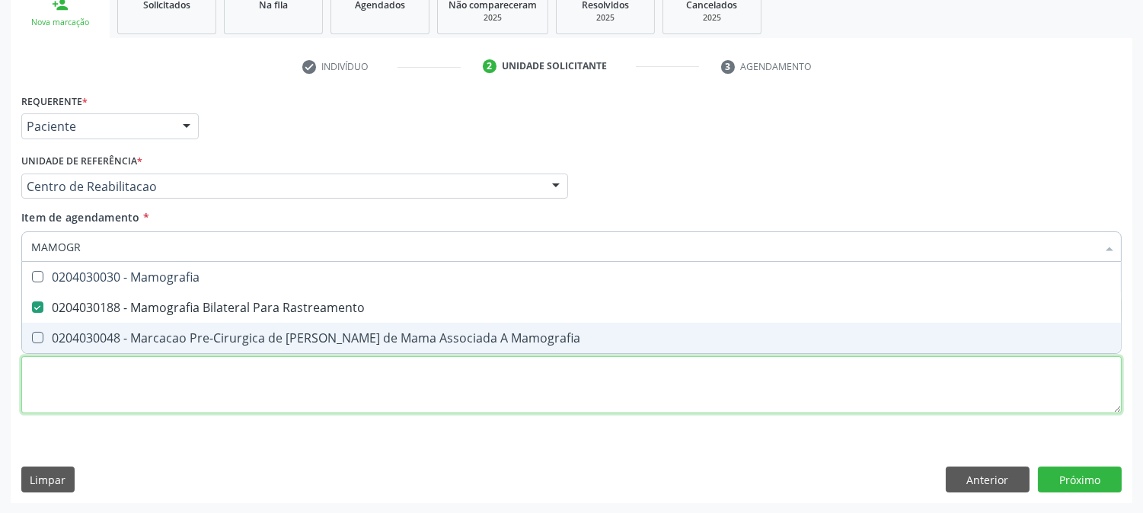
click at [148, 368] on div "Requerente * Paciente Médico(a) Enfermeiro(a) Paciente Nenhum resultado encontr…" at bounding box center [571, 262] width 1100 height 345
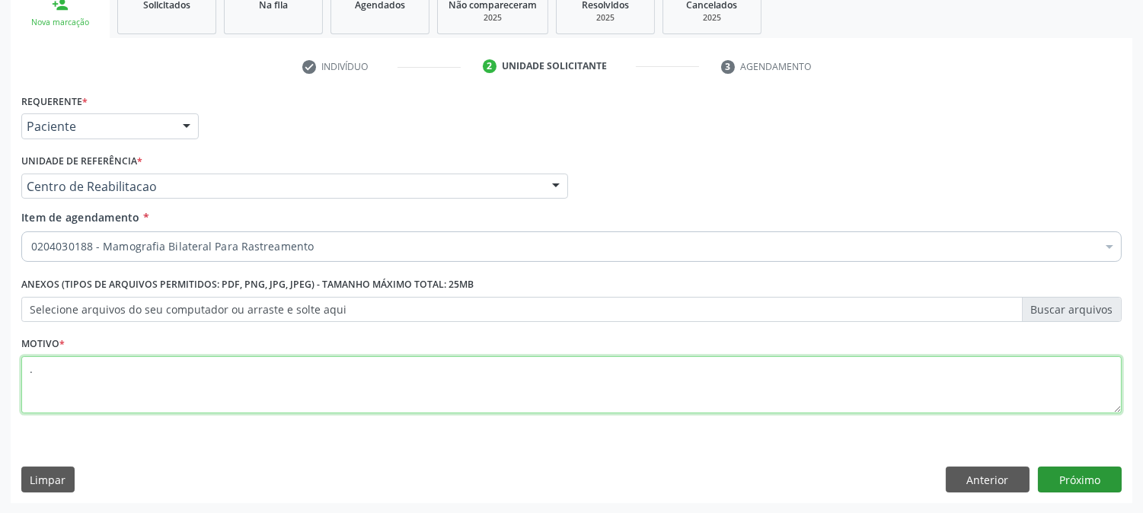
type textarea "."
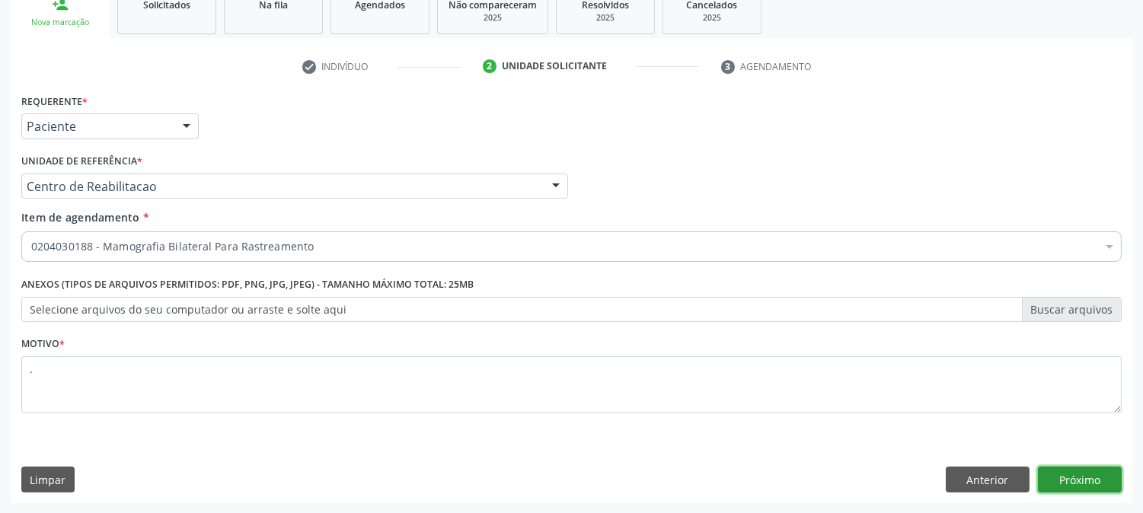
click at [1074, 473] on button "Próximo" at bounding box center [1080, 480] width 84 height 26
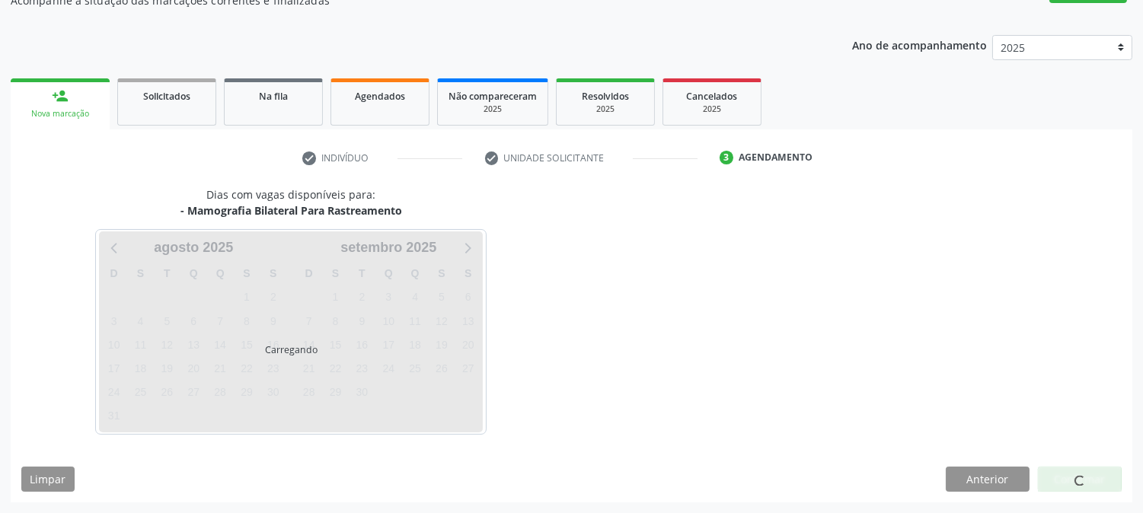
scroll to position [148, 0]
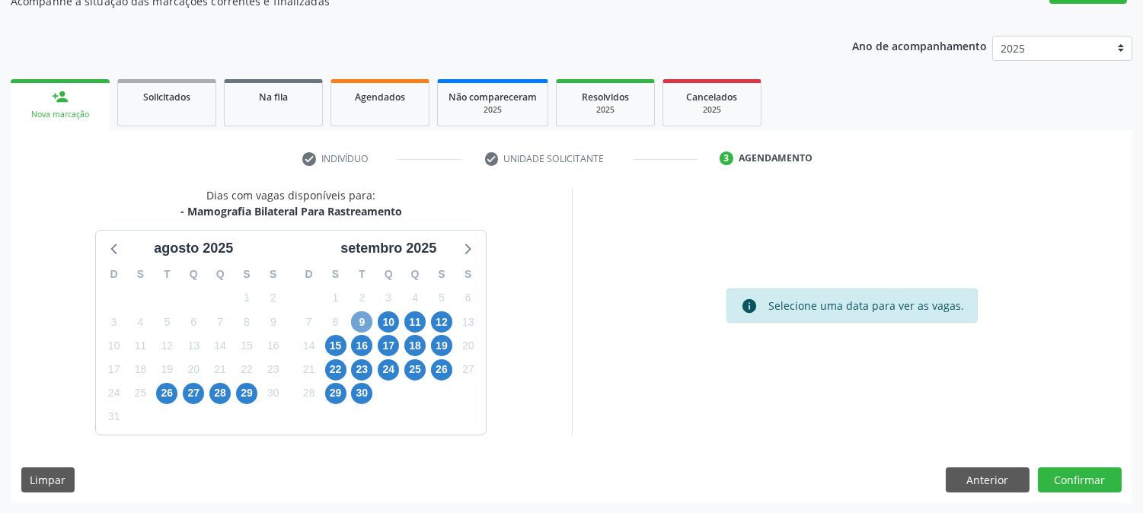
click at [353, 326] on span "9" at bounding box center [361, 321] width 21 height 21
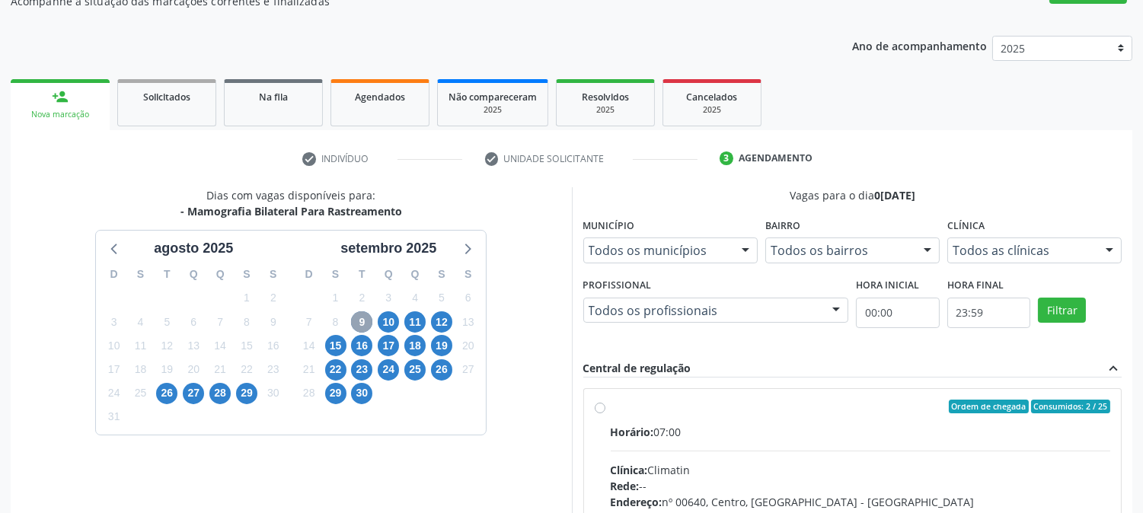
scroll to position [368, 0]
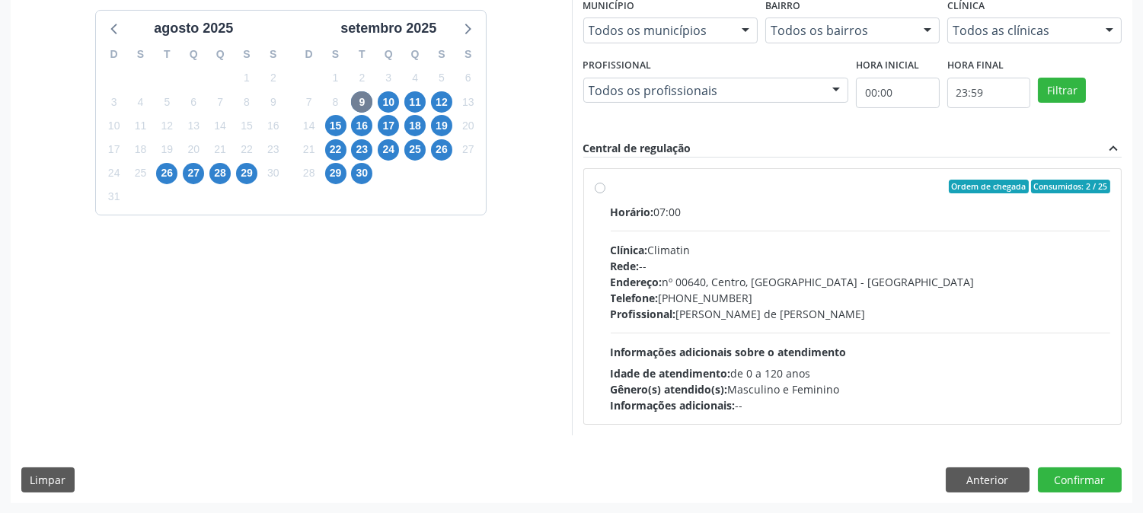
click at [679, 333] on hr at bounding box center [861, 333] width 500 height 1
click at [605, 193] on input "Ordem de chegada Consumidos: 2 / 25 Horário: 07:00 Clínica: Climatin Rede: -- E…" at bounding box center [600, 187] width 11 height 14
radio input "true"
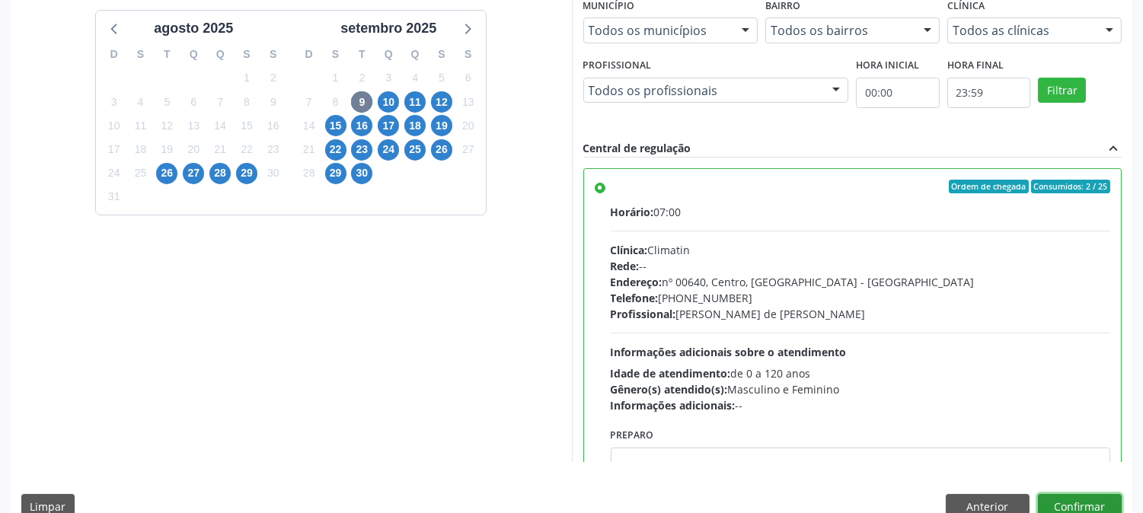
click at [1079, 511] on button "Confirmar" at bounding box center [1080, 507] width 84 height 26
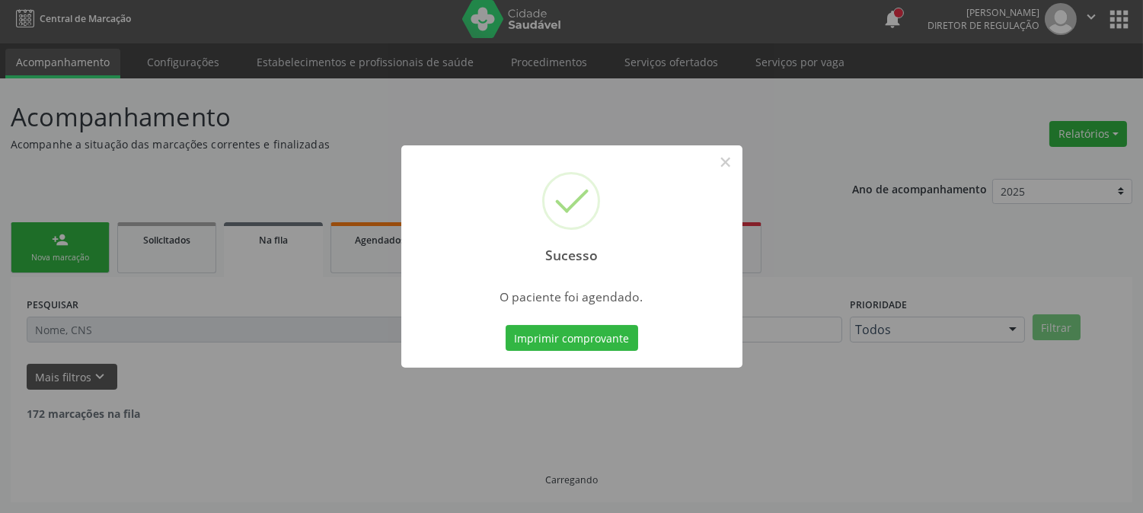
scroll to position [0, 0]
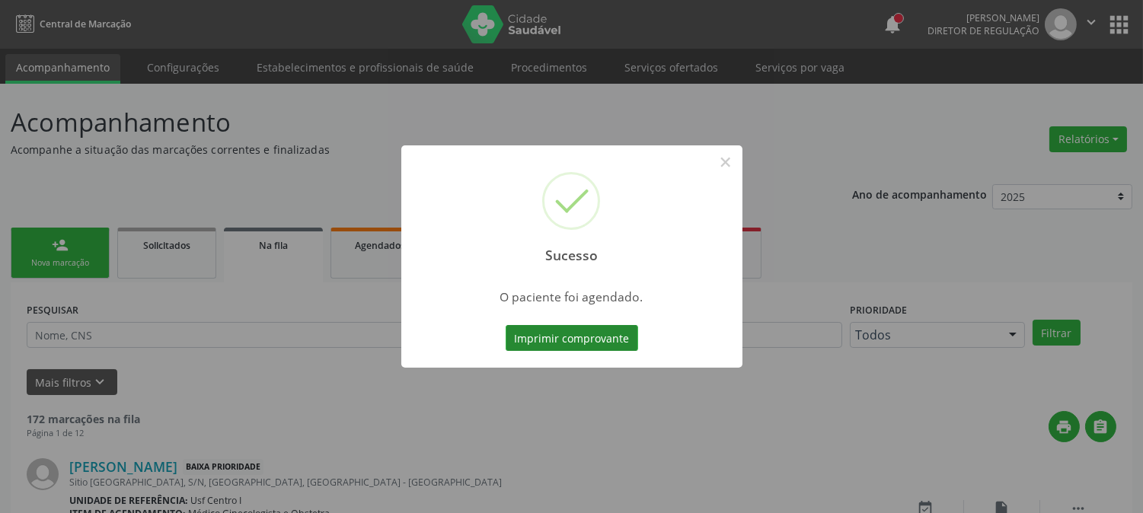
click at [587, 326] on button "Imprimir comprovante" at bounding box center [572, 338] width 132 height 26
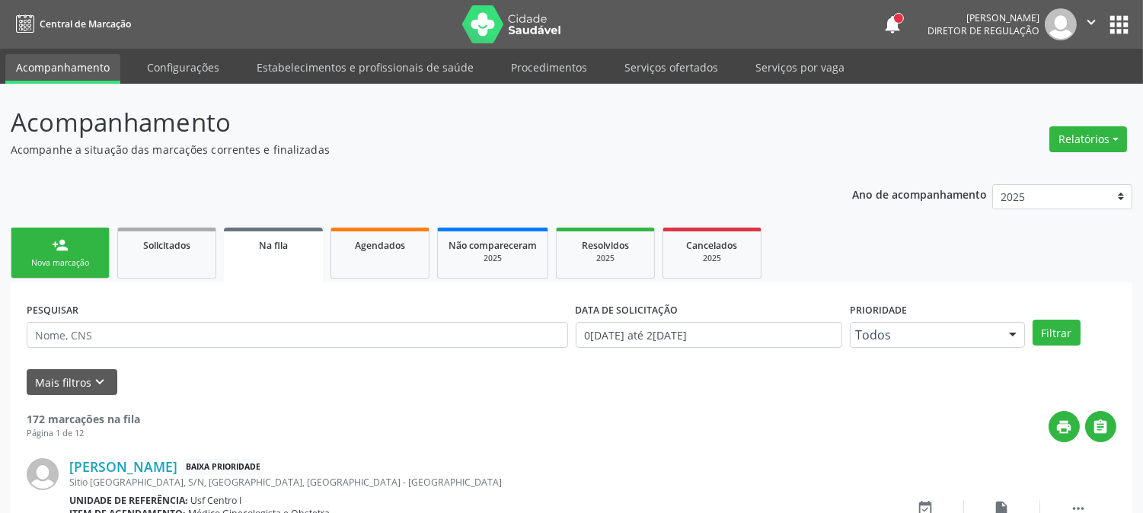
click at [39, 245] on link "person_add Nova marcação" at bounding box center [60, 253] width 99 height 51
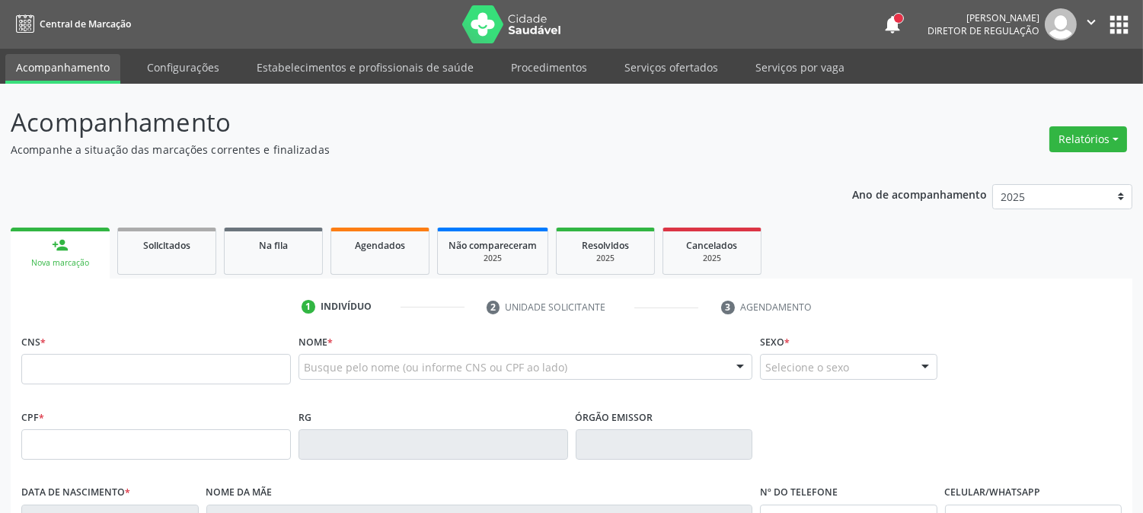
click at [338, 356] on div "Busque pelo nome (ou informe CNS ou CPF ao lado)" at bounding box center [525, 367] width 454 height 26
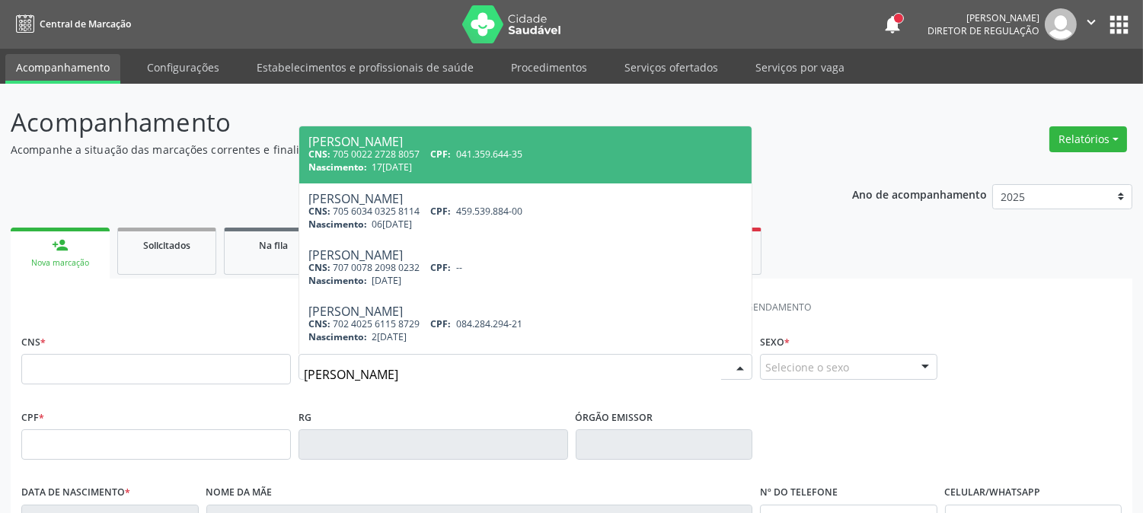
type input "[PERSON_NAME]"
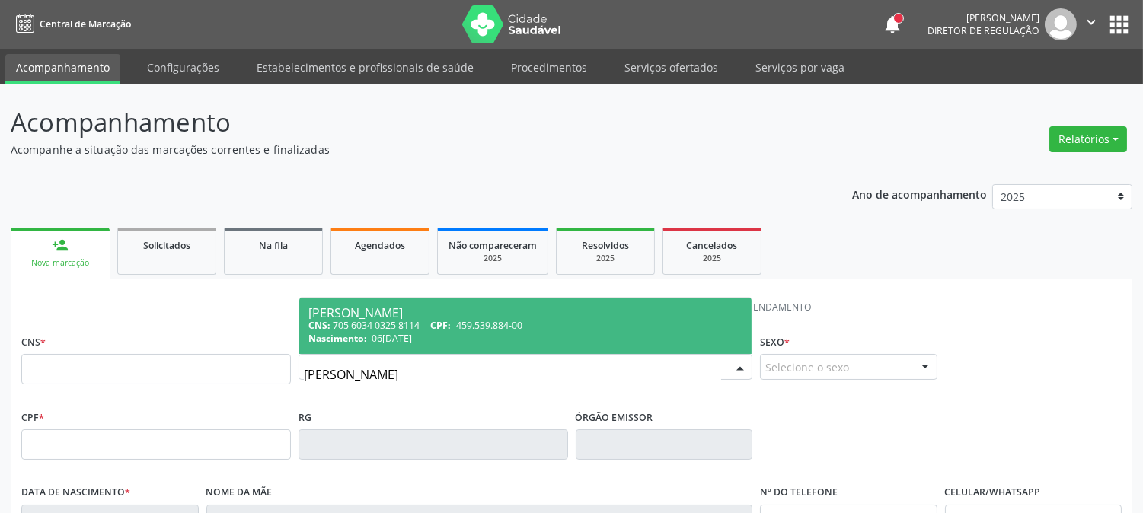
click at [461, 330] on span "459.539.884-00" at bounding box center [489, 325] width 66 height 13
type input "705 6034 0325 8114"
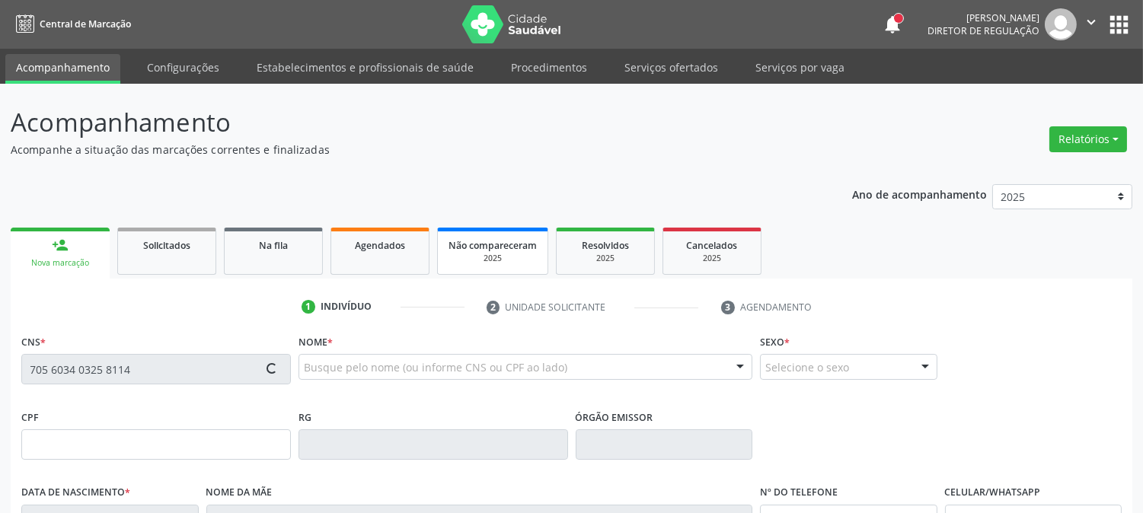
type input "459.539.884-00"
type input "06[DATE]"
type input "[PERSON_NAME]"
type input "[PHONE_NUMBER]"
type input "704"
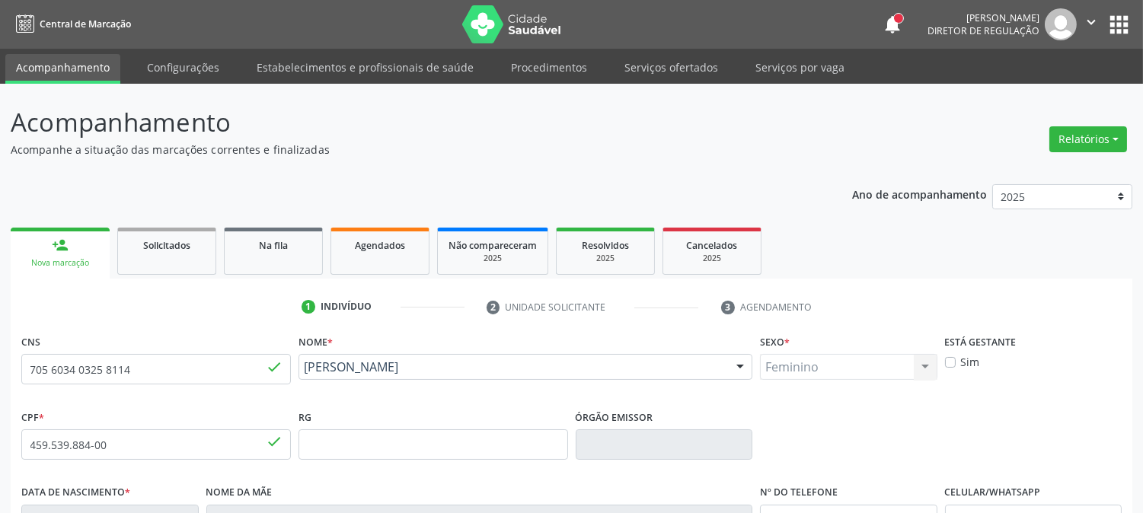
scroll to position [311, 0]
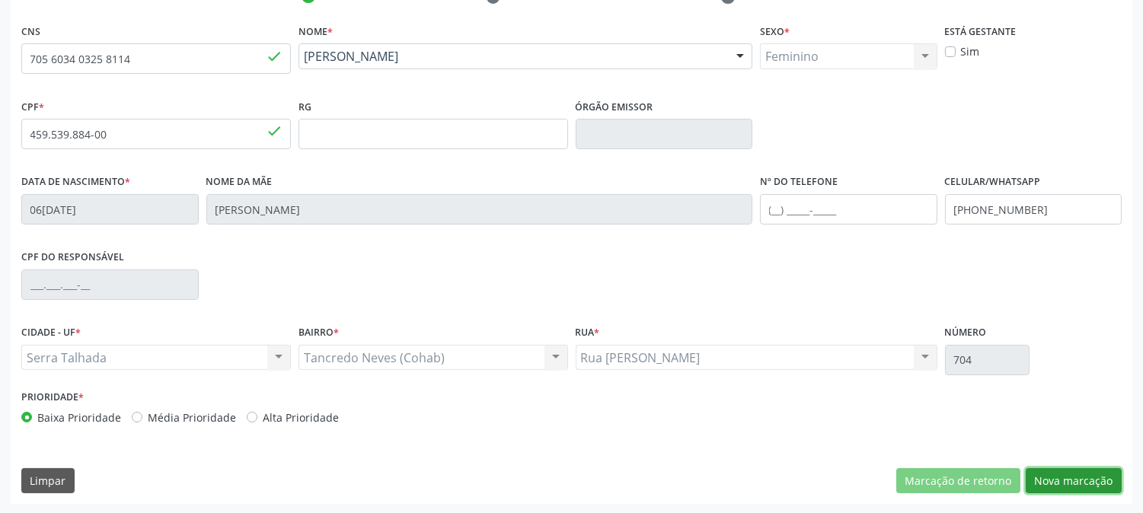
click at [1045, 480] on button "Nova marcação" at bounding box center [1074, 481] width 96 height 26
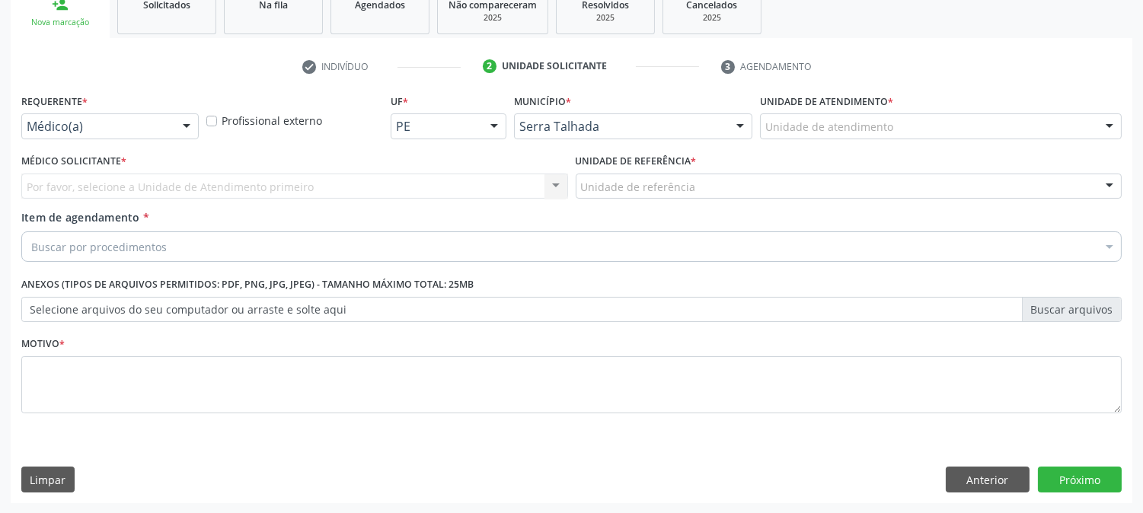
click at [174, 108] on div "Requerente * Médico(a) Médico(a) Enfermeiro(a) Paciente Nenhum resultado encont…" at bounding box center [109, 114] width 177 height 49
click at [188, 116] on div at bounding box center [186, 127] width 23 height 26
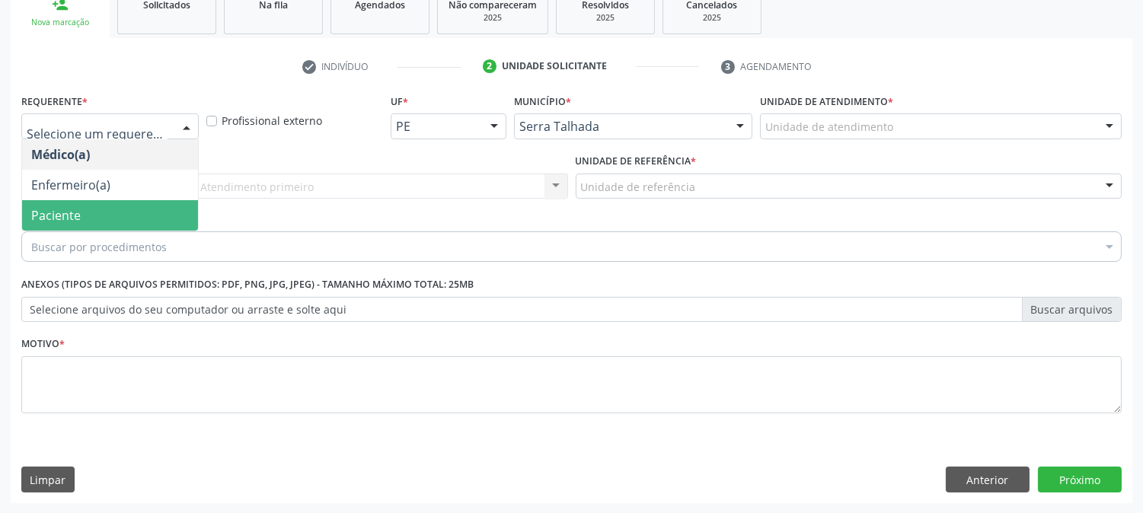
click at [136, 216] on span "Paciente" at bounding box center [110, 215] width 176 height 30
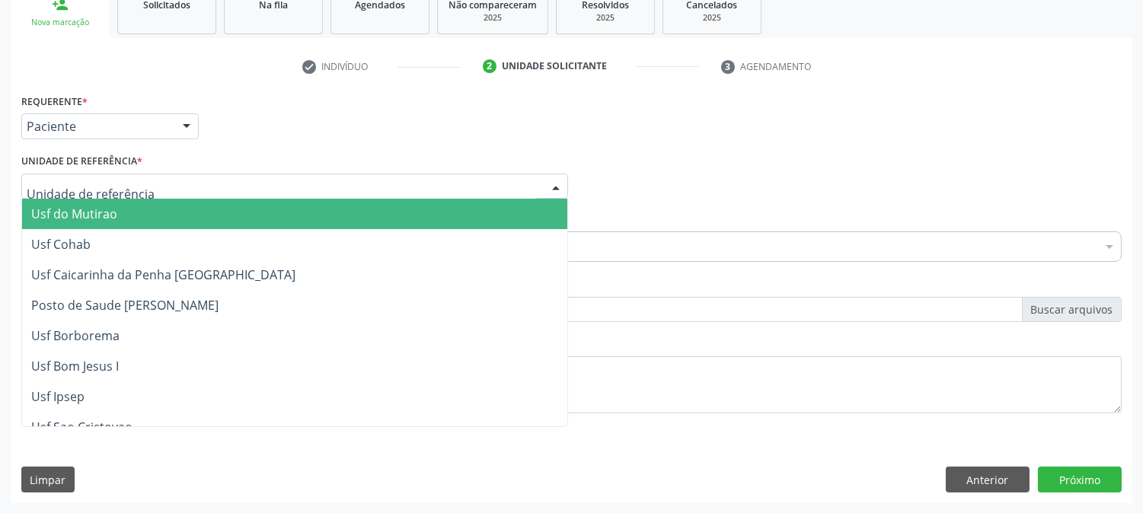
click at [145, 183] on div at bounding box center [294, 187] width 547 height 26
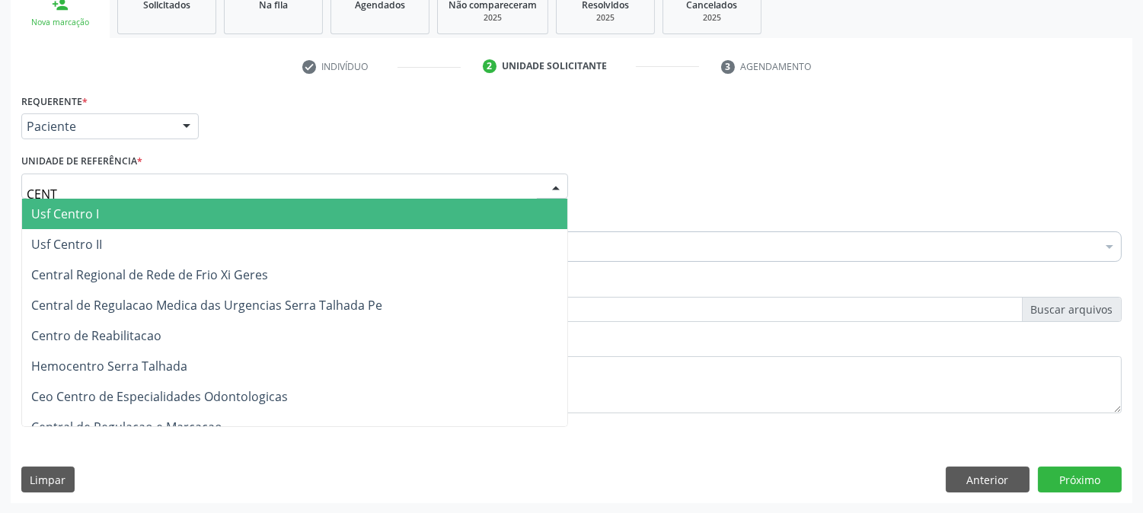
type input "CENTR"
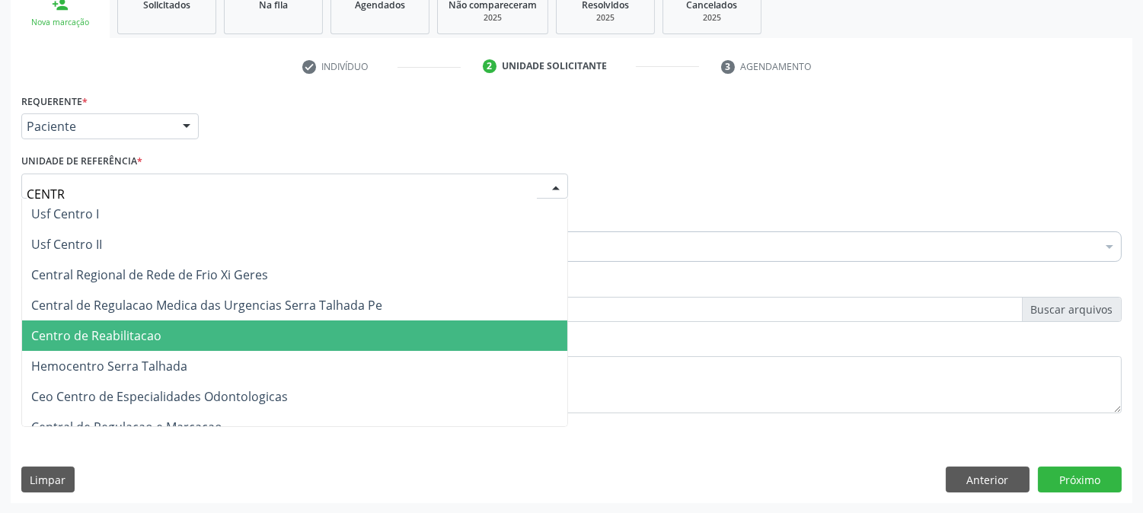
click at [147, 337] on span "Centro de Reabilitacao" at bounding box center [96, 335] width 130 height 17
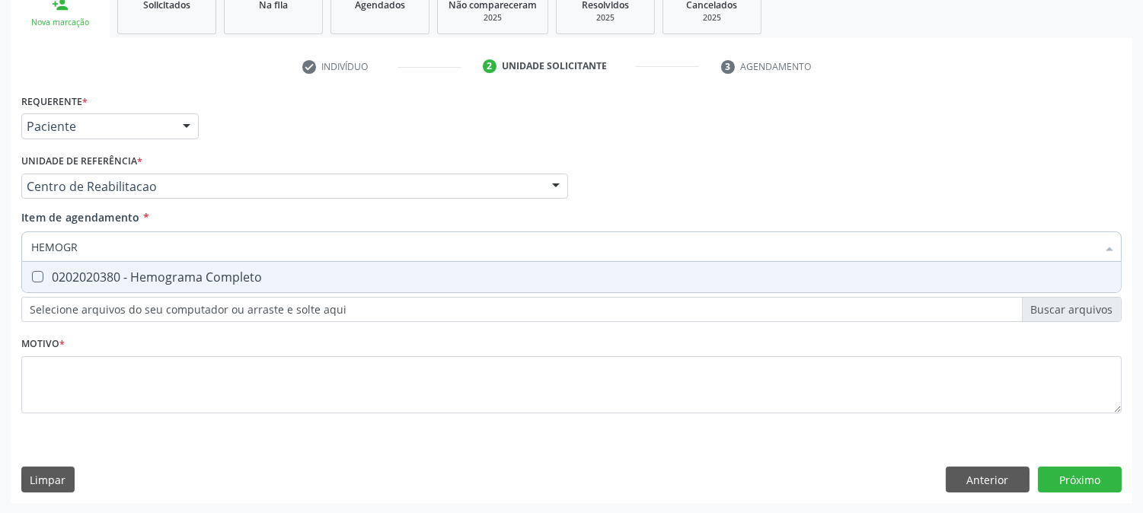
type input "HEMOGRA"
click at [143, 272] on div "0202020380 - Hemograma Completo" at bounding box center [571, 277] width 1080 height 12
checkbox Completo "true"
drag, startPoint x: 107, startPoint y: 241, endPoint x: 1, endPoint y: 240, distance: 106.6
click at [0, 240] on div "Acompanhamento Acompanhe a situação das marcações correntes e finalizadas Relat…" at bounding box center [571, 178] width 1143 height 671
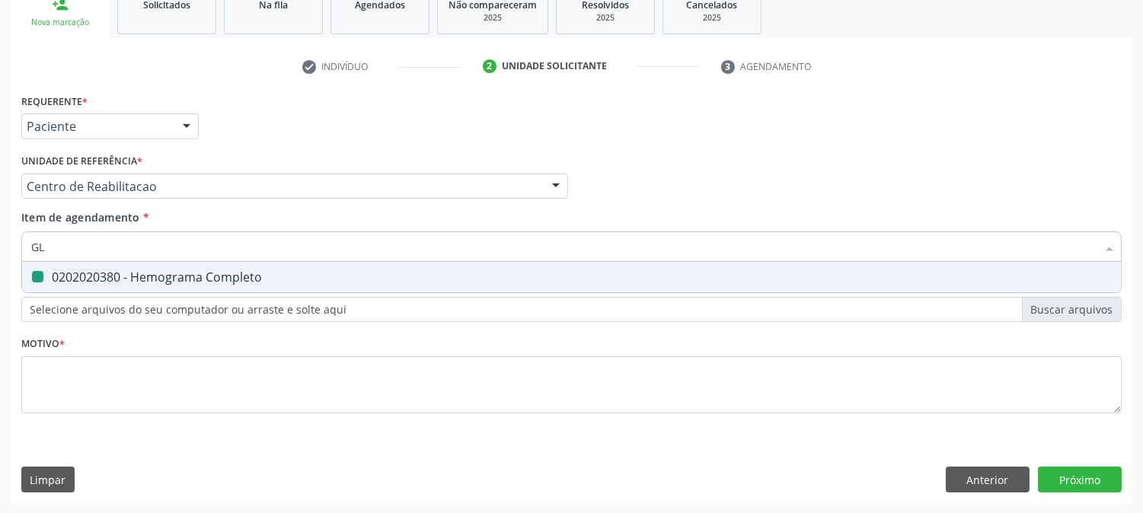
type input "GLI"
checkbox Completo "false"
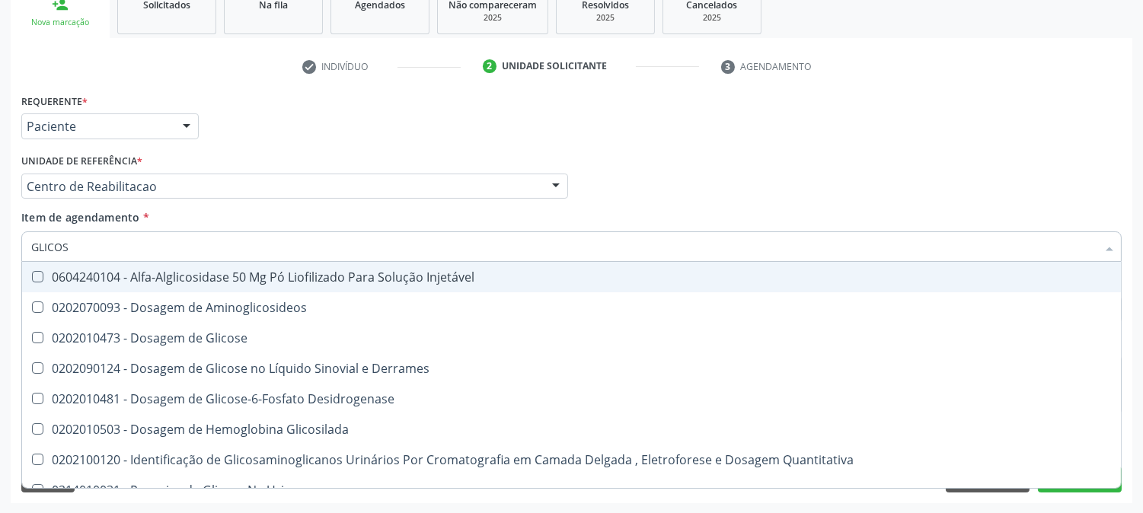
type input "GLICOSE"
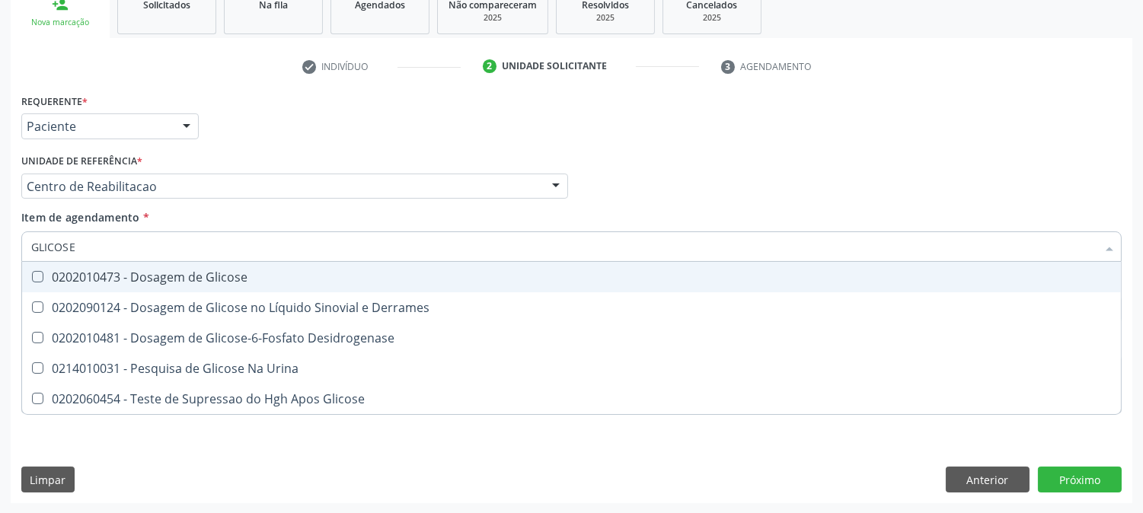
click at [78, 271] on div "0202010473 - Dosagem de Glicose" at bounding box center [571, 277] width 1080 height 12
checkbox Glicose "true"
drag, startPoint x: 81, startPoint y: 252, endPoint x: 0, endPoint y: 238, distance: 82.0
click at [0, 238] on div "Acompanhamento Acompanhe a situação das marcações correntes e finalizadas Relat…" at bounding box center [571, 178] width 1143 height 671
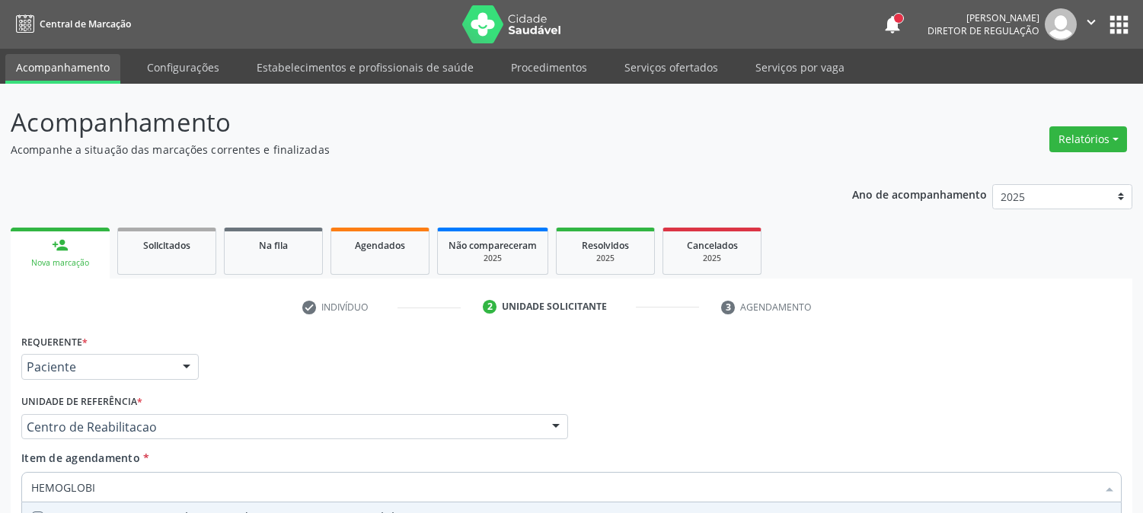
scroll to position [241, 0]
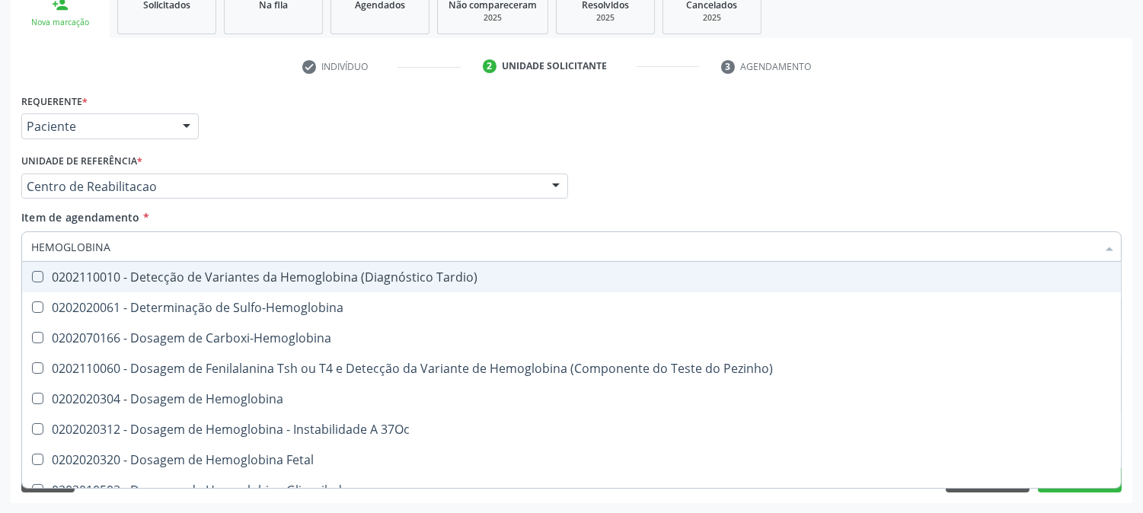
type input "HEMOGLOBINA G"
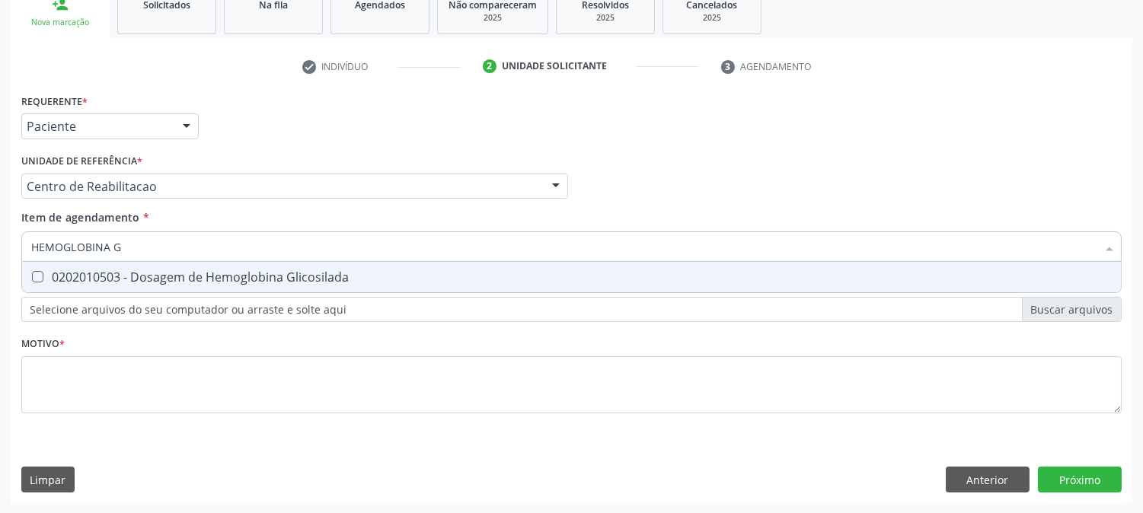
click at [94, 278] on div "0202010503 - Dosagem de Hemoglobina Glicosilada" at bounding box center [571, 277] width 1080 height 12
checkbox Glicosilada "true"
drag, startPoint x: 143, startPoint y: 253, endPoint x: 0, endPoint y: 256, distance: 143.2
click at [0, 256] on div "Acompanhamento Acompanhe a situação das marcações correntes e finalizadas Relat…" at bounding box center [571, 178] width 1143 height 671
type input "C"
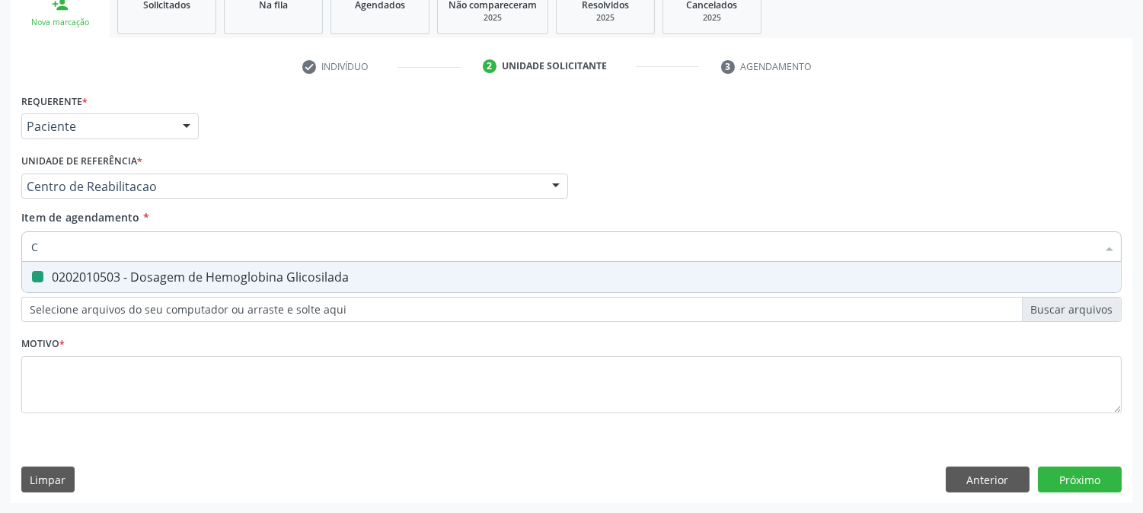
checkbox Glicosilada "false"
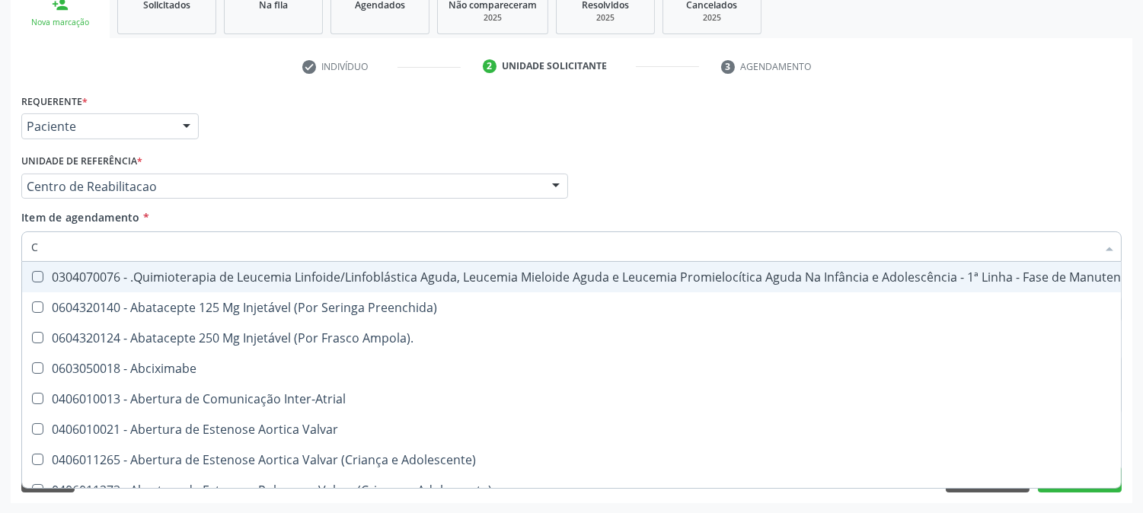
type input "CO"
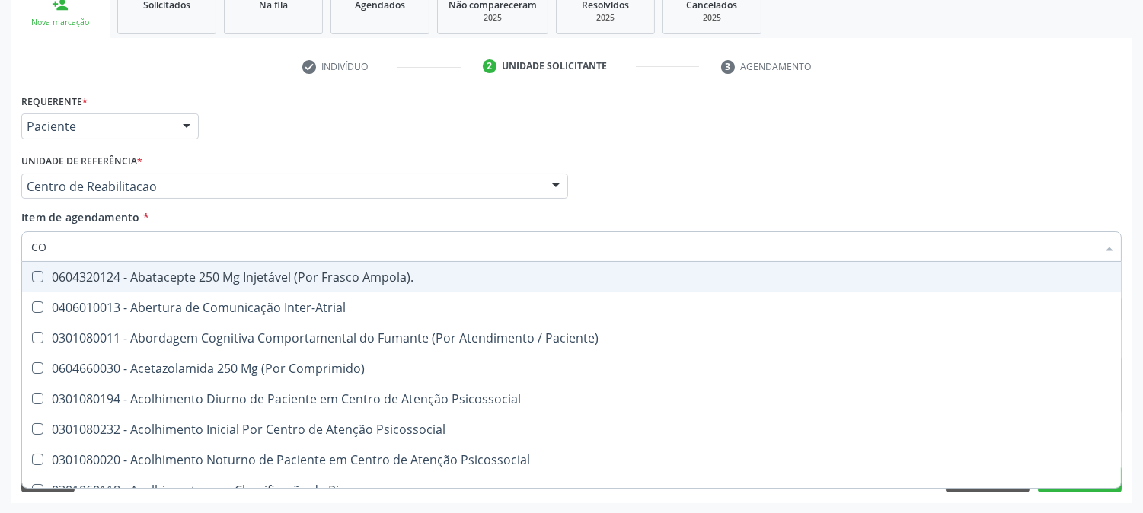
checkbox Glicose "true"
checkbox Glicosilada "true"
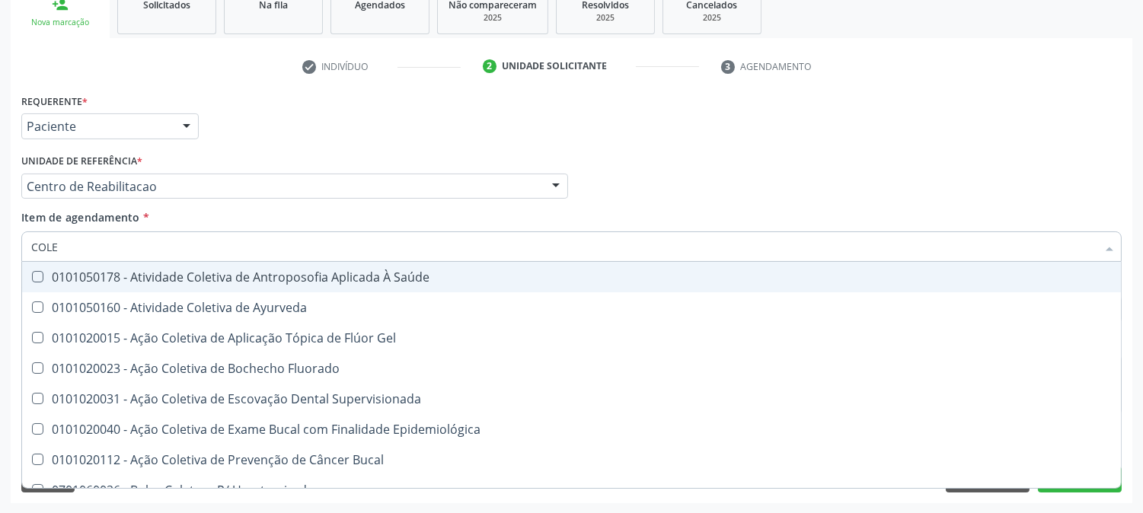
type input "COLES"
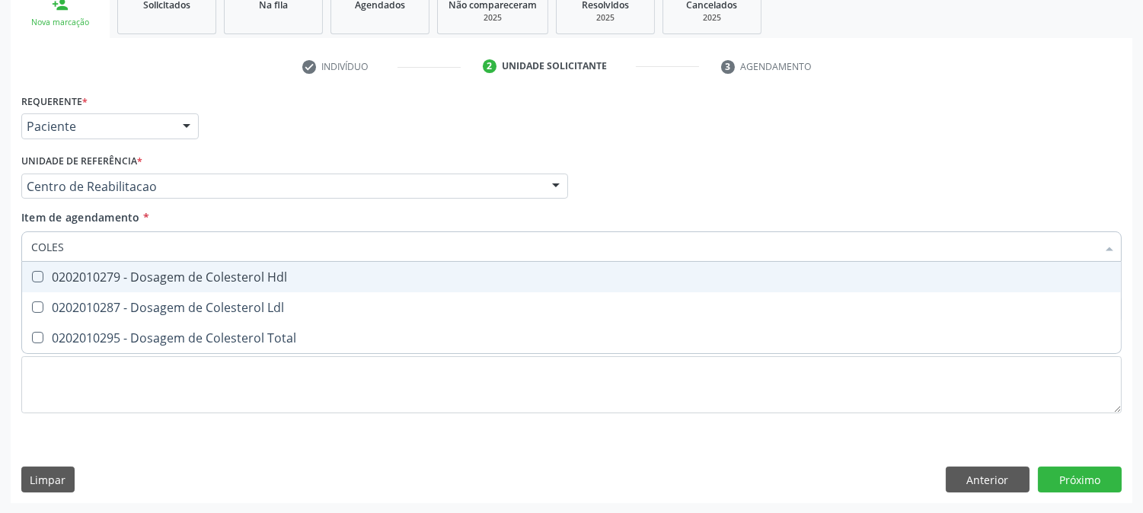
click at [75, 275] on div "0202010279 - Dosagem de Colesterol Hdl" at bounding box center [571, 277] width 1080 height 12
checkbox Hdl "true"
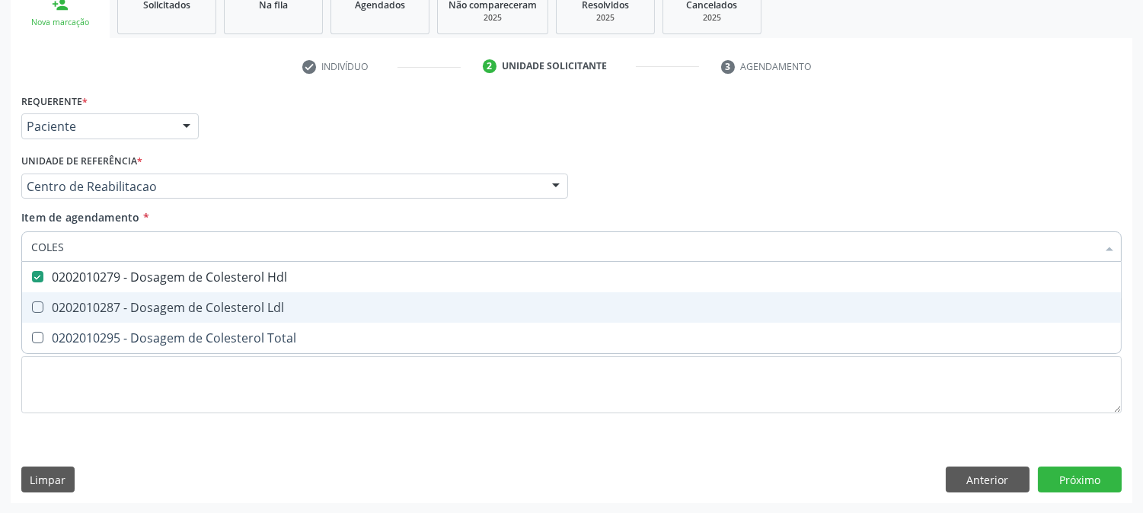
click at [81, 301] on div "0202010287 - Dosagem de Colesterol Ldl" at bounding box center [571, 307] width 1080 height 12
checkbox Ldl "true"
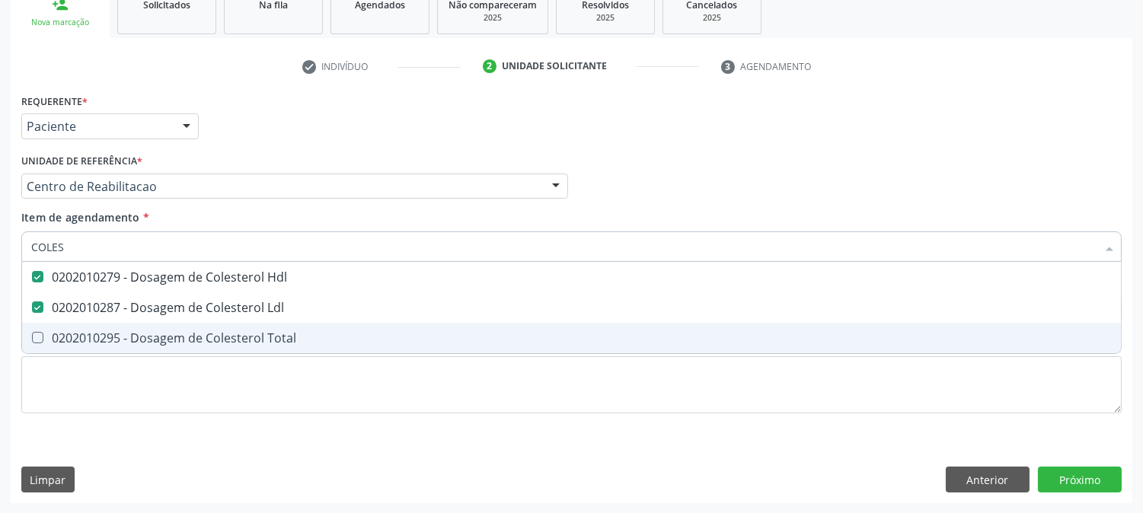
click at [81, 332] on div "0202010295 - Dosagem de Colesterol Total" at bounding box center [571, 338] width 1080 height 12
checkbox Total "true"
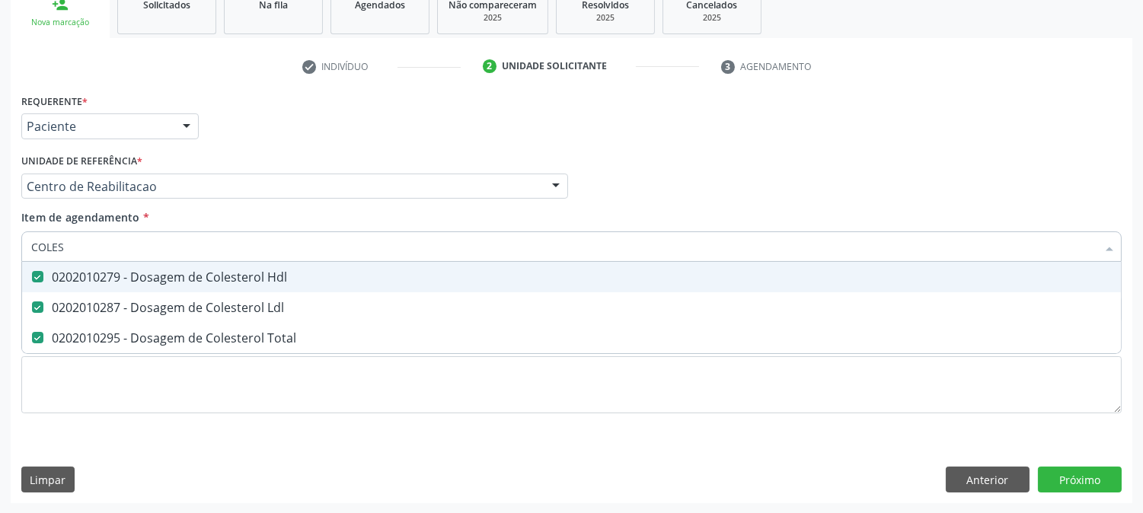
drag, startPoint x: 76, startPoint y: 246, endPoint x: 0, endPoint y: 245, distance: 76.1
click at [0, 245] on div "Acompanhamento Acompanhe a situação das marcações correntes e finalizadas Relat…" at bounding box center [571, 178] width 1143 height 671
type input "TRI"
checkbox Hdl "false"
checkbox Ldl "false"
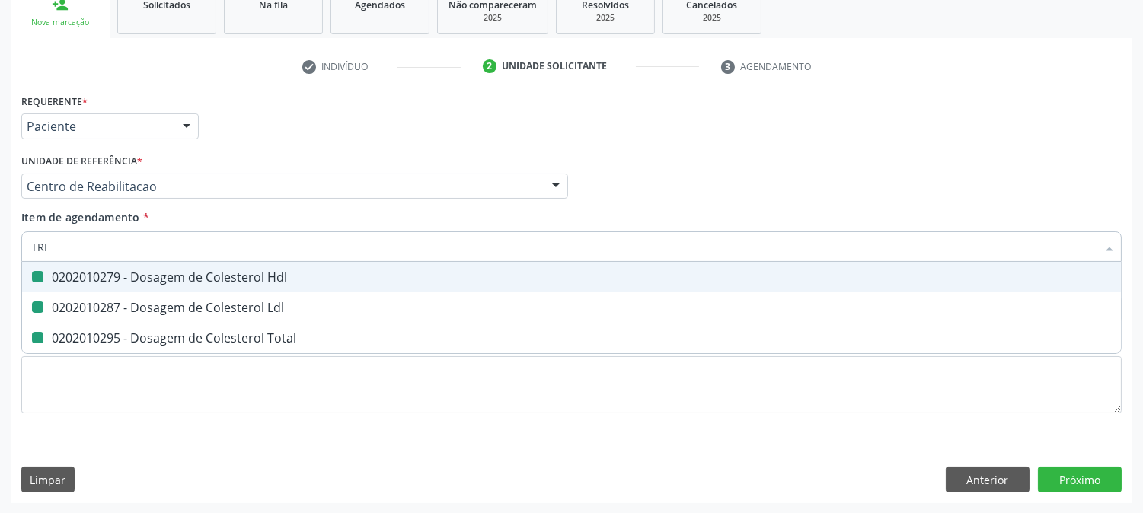
checkbox Total "false"
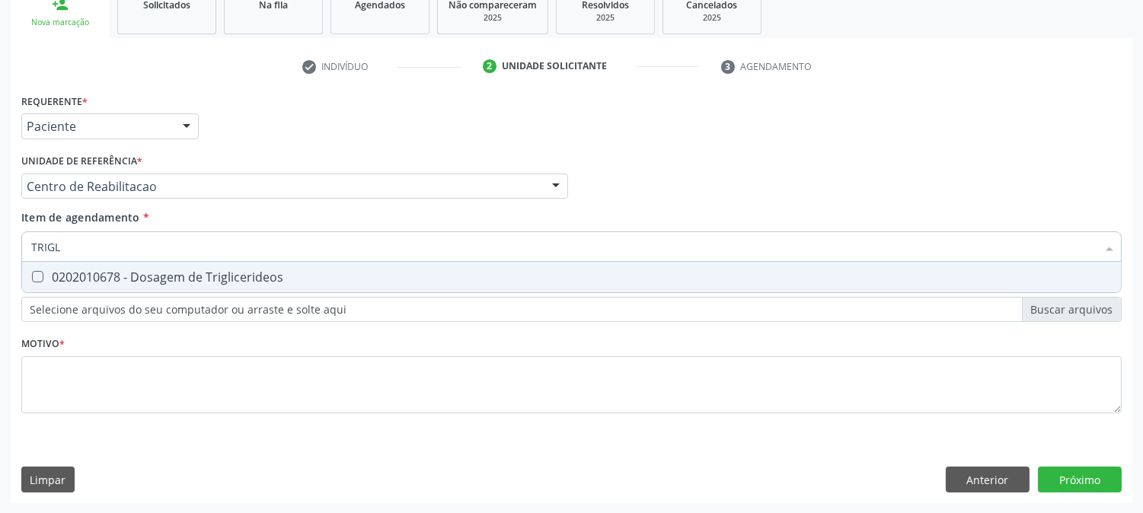
type input "TRIGLI"
click at [69, 276] on div "0202010678 - Dosagem de Triglicerideos" at bounding box center [571, 277] width 1080 height 12
checkbox Triglicerideos "true"
drag, startPoint x: 75, startPoint y: 241, endPoint x: 0, endPoint y: 253, distance: 75.6
click at [0, 253] on div "Acompanhamento Acompanhe a situação das marcações correntes e finalizadas Relat…" at bounding box center [571, 178] width 1143 height 671
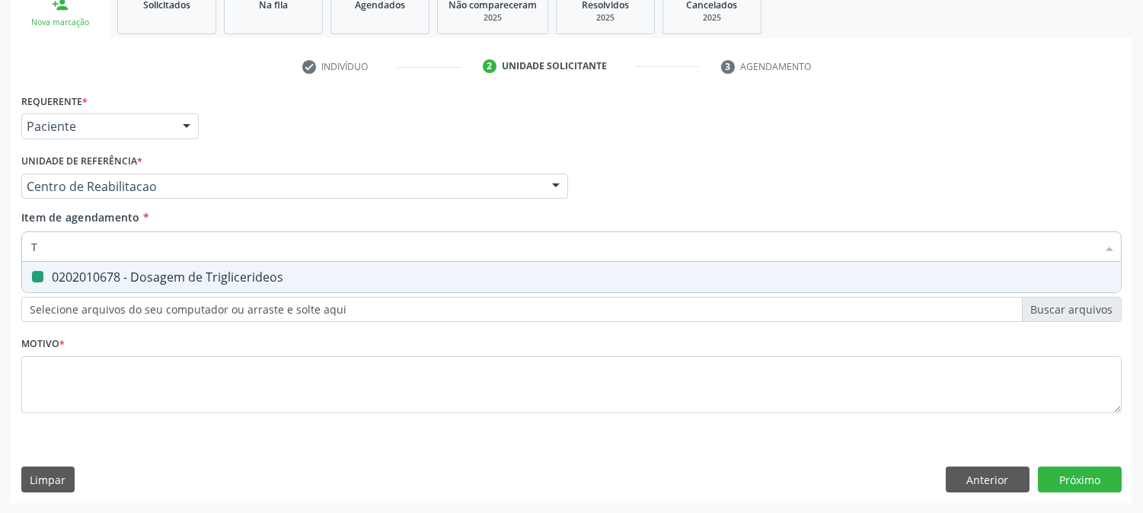
type input "TG"
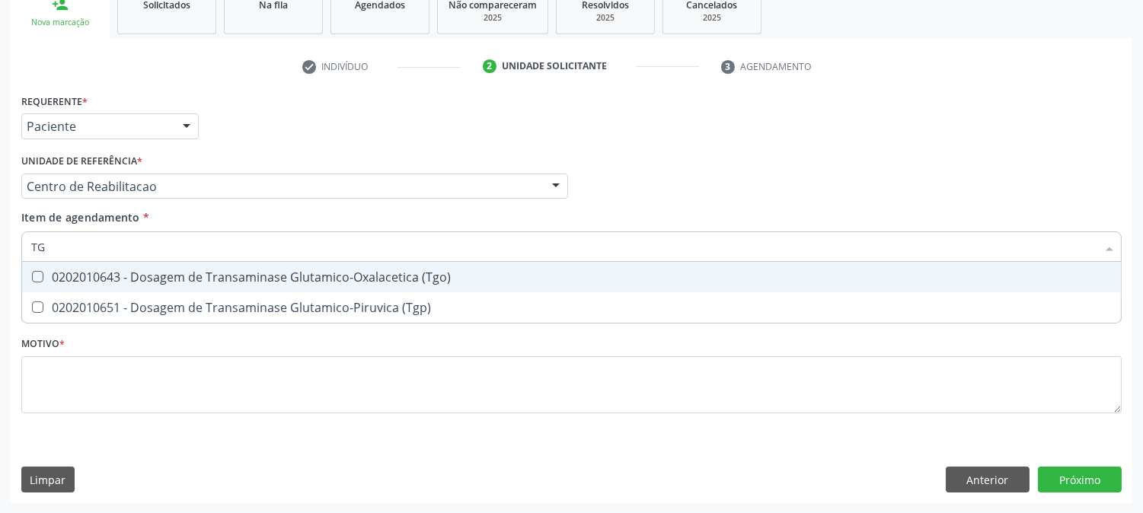
click at [70, 275] on div "0202010643 - Dosagem de Transaminase Glutamico-Oxalacetica (Tgo)" at bounding box center [571, 277] width 1080 height 12
checkbox \(Tgo\) "true"
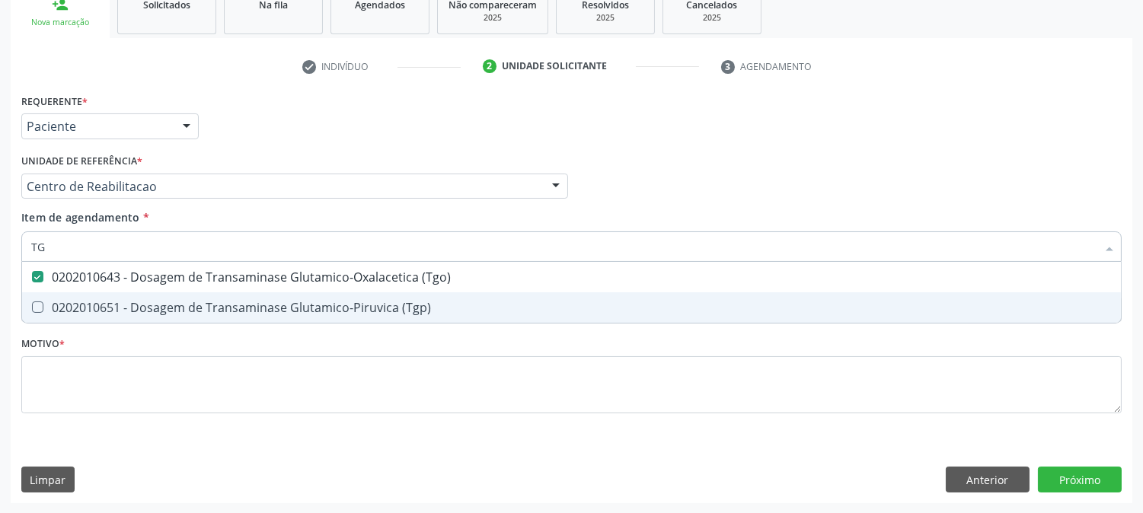
click at [69, 303] on div "0202010651 - Dosagem de Transaminase Glutamico-Piruvica (Tgp)" at bounding box center [571, 307] width 1080 height 12
checkbox \(Tgp\) "true"
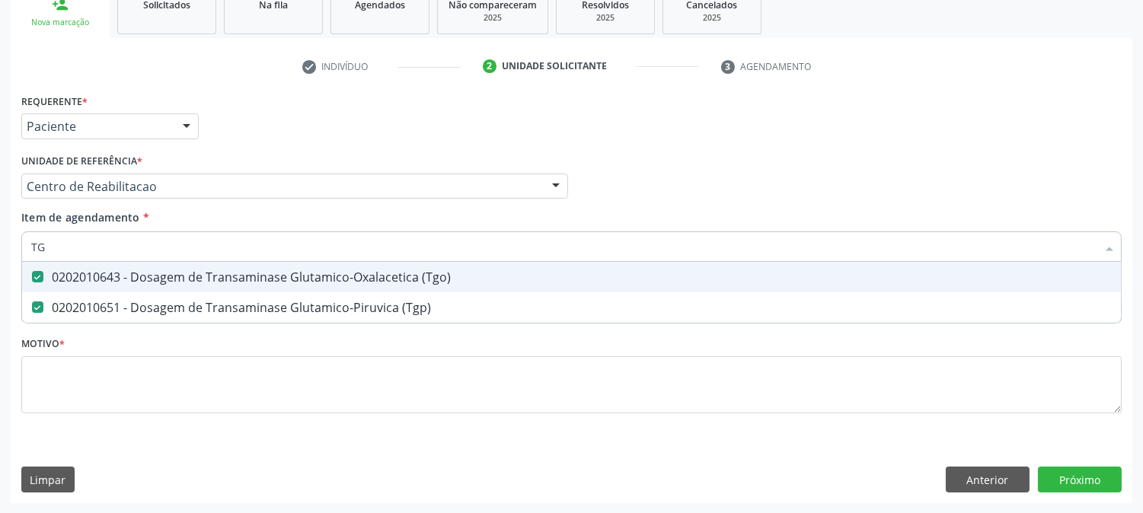
drag, startPoint x: 65, startPoint y: 247, endPoint x: 0, endPoint y: 247, distance: 65.5
click at [0, 247] on div "Acompanhamento Acompanhe a situação das marcações correntes e finalizadas Relat…" at bounding box center [571, 178] width 1143 height 671
type input "UREI"
checkbox \(Tgo\) "false"
checkbox \(Tgp\) "false"
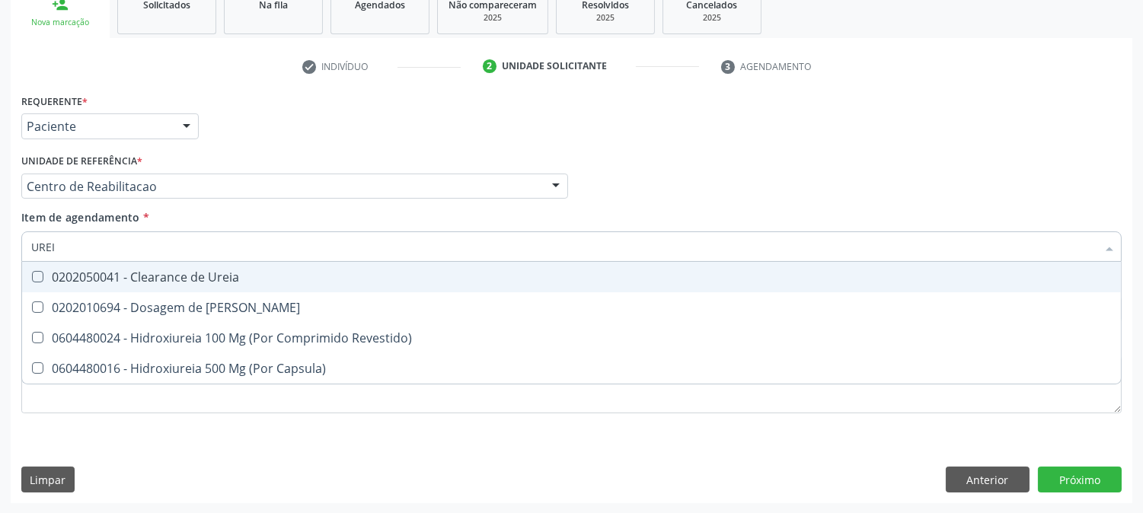
type input "UREIA"
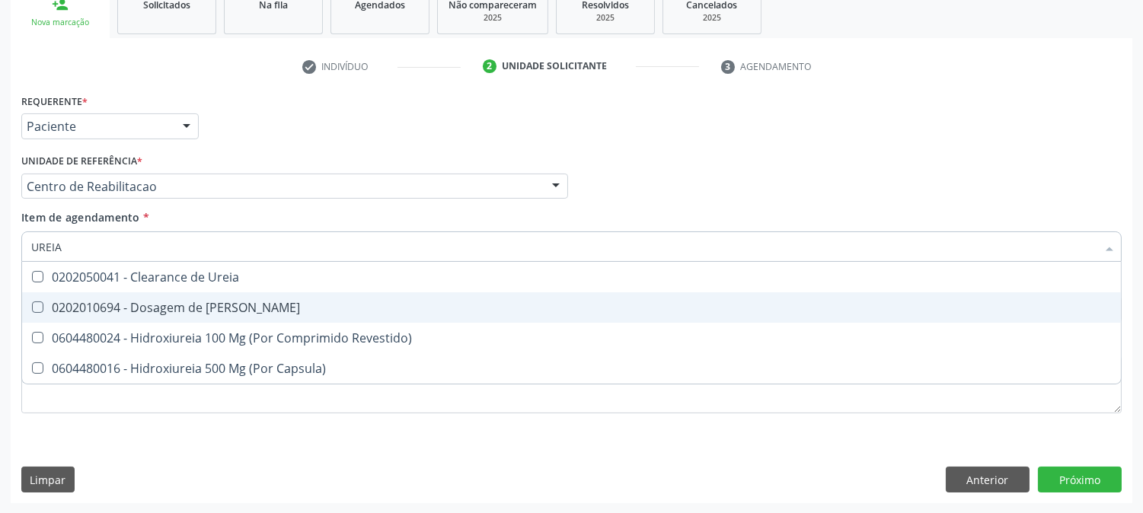
click at [97, 309] on div "0202010694 - Dosagem de [PERSON_NAME]" at bounding box center [571, 307] width 1080 height 12
checkbox Ureia "true"
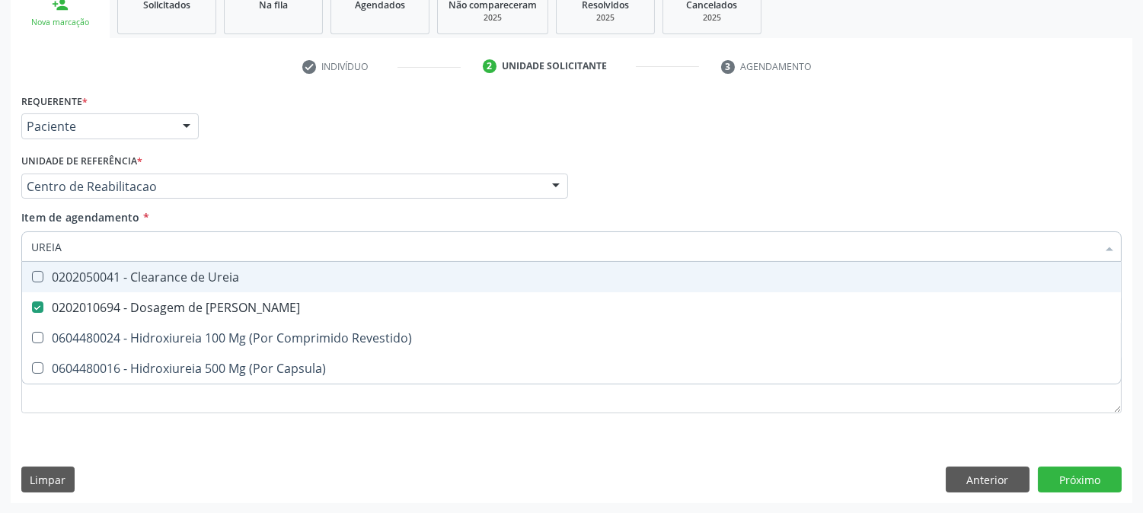
drag, startPoint x: 77, startPoint y: 254, endPoint x: 0, endPoint y: 241, distance: 78.0
click at [0, 241] on div "Acompanhamento Acompanhe a situação das marcações correntes e finalizadas Relat…" at bounding box center [571, 178] width 1143 height 671
type input "C"
checkbox Ureia "false"
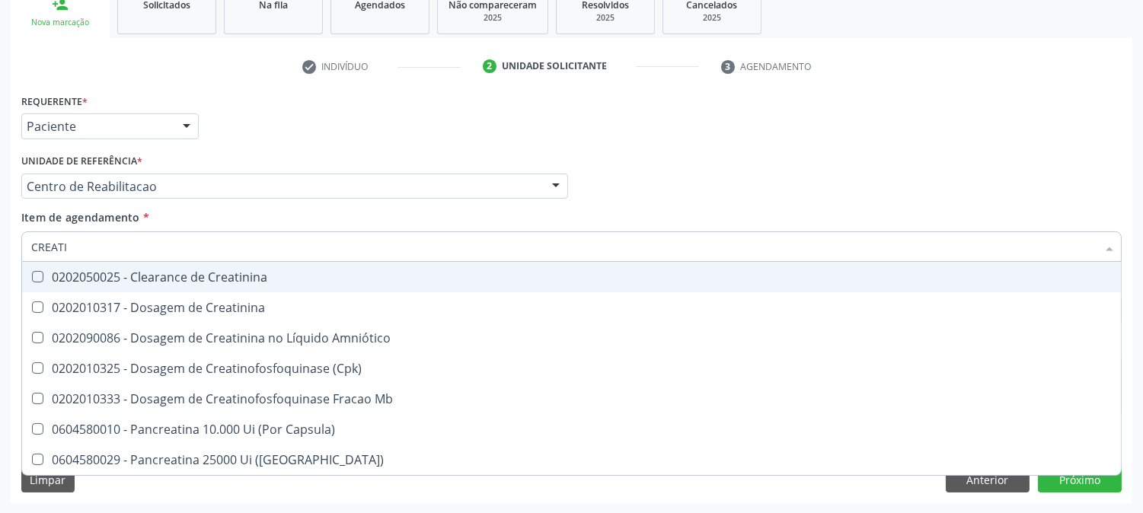
type input "CREATIN"
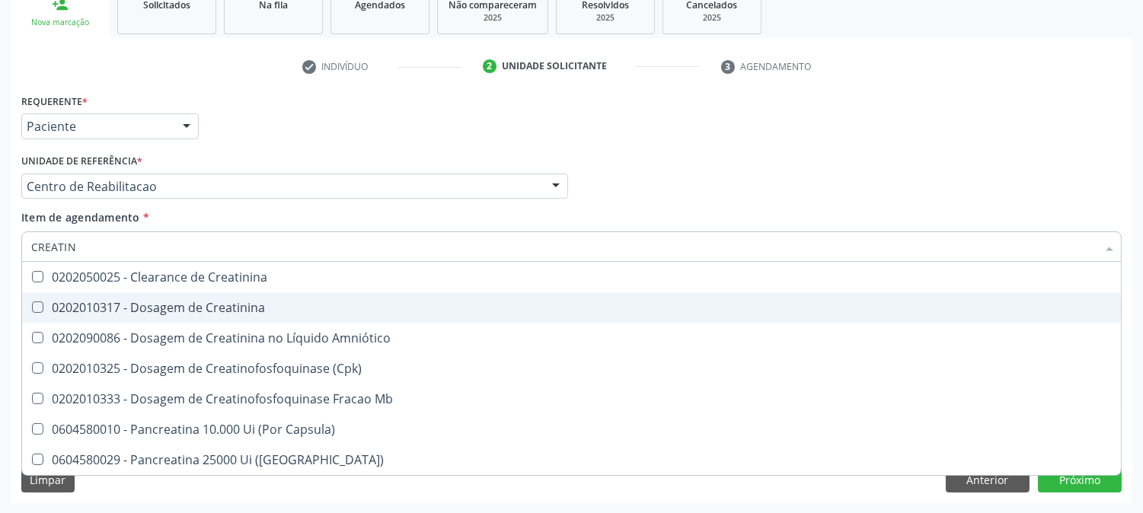
click at [145, 308] on div "0202010317 - Dosagem de Creatinina" at bounding box center [571, 307] width 1080 height 12
checkbox Creatinina "true"
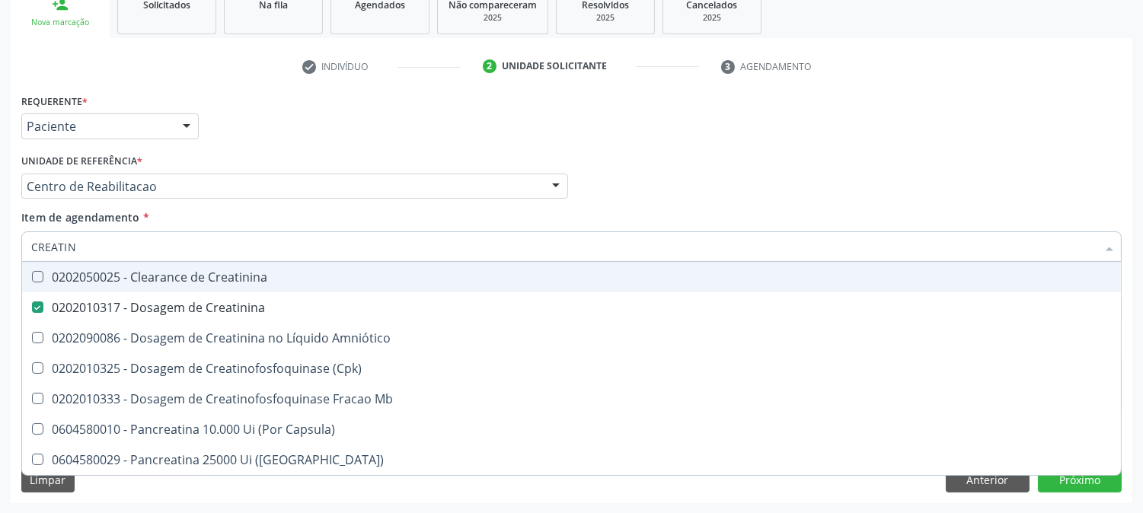
drag, startPoint x: 95, startPoint y: 253, endPoint x: 8, endPoint y: 247, distance: 87.0
click at [8, 247] on div "Acompanhamento Acompanhe a situação das marcações correntes e finalizadas Relat…" at bounding box center [571, 178] width 1143 height 671
type input "A"
checkbox Creatinina "false"
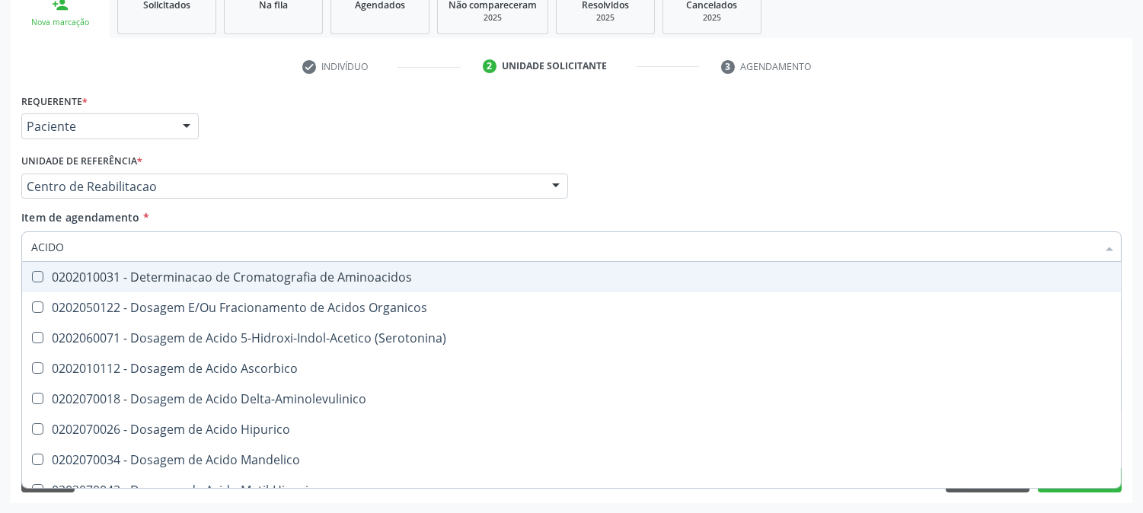
type input "ACIDO U"
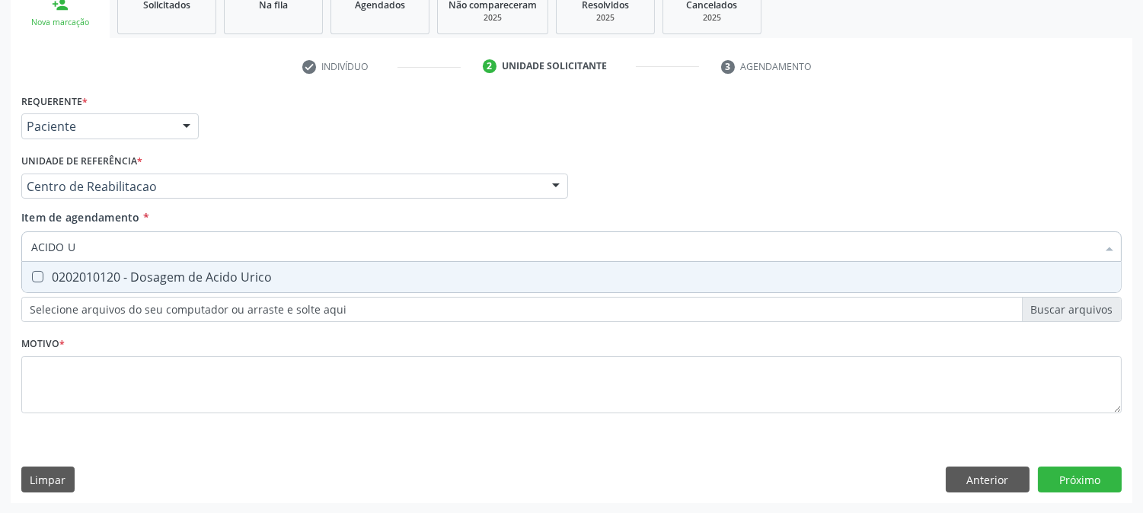
click at [49, 274] on div "0202010120 - Dosagem de Acido Urico" at bounding box center [571, 277] width 1080 height 12
checkbox Urico "true"
drag, startPoint x: 94, startPoint y: 241, endPoint x: 0, endPoint y: 247, distance: 93.9
click at [0, 247] on div "Acompanhamento Acompanhe a situação das marcações correntes e finalizadas Relat…" at bounding box center [571, 178] width 1143 height 671
type input "URI"
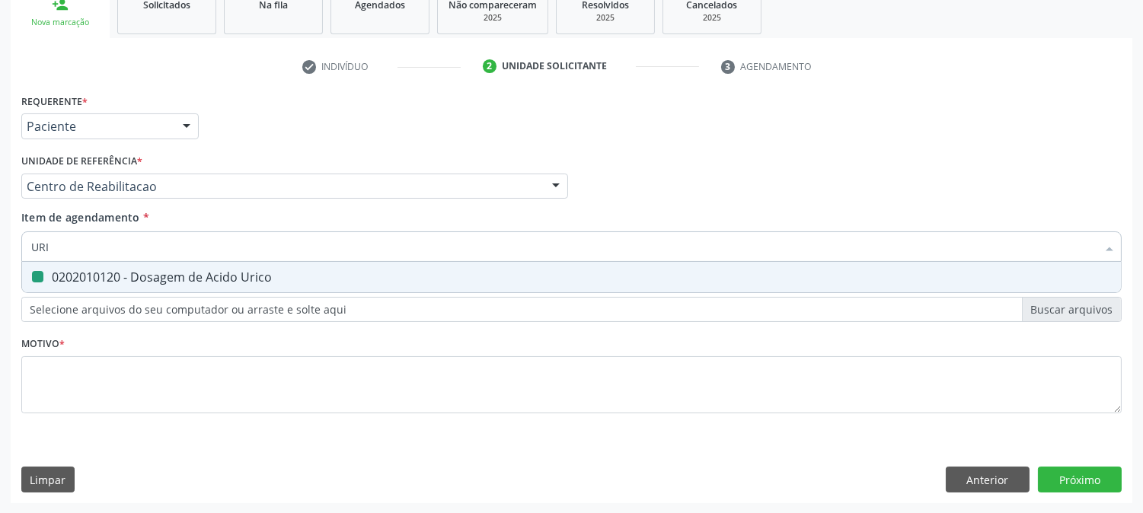
checkbox Urico "false"
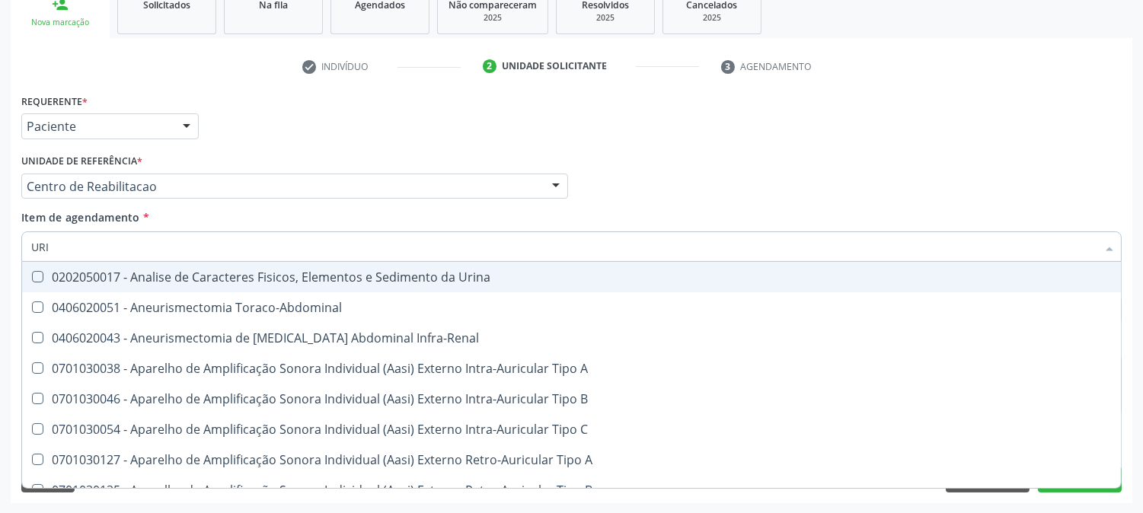
type input "URIN"
checkbox Urico "false"
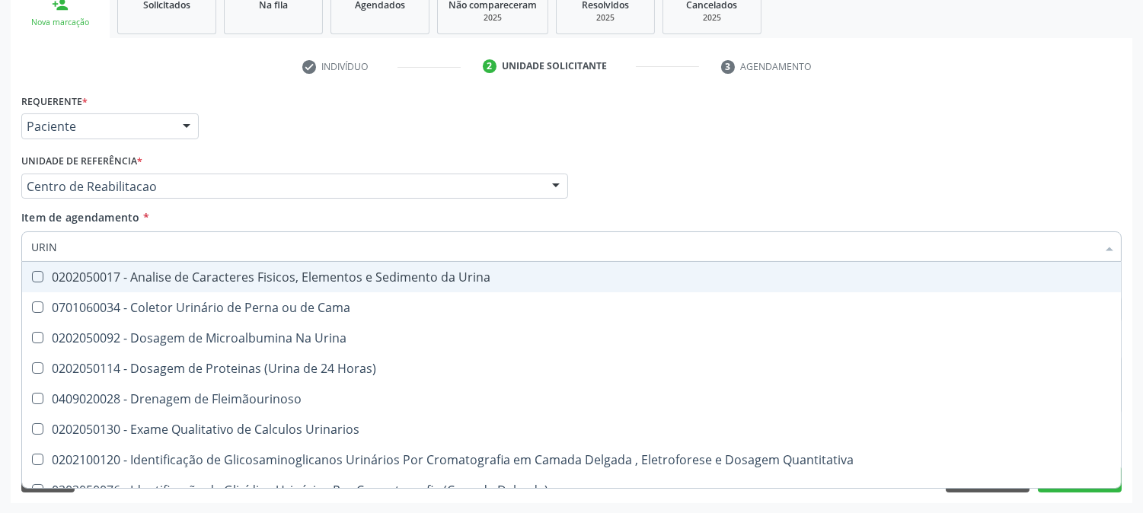
type input "URINA"
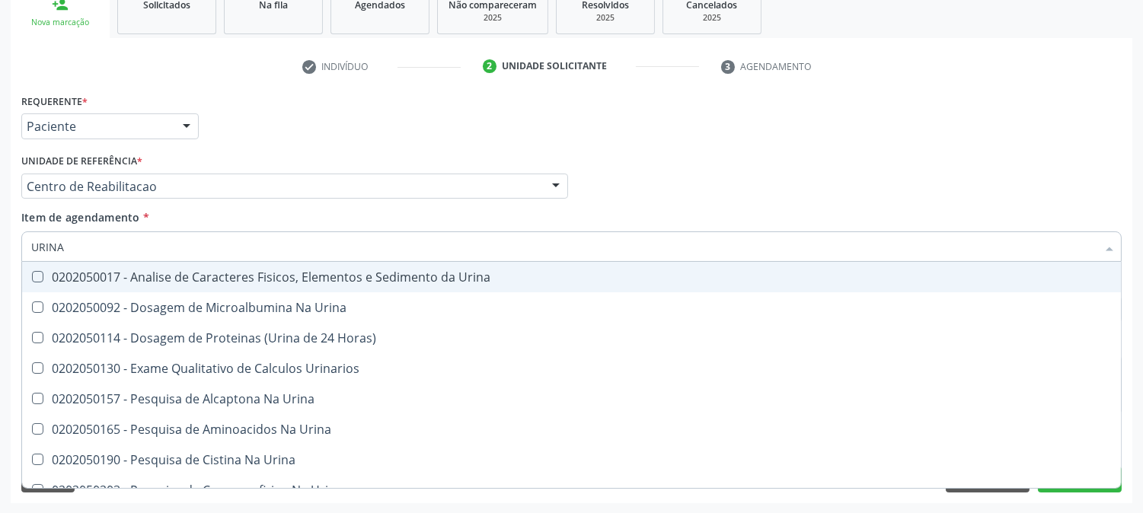
click at [56, 272] on div "0202050017 - Analise de Caracteres Fisicos, Elementos e Sedimento da Urina" at bounding box center [571, 277] width 1080 height 12
checkbox Urina "true"
drag, startPoint x: 75, startPoint y: 245, endPoint x: 1, endPoint y: 245, distance: 73.8
click at [1, 245] on div "Acompanhamento Acompanhe a situação das marcações correntes e finalizadas Relat…" at bounding box center [571, 178] width 1143 height 671
type input "TS"
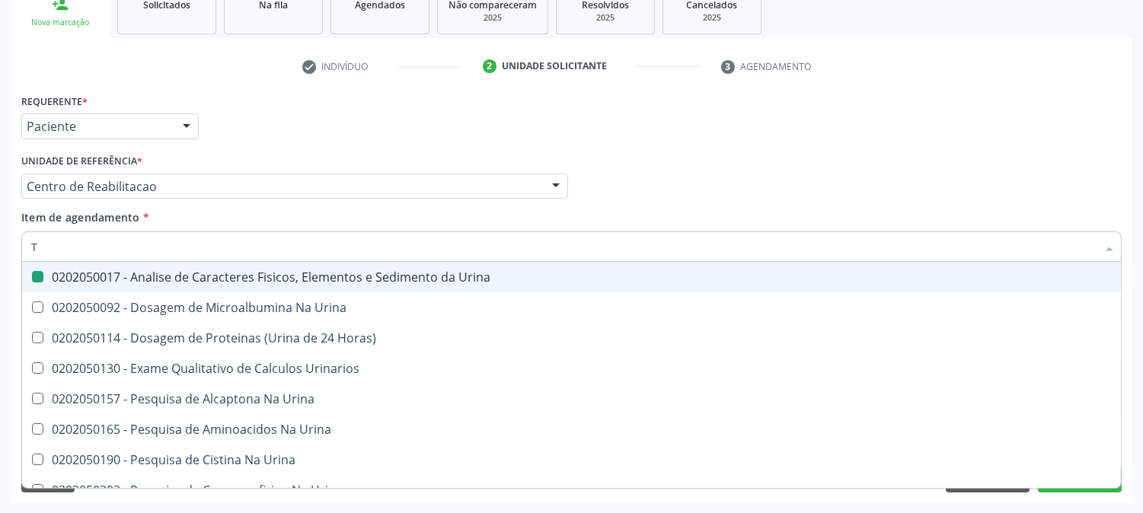
checkbox Urina "false"
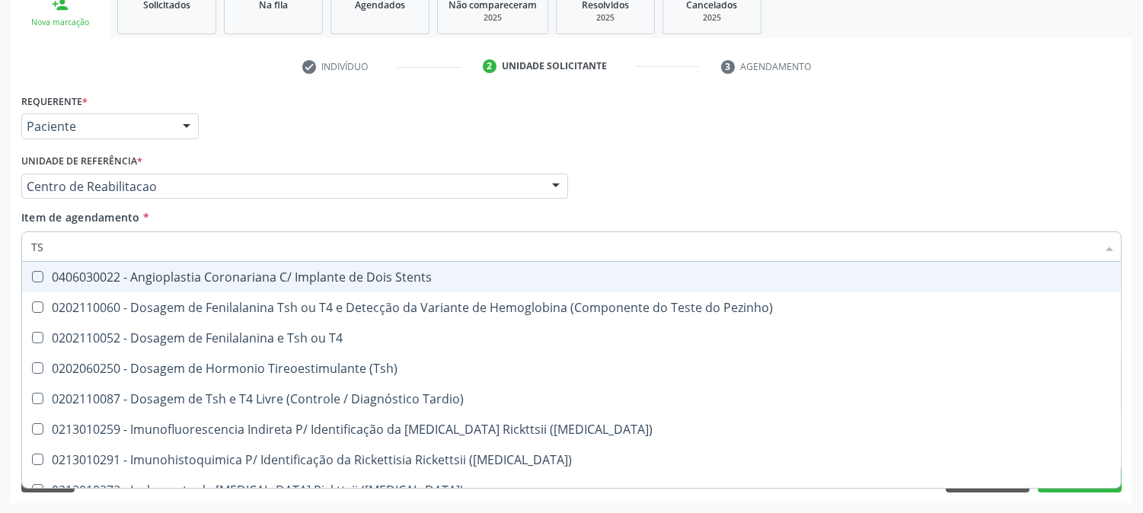
type input "TSH"
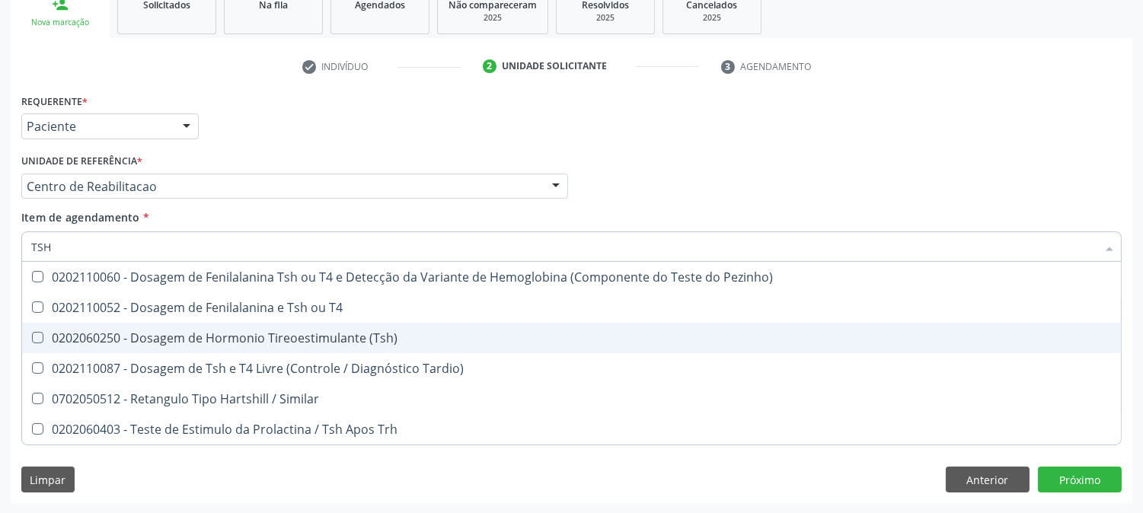
click at [110, 336] on div "0202060250 - Dosagem de Hormonio Tireoestimulante (Tsh)" at bounding box center [571, 338] width 1080 height 12
checkbox \(Tsh\) "true"
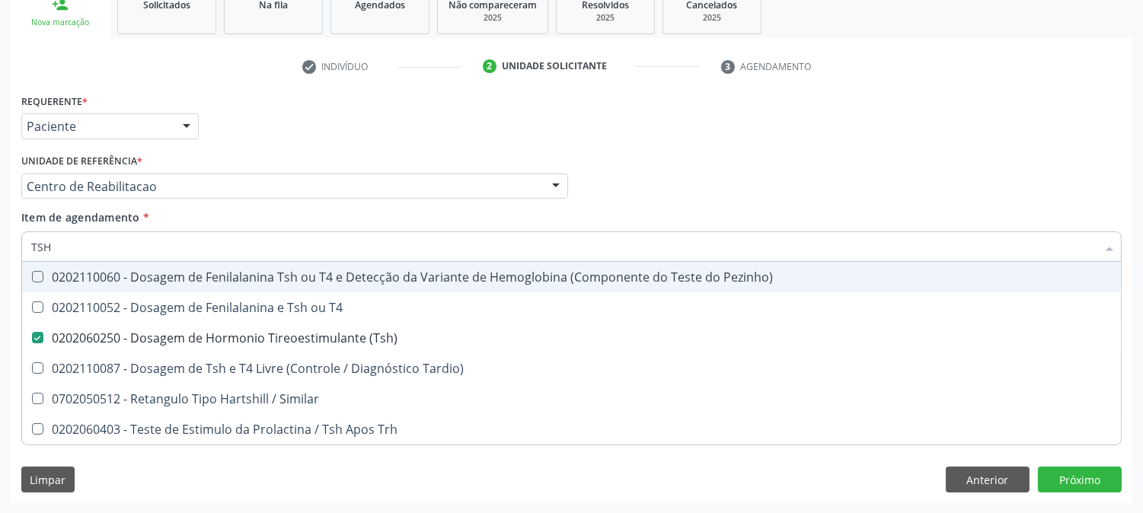
drag, startPoint x: 87, startPoint y: 250, endPoint x: 0, endPoint y: 264, distance: 88.0
click at [0, 264] on div "Acompanhamento Acompanhe a situação das marcações correntes e finalizadas Relat…" at bounding box center [571, 178] width 1143 height 671
type input "T"
checkbox \(Tsh\) "false"
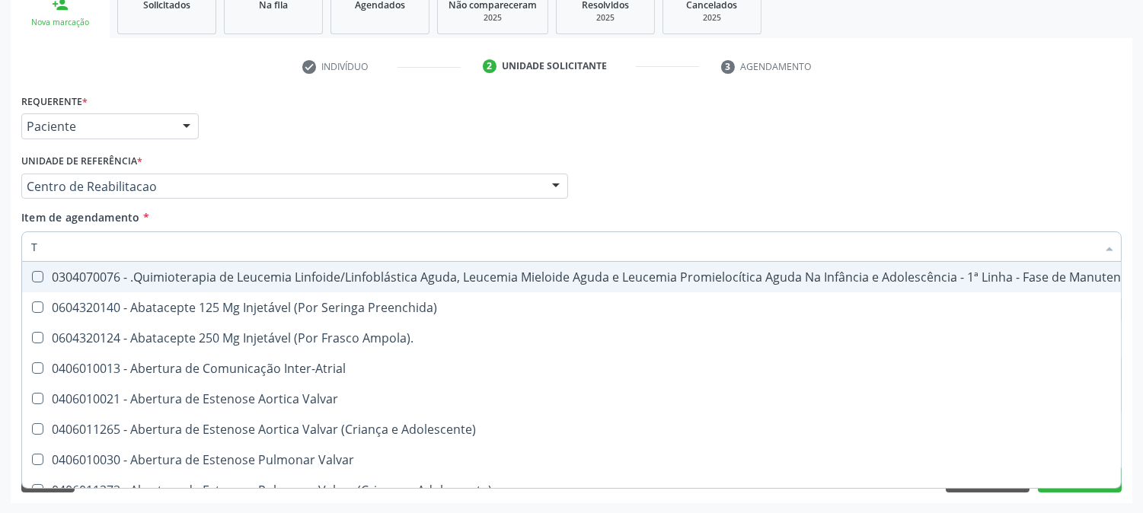
type input "T4"
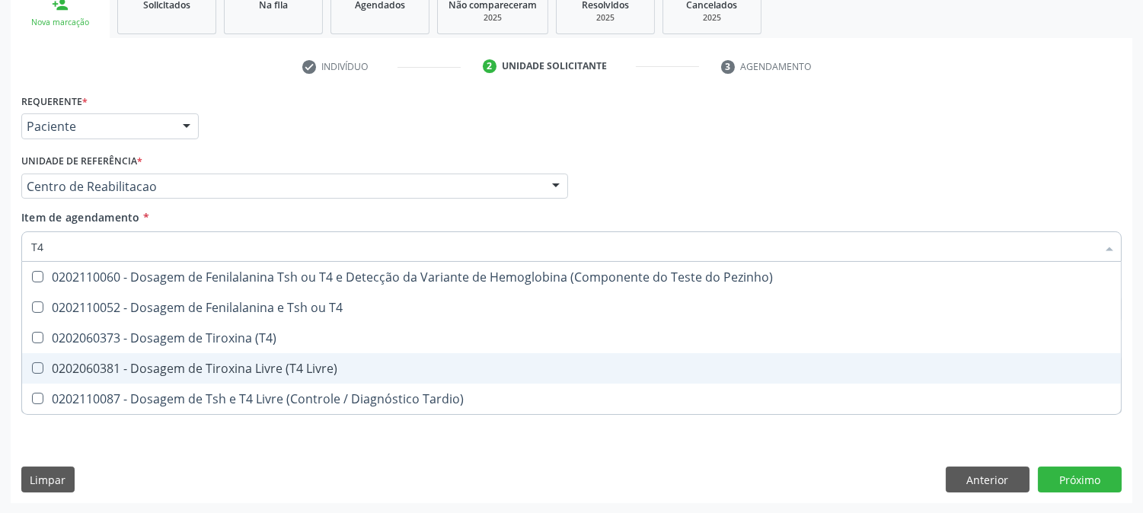
click at [276, 369] on div "0202060381 - Dosagem de Tiroxina Livre (T4 Livre)" at bounding box center [571, 368] width 1080 height 12
checkbox Livre\) "true"
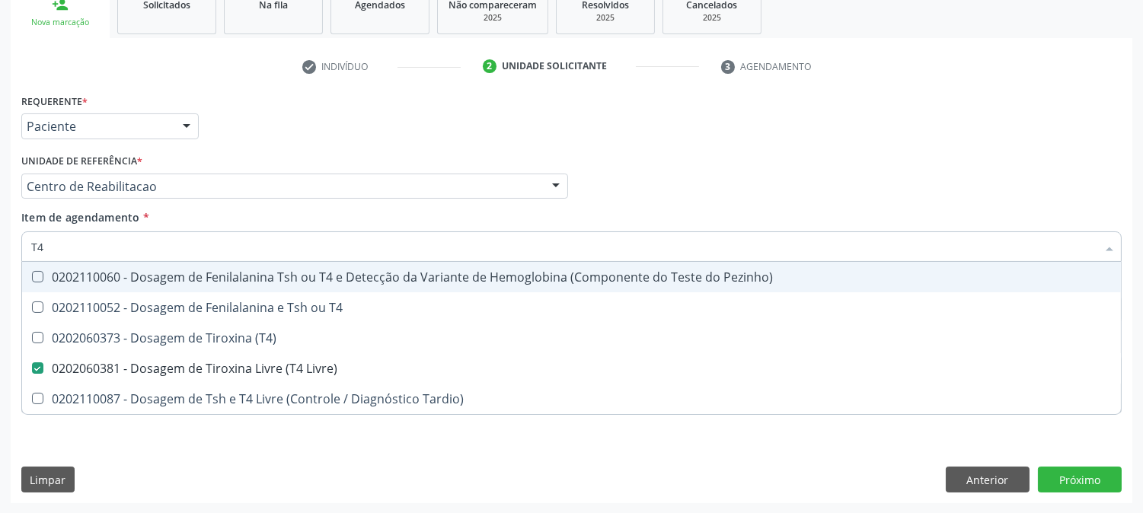
drag, startPoint x: 64, startPoint y: 246, endPoint x: 0, endPoint y: 246, distance: 64.0
click at [0, 246] on div "Acompanhamento Acompanhe a situação das marcações correntes e finalizadas Relat…" at bounding box center [571, 178] width 1143 height 671
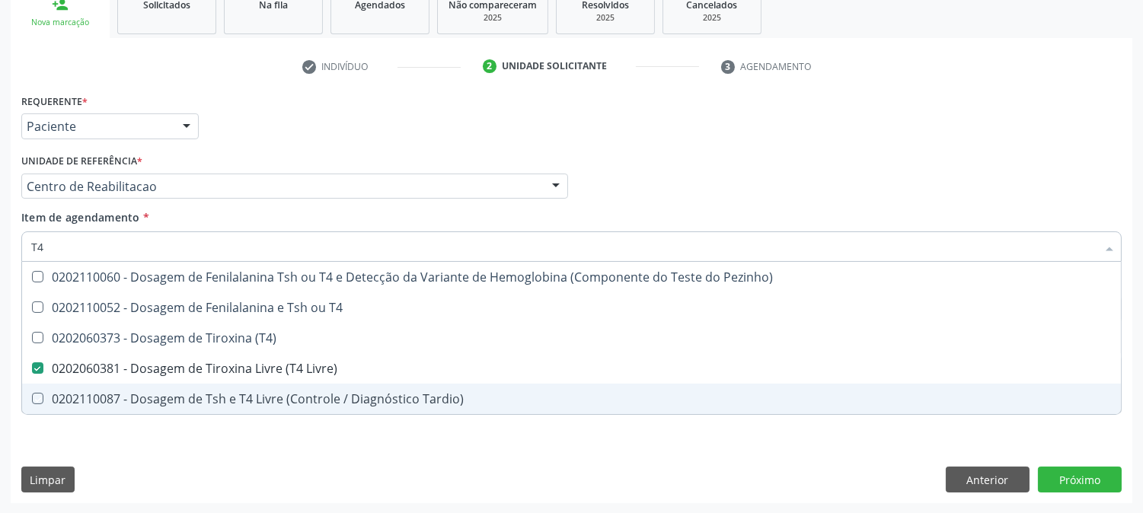
click at [131, 426] on div "Requerente * Paciente Médico(a) Enfermeiro(a) Paciente Nenhum resultado encontr…" at bounding box center [571, 262] width 1100 height 345
checkbox T4 "true"
checkbox \(T4\) "true"
checkbox Tardio\) "true"
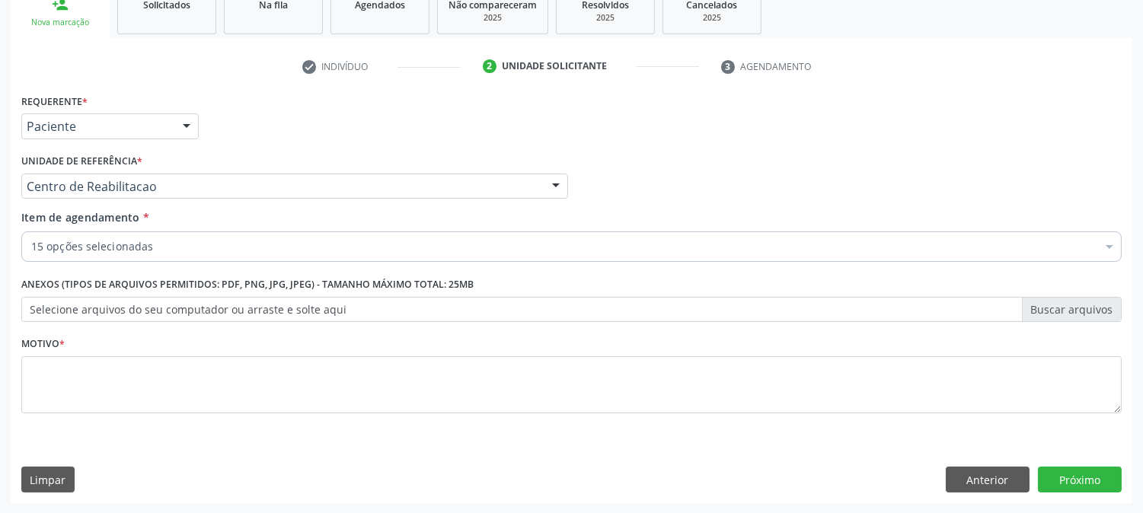
click at [134, 350] on div "Motivo *" at bounding box center [571, 373] width 1100 height 81
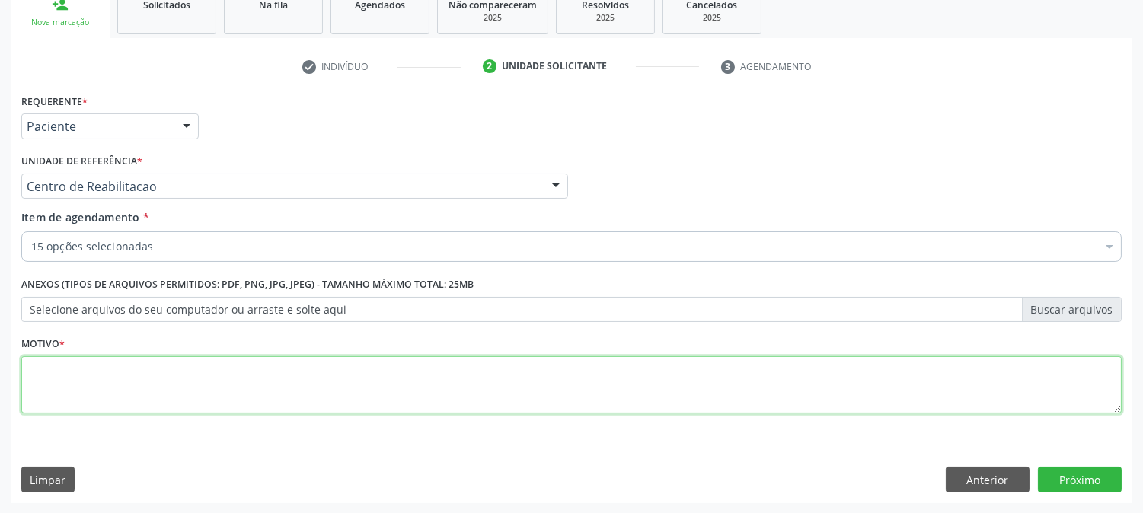
click at [132, 378] on textarea at bounding box center [571, 385] width 1100 height 58
type textarea "."
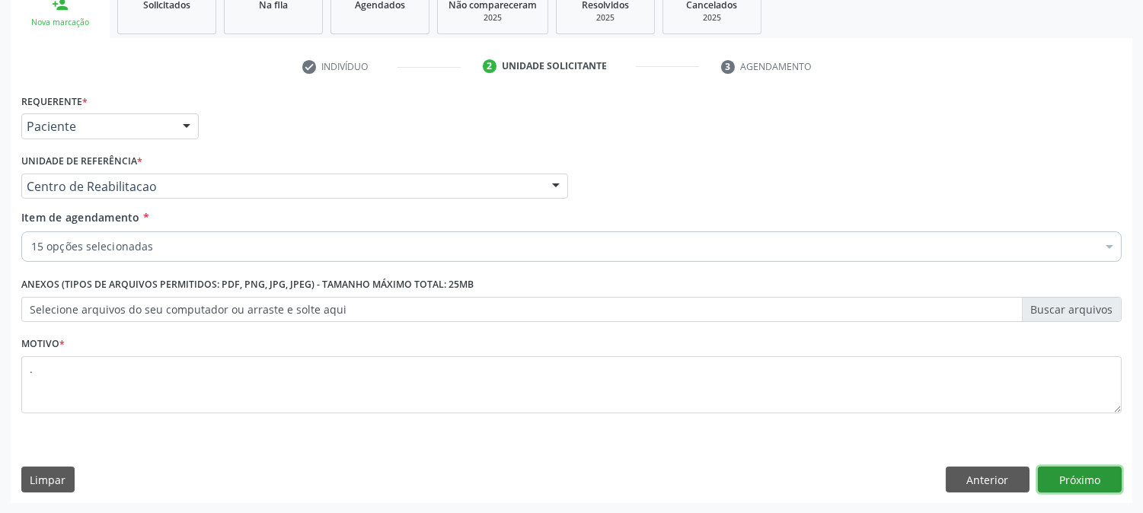
click at [1084, 477] on button "Próximo" at bounding box center [1080, 480] width 84 height 26
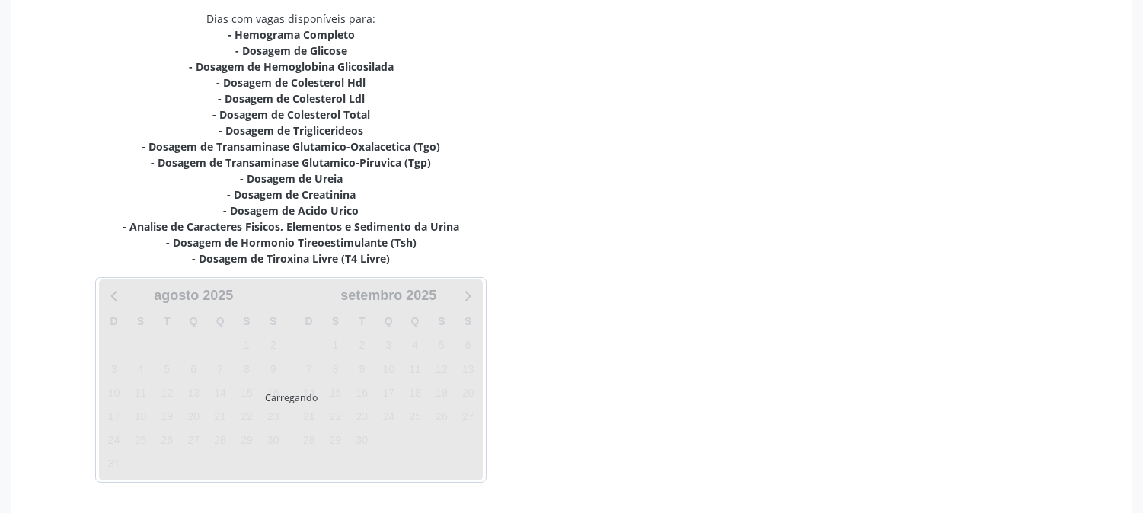
scroll to position [372, 0]
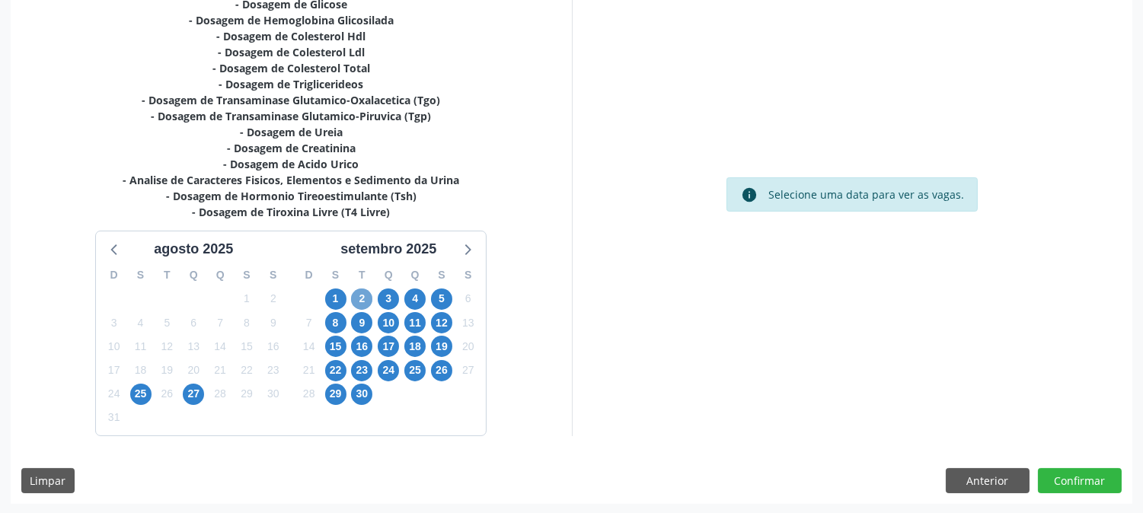
click at [370, 292] on span "2" at bounding box center [361, 299] width 21 height 21
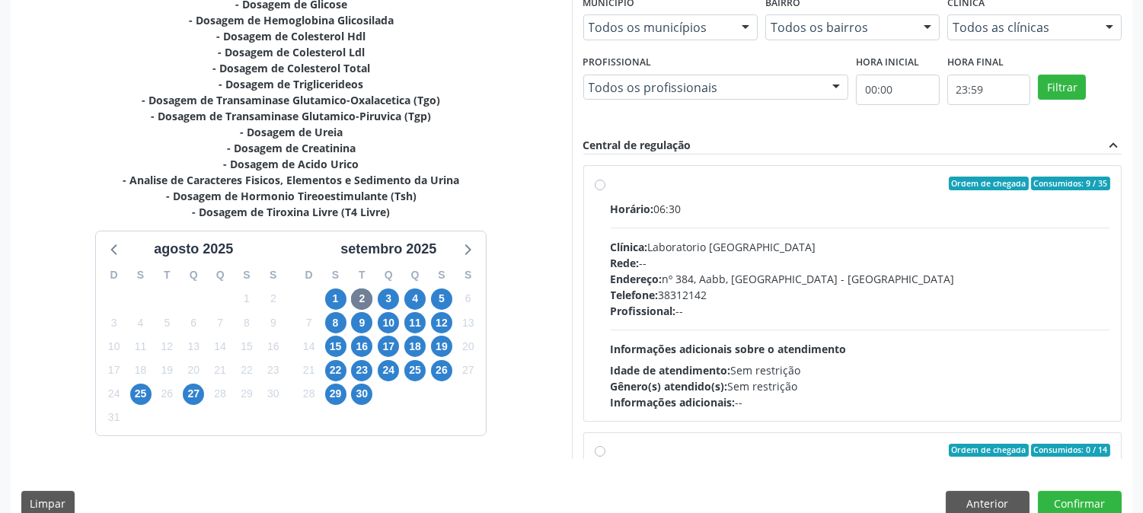
click at [722, 314] on div "Profissional: --" at bounding box center [861, 311] width 500 height 16
click at [605, 190] on input "Ordem de chegada Consumidos: 9 / 35 Horário: 06:30 Clínica: Laboratorio Sao Fra…" at bounding box center [600, 184] width 11 height 14
radio input "true"
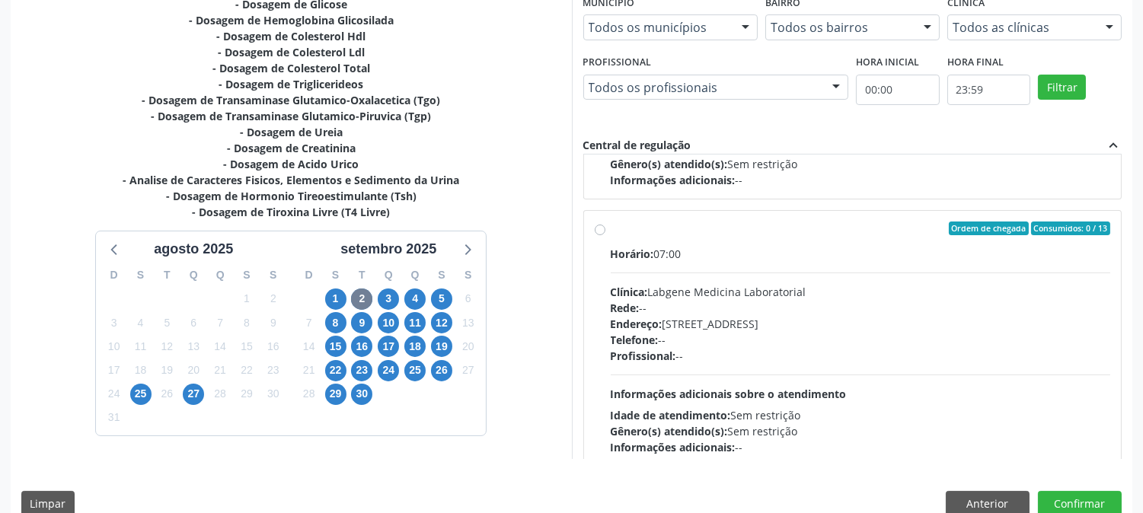
scroll to position [676, 0]
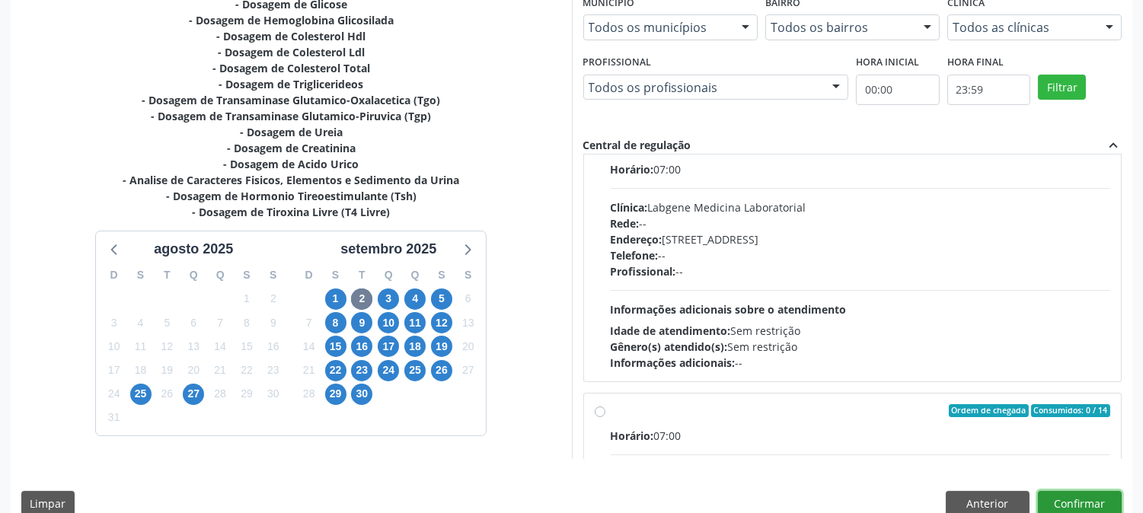
click at [1061, 491] on button "Confirmar" at bounding box center [1080, 504] width 84 height 26
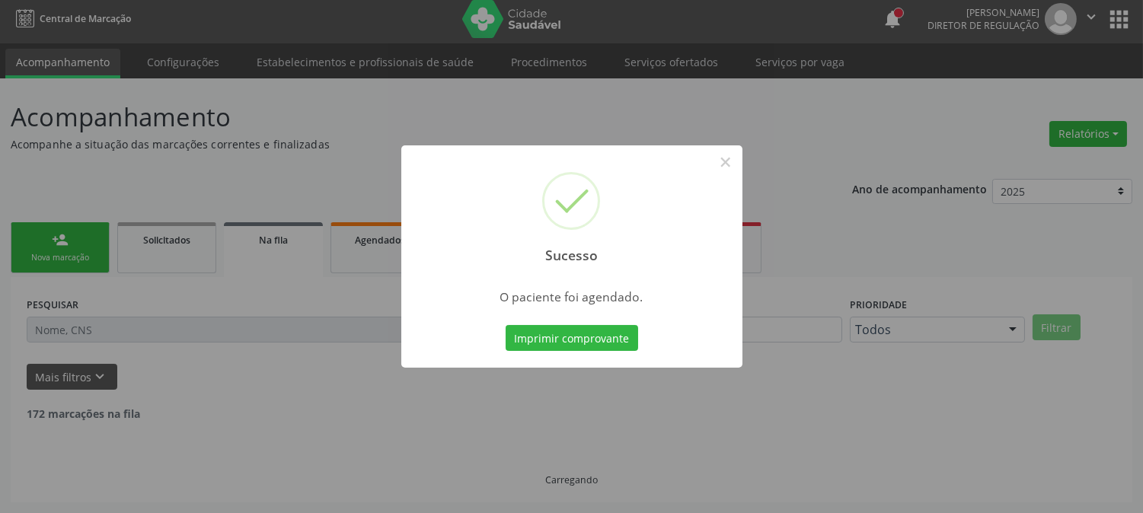
scroll to position [0, 0]
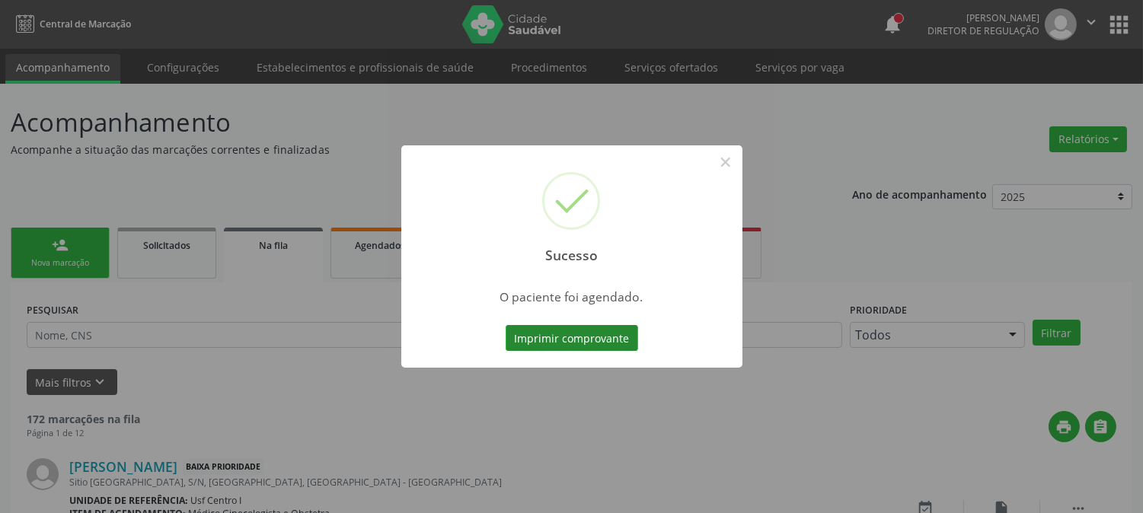
click at [558, 330] on button "Imprimir comprovante" at bounding box center [572, 338] width 132 height 26
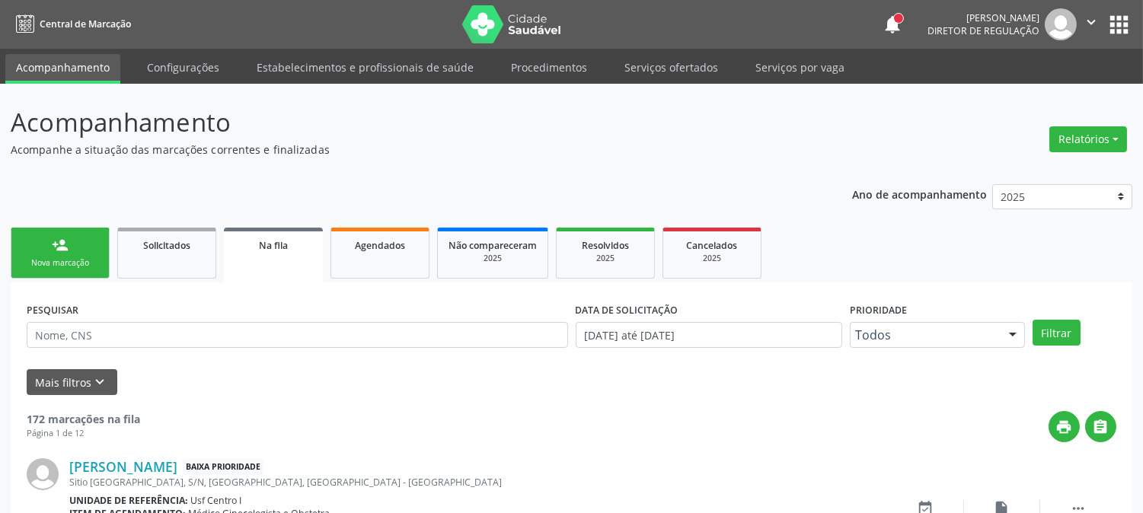
click at [86, 266] on div "Nova marcação" at bounding box center [60, 262] width 76 height 11
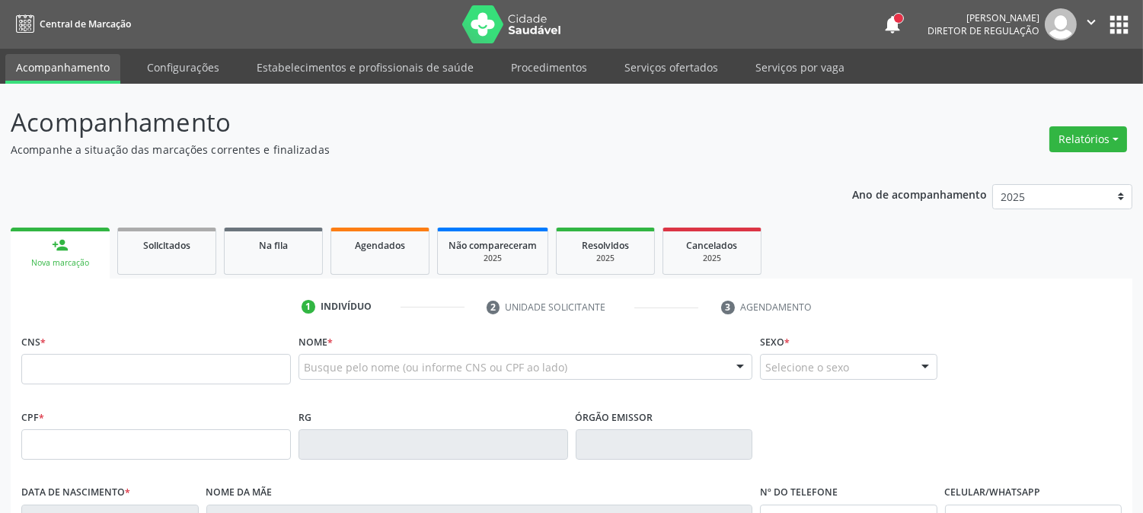
drag, startPoint x: 259, startPoint y: 126, endPoint x: 301, endPoint y: 139, distance: 44.1
click at [294, 134] on p "Acompanhamento" at bounding box center [403, 123] width 785 height 38
drag, startPoint x: 317, startPoint y: 149, endPoint x: 4, endPoint y: 142, distance: 313.0
click at [4, 142] on div "Acompanhamento Acompanhe a situação das marcações correntes e finalizadas Relat…" at bounding box center [571, 455] width 1143 height 742
click at [11, 142] on p "Acompanhe a situação das marcações correntes e finalizadas" at bounding box center [403, 150] width 785 height 16
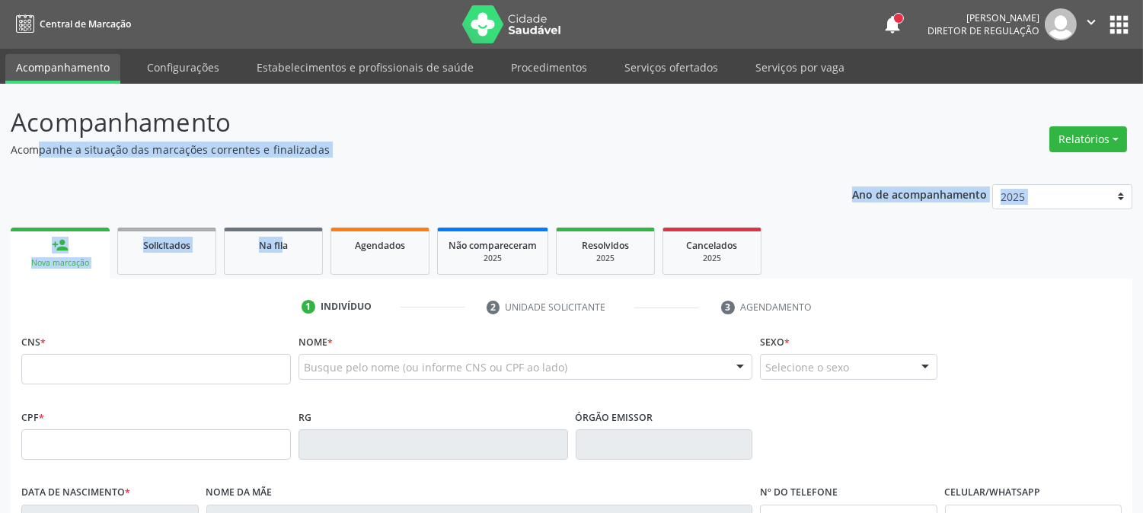
drag, startPoint x: 11, startPoint y: 148, endPoint x: 285, endPoint y: 158, distance: 273.5
click at [285, 158] on div "Acompanhamento Acompanhe a situação das marcações correntes e finalizadas Relat…" at bounding box center [571, 459] width 1121 height 711
